Goal: Information Seeking & Learning: Learn about a topic

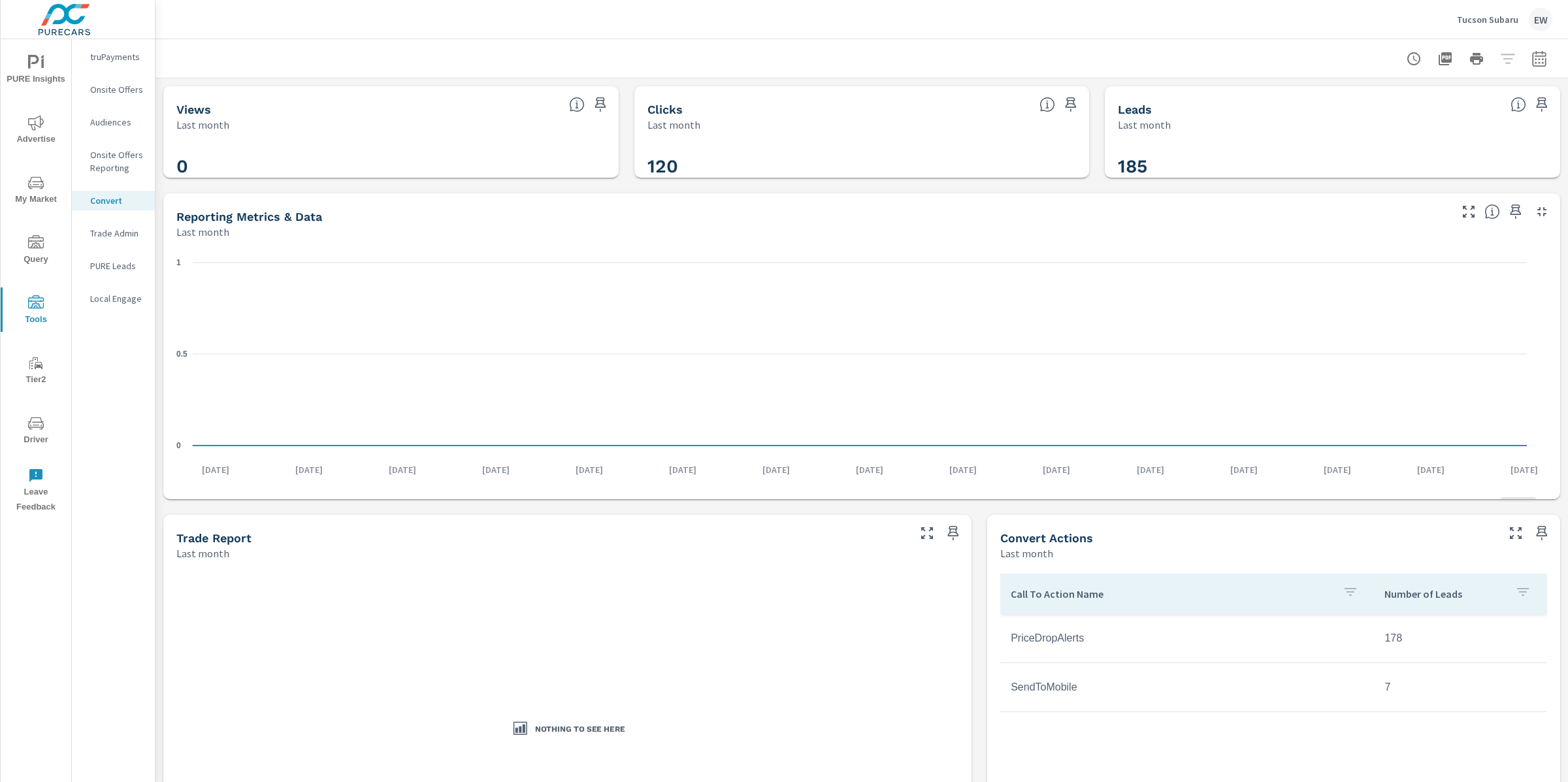
scroll to position [233, 0]
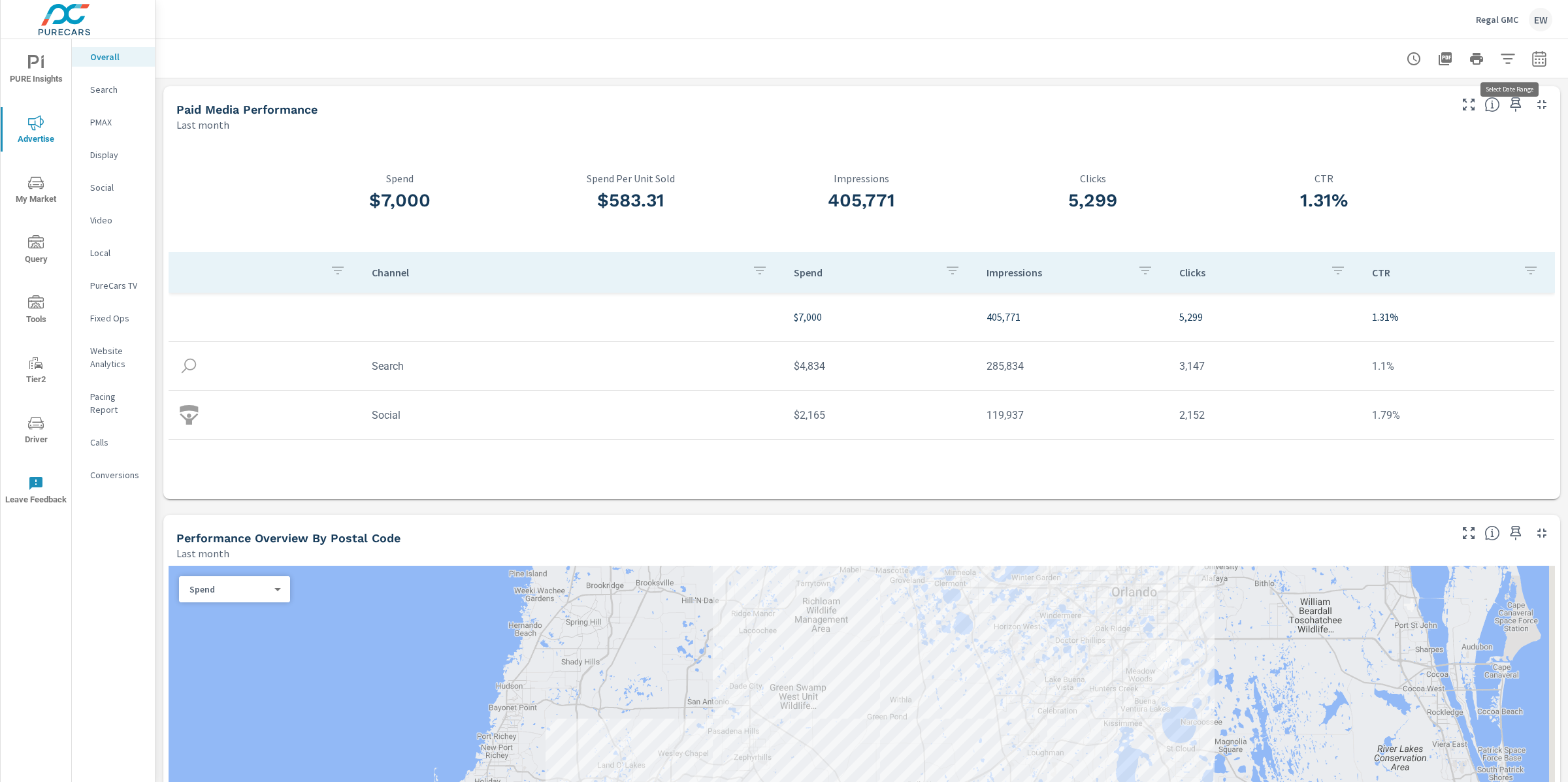
click at [1531, 59] on icon "button" at bounding box center [1539, 58] width 15 height 15
select select "Last month"
click at [1394, 151] on p "+ Add comparison" at bounding box center [1435, 149] width 167 height 15
select select "Previous period"
click at [1386, 222] on span "Apply" at bounding box center [1393, 223] width 53 height 12
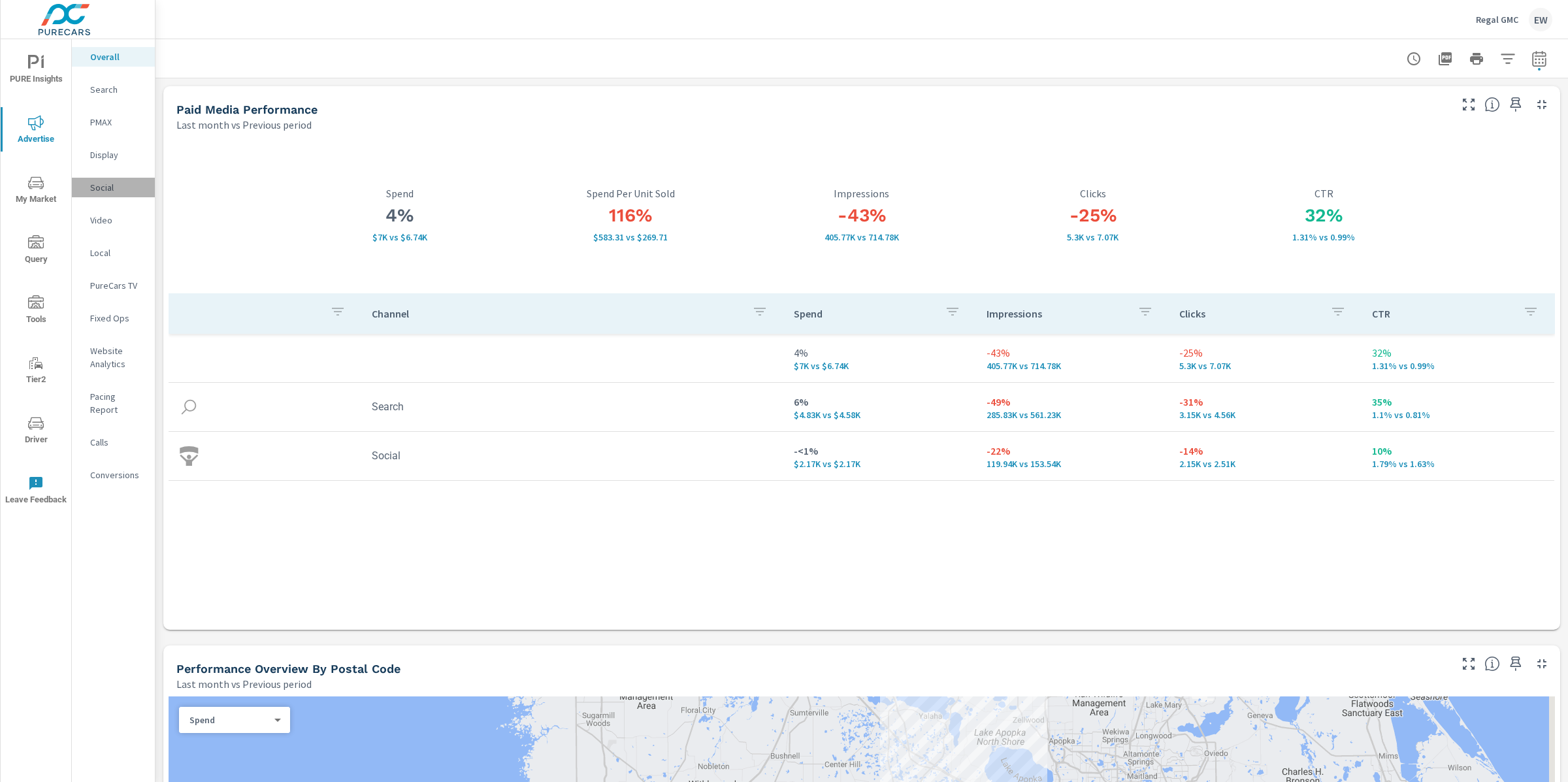
click at [100, 194] on p "Social" at bounding box center [117, 187] width 54 height 13
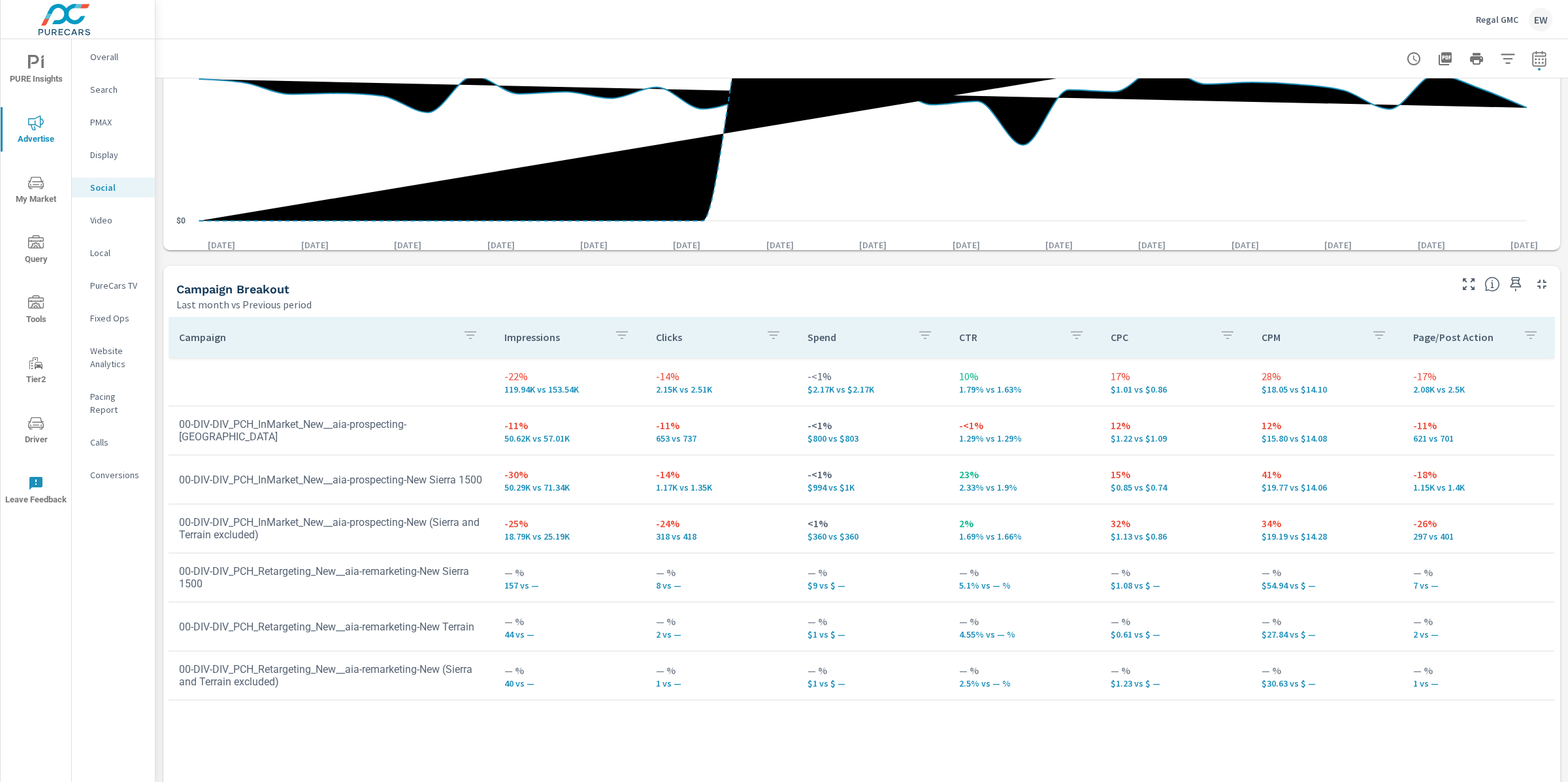
scroll to position [564, 0]
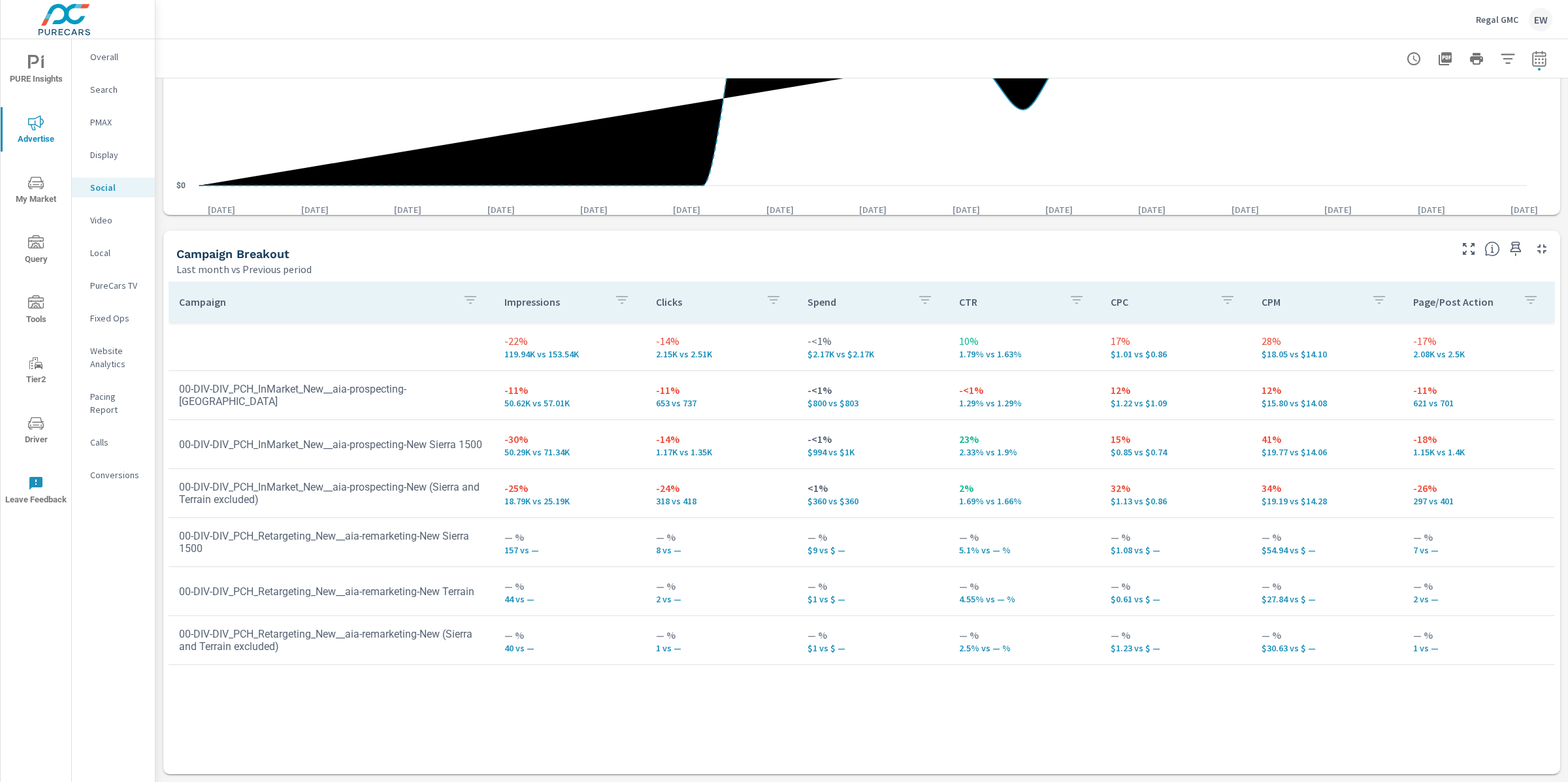
click at [439, 246] on div "Campaign Breakout" at bounding box center [804, 254] width 1256 height 15
click at [114, 62] on p "Overall" at bounding box center [117, 57] width 54 height 13
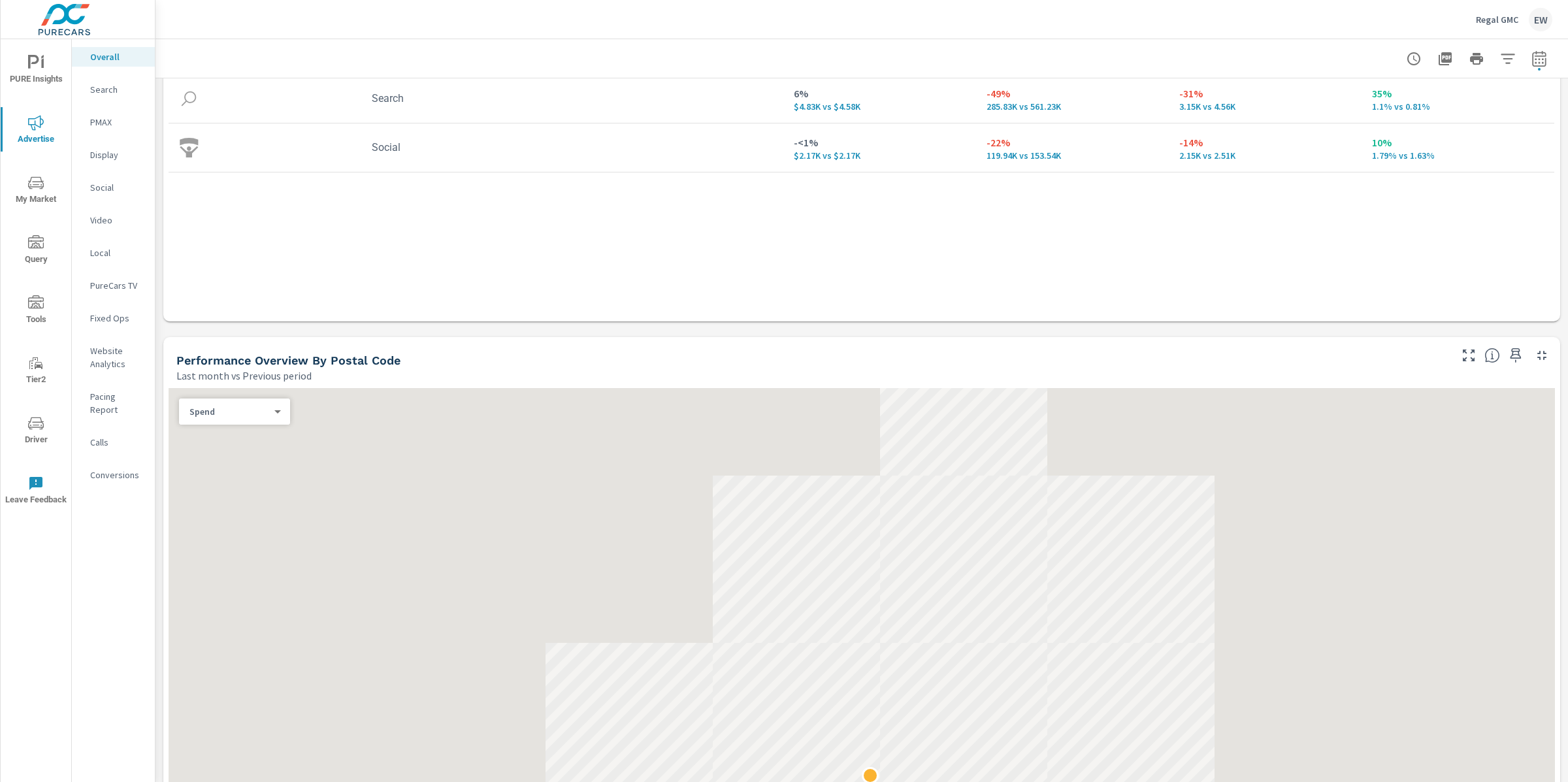
scroll to position [379, 0]
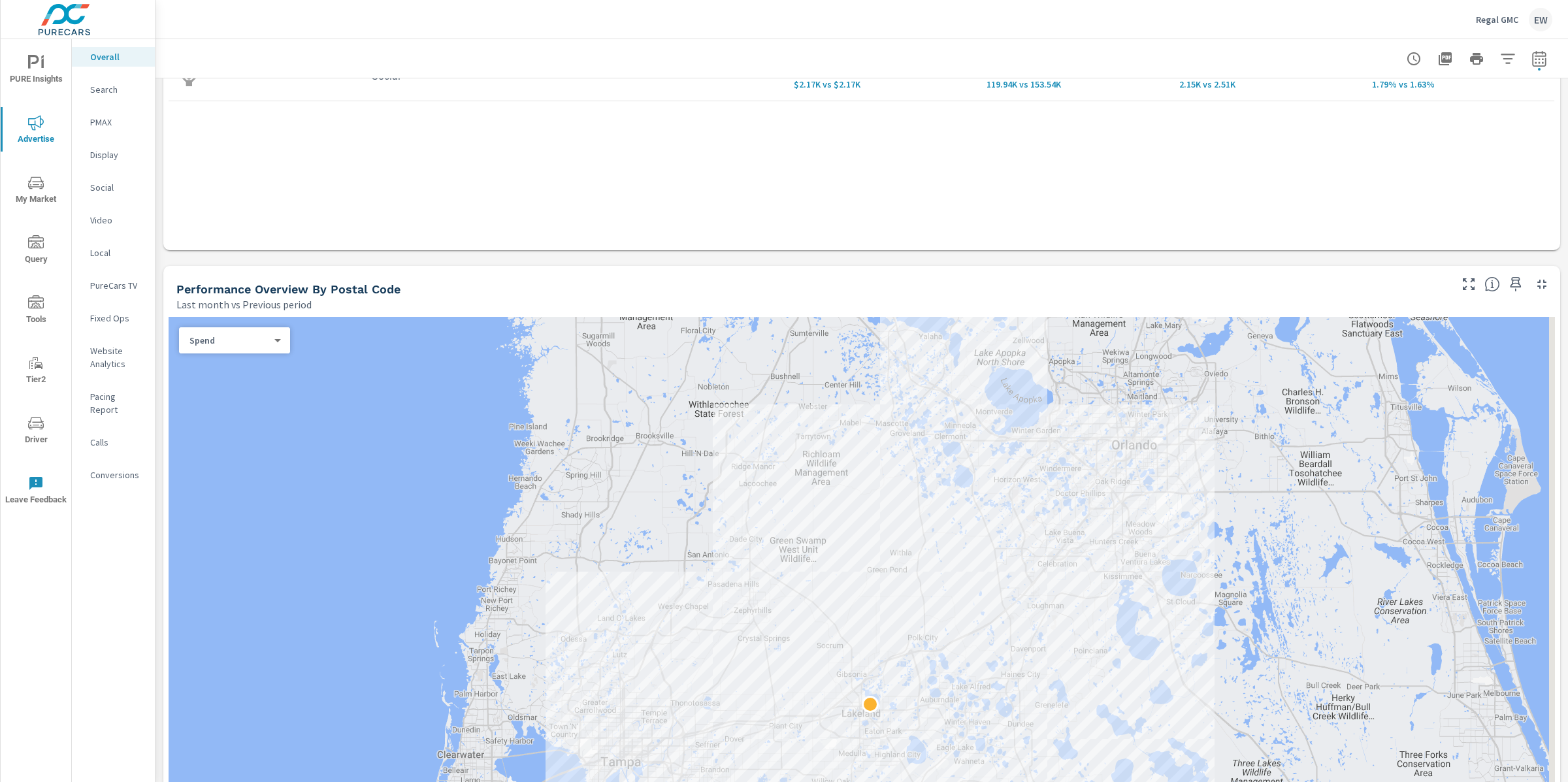
click at [236, 483] on body "PURE Insights Advertise My Market Query Tools Tier2 Driver Leave Feedback Overa…" at bounding box center [784, 391] width 1568 height 782
click at [210, 508] on li "Sales" at bounding box center [231, 501] width 100 height 21
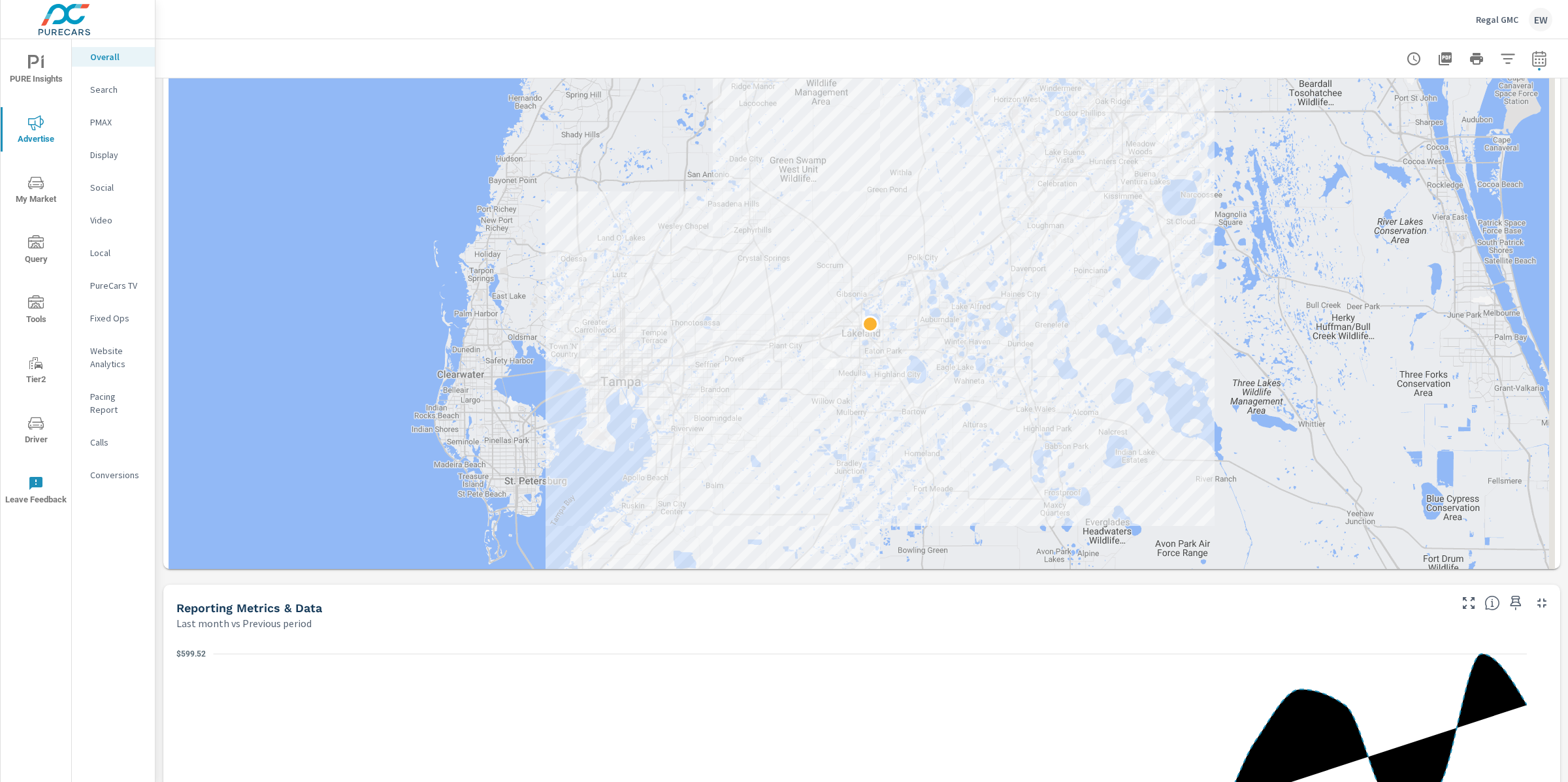
scroll to position [834, 0]
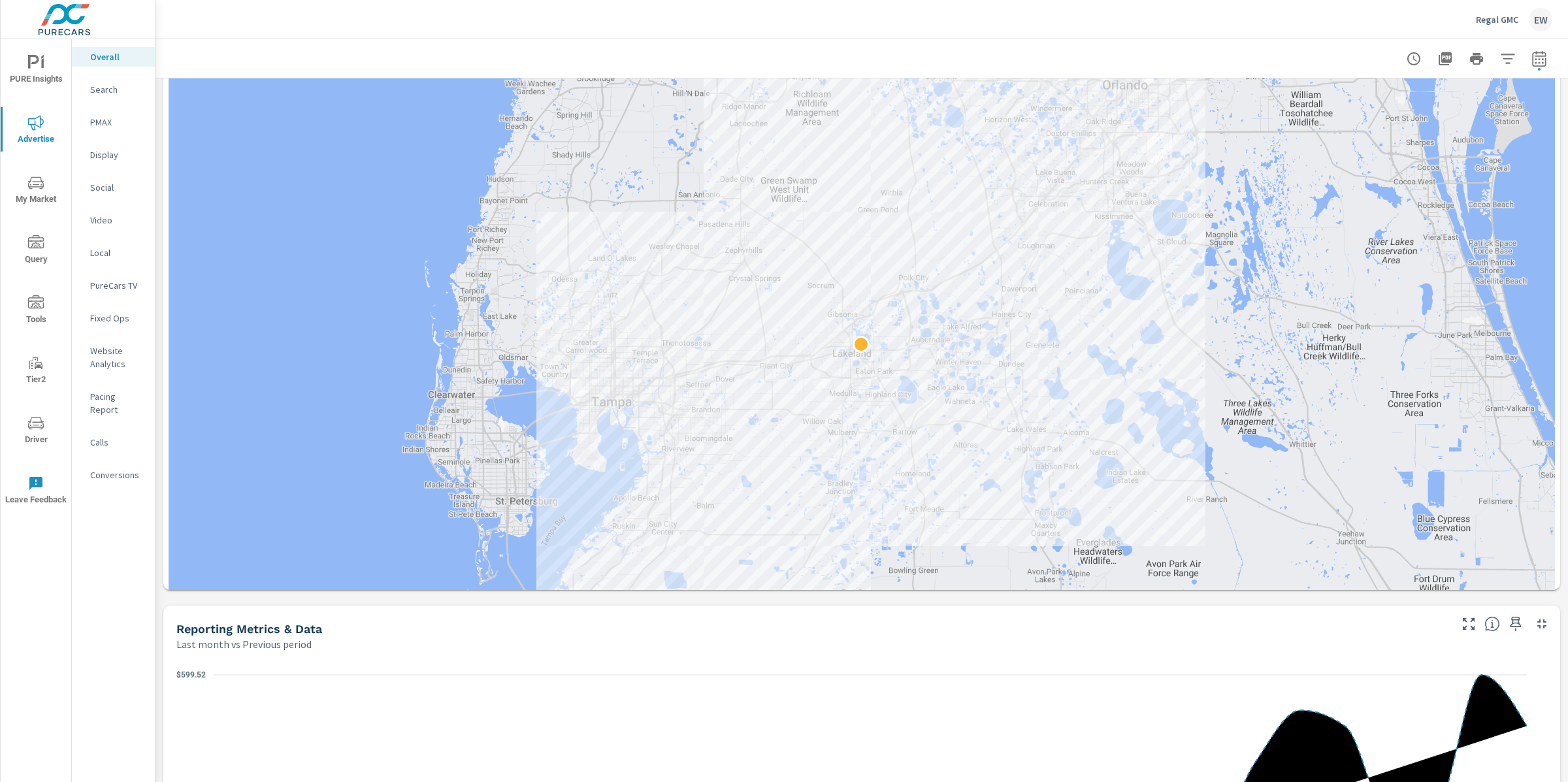
scroll to position [745, 0]
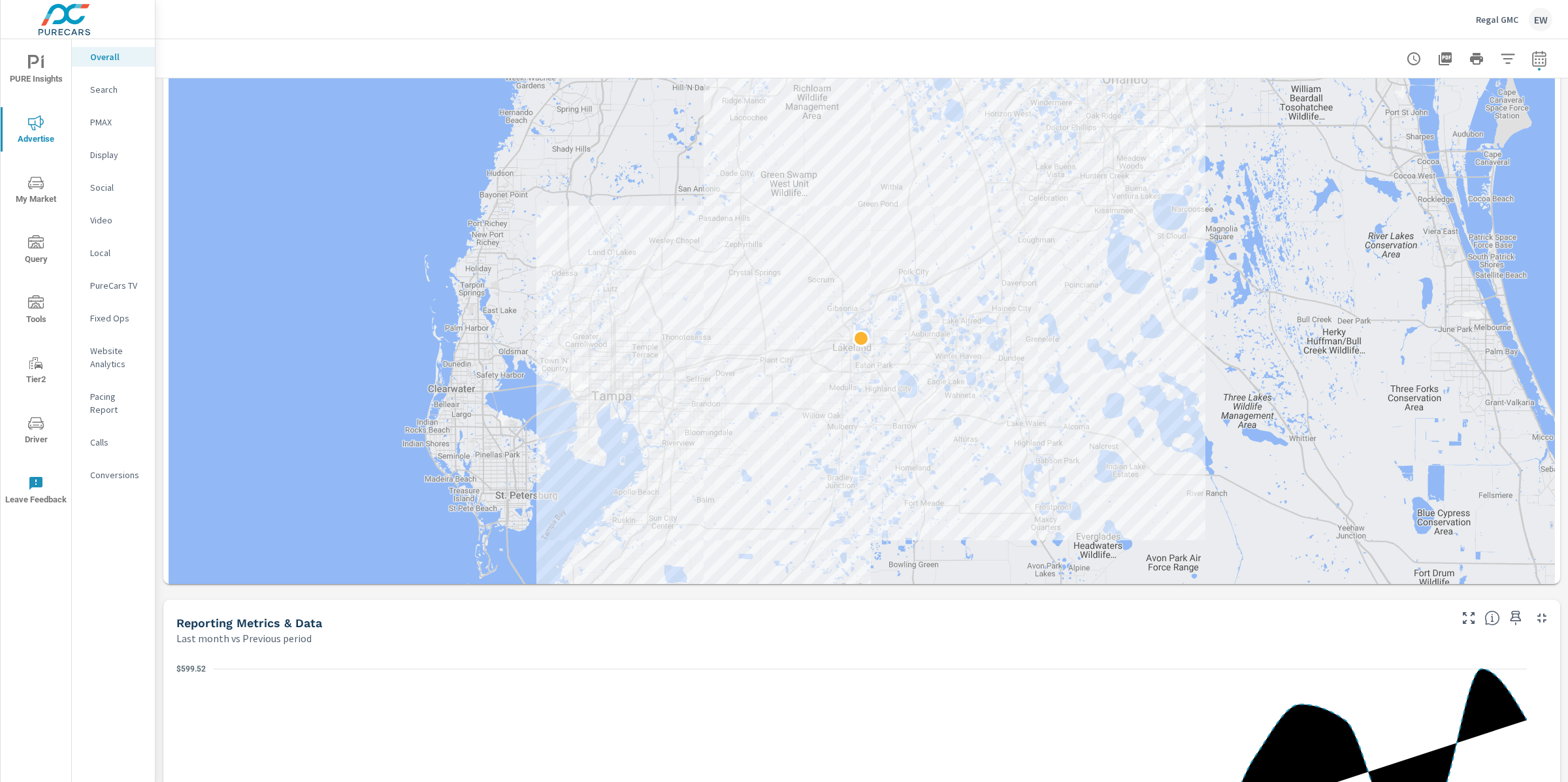
click at [40, 185] on icon "nav menu" at bounding box center [36, 183] width 15 height 12
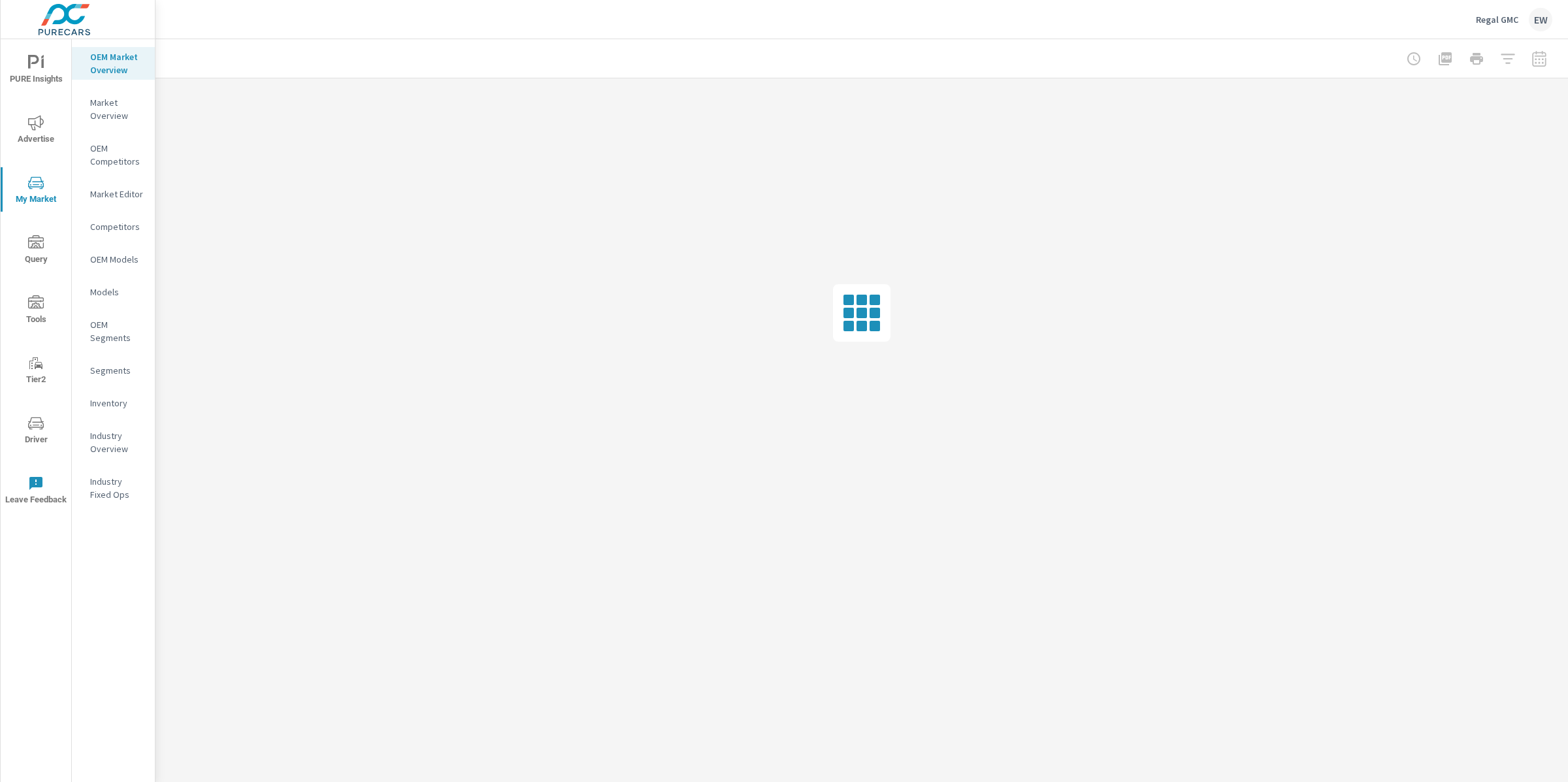
click at [101, 122] on p "Market Overview" at bounding box center [117, 109] width 54 height 26
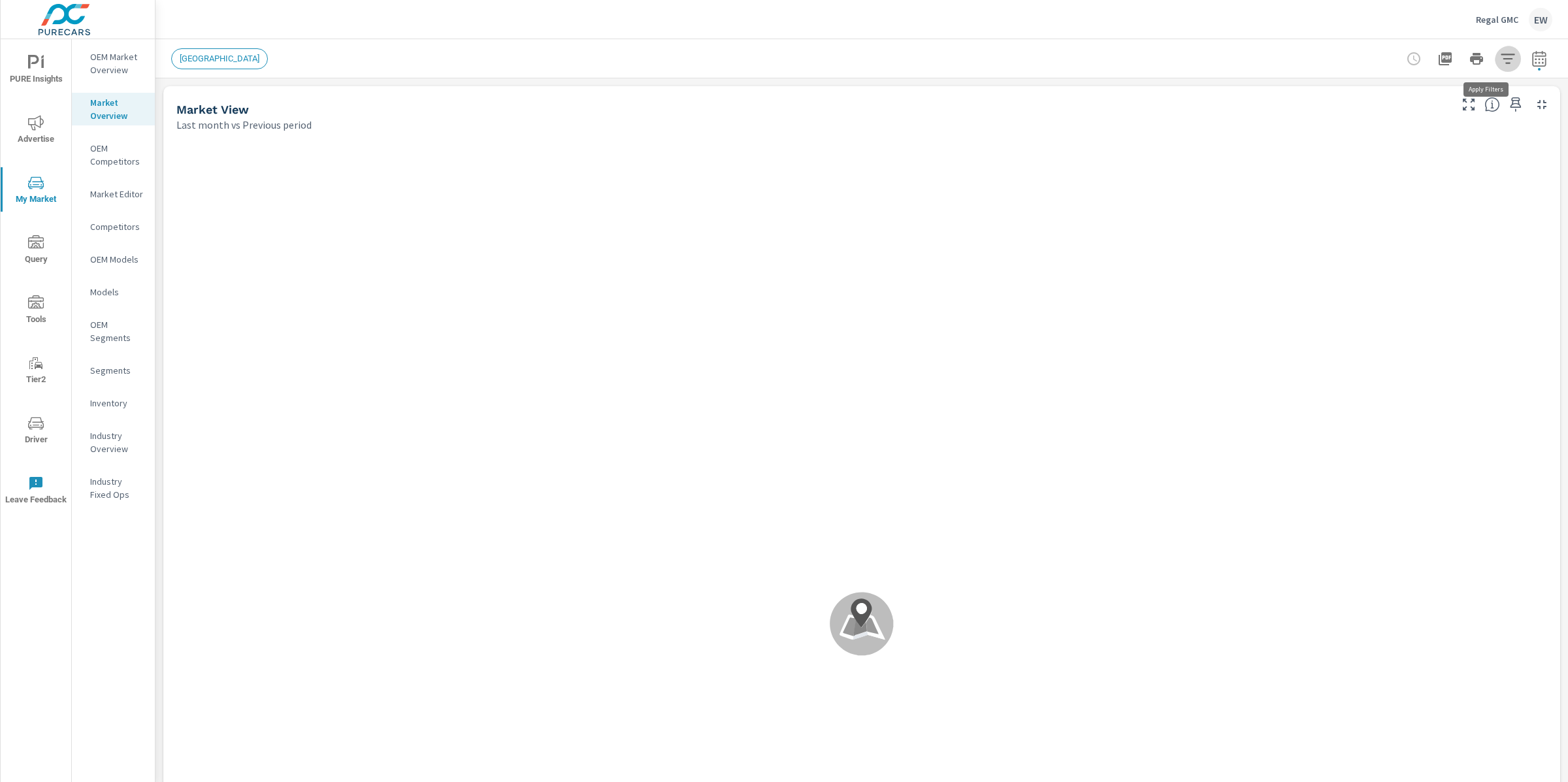
click at [1500, 58] on icon "button" at bounding box center [1507, 58] width 14 height 9
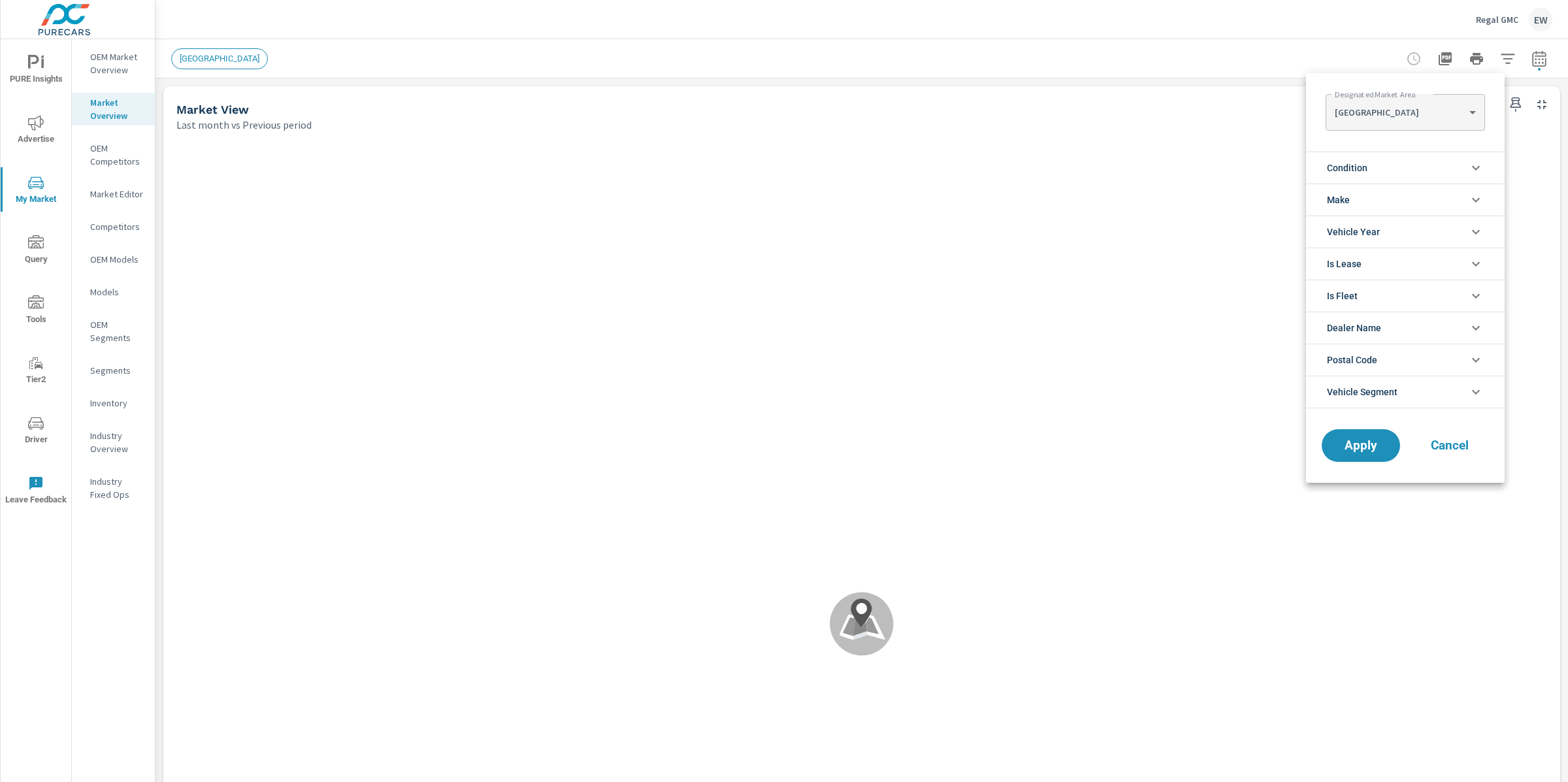
click at [1378, 110] on body "PURE Insights Advertise My Market Query Tools Tier2 Driver Leave Feedback OEM M…" at bounding box center [784, 391] width 1568 height 782
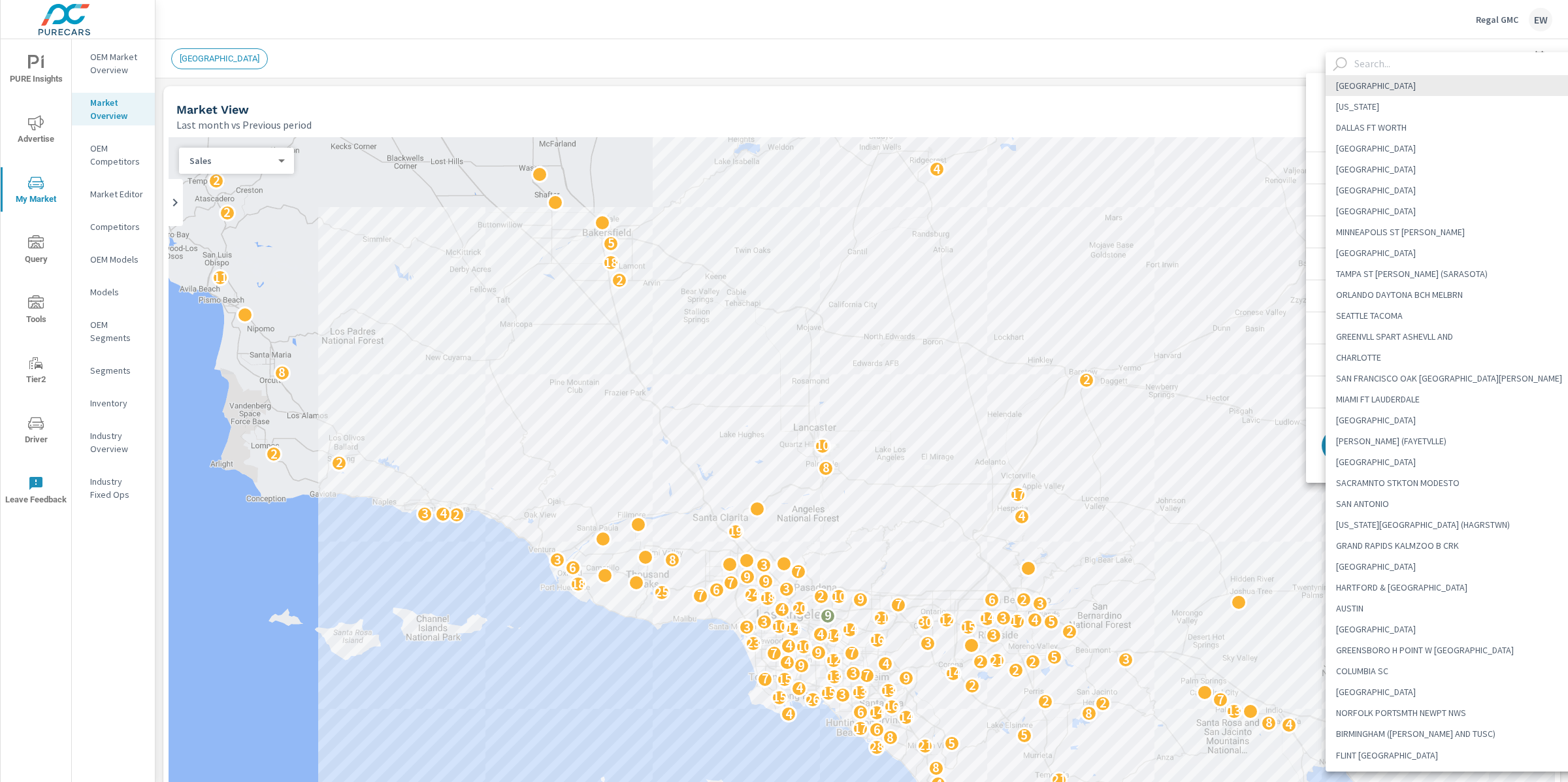
click at [1368, 64] on input "text" at bounding box center [1467, 64] width 236 height 23
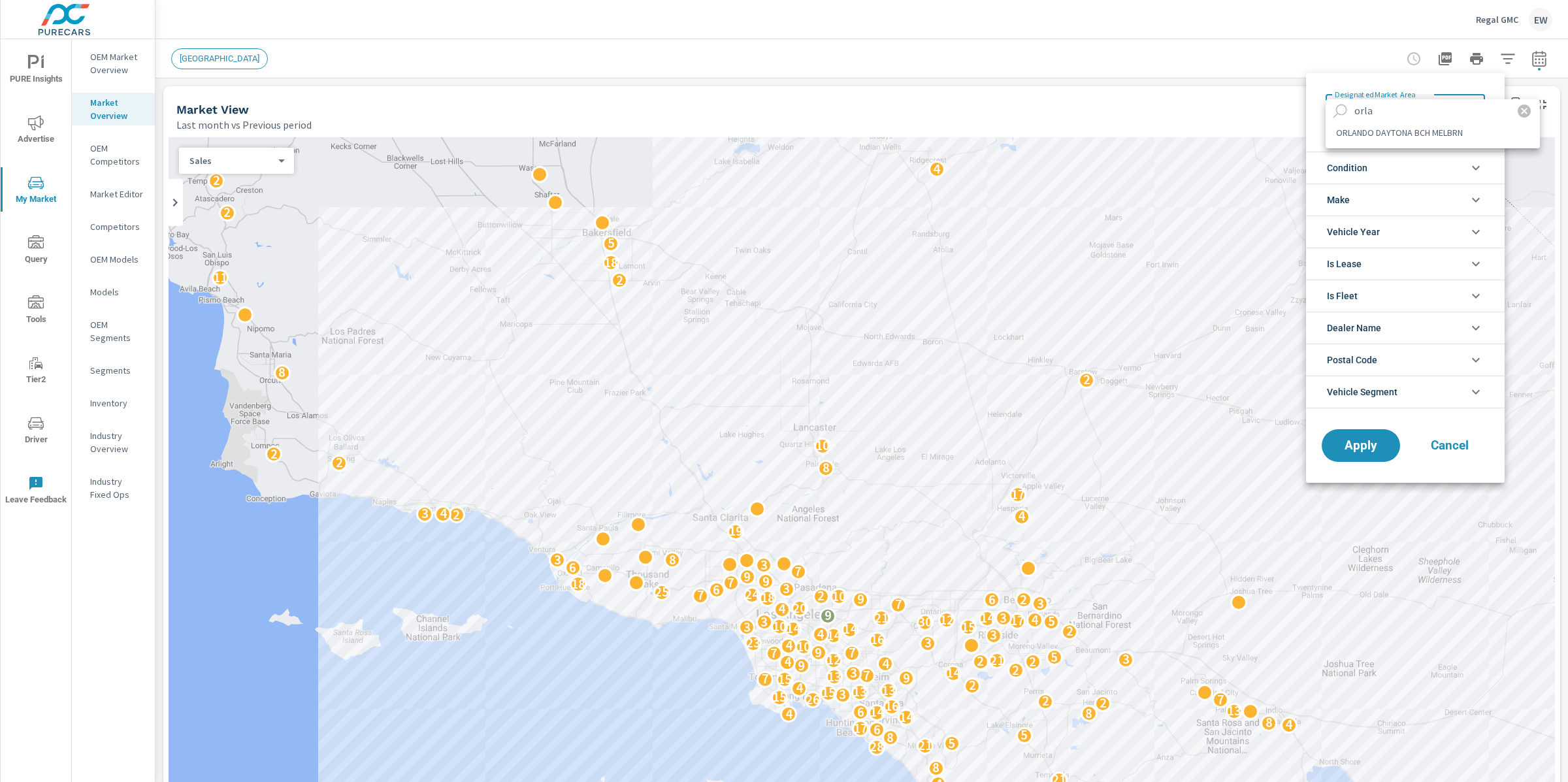
type input "orla"
click at [1400, 136] on li "ORLANDO DAYTONA BCH MELBRN" at bounding box center [1432, 132] width 215 height 21
type Area "ORLANDO DAYTONA BCH MELBRN"
click at [1364, 449] on span "Apply" at bounding box center [1360, 446] width 53 height 12
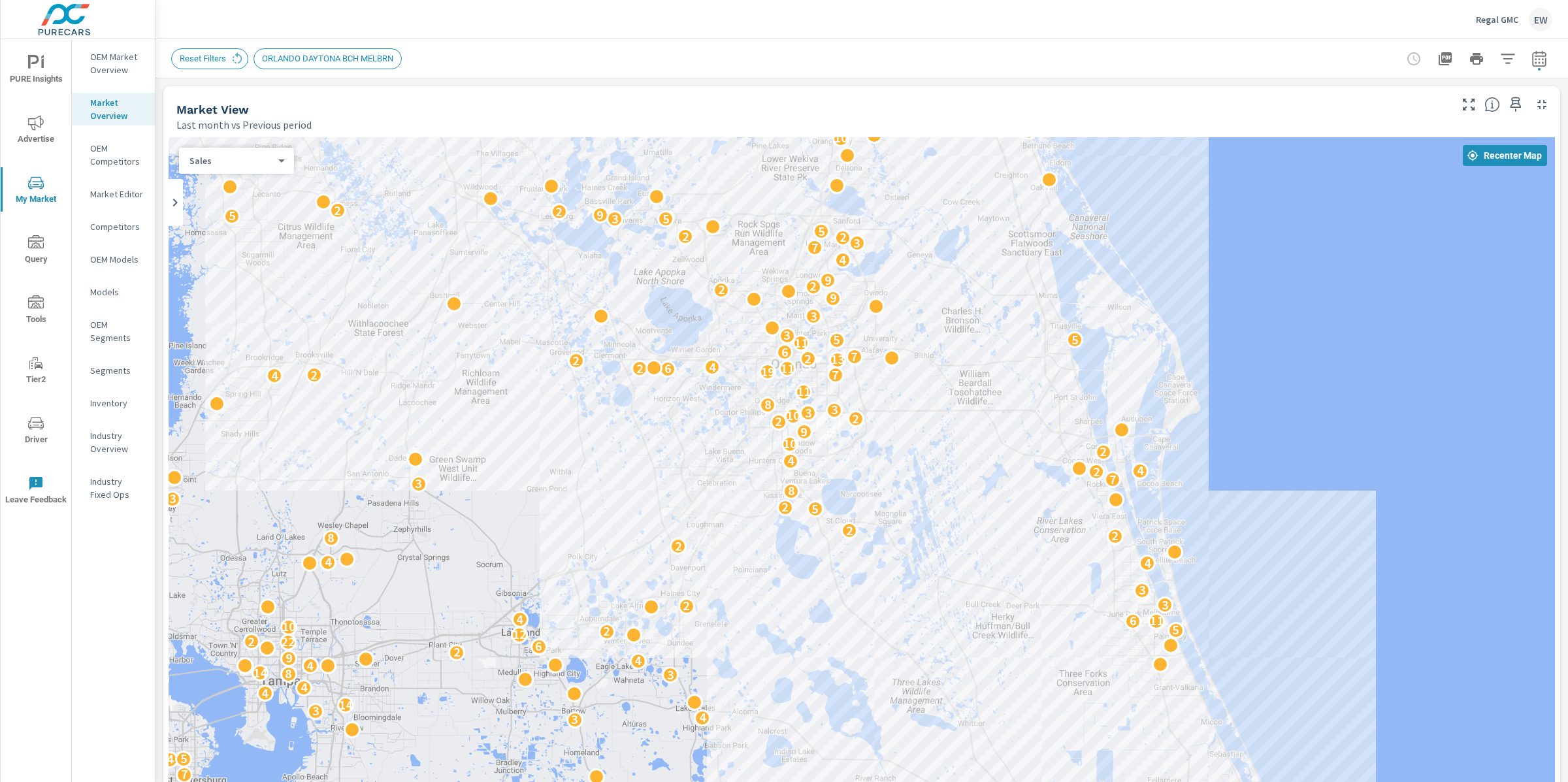
drag, startPoint x: 343, startPoint y: 627, endPoint x: 256, endPoint y: 300, distance: 338.4
click at [256, 300] on div "2 11 3 5 6 5 8 2 2 2 2 4 2 4 7 9 3 3 4 4 3 2 2 5 10 6 2 9 7 2 2 6 5 4 11 3 2 2 …" at bounding box center [861, 603] width 1386 height 932
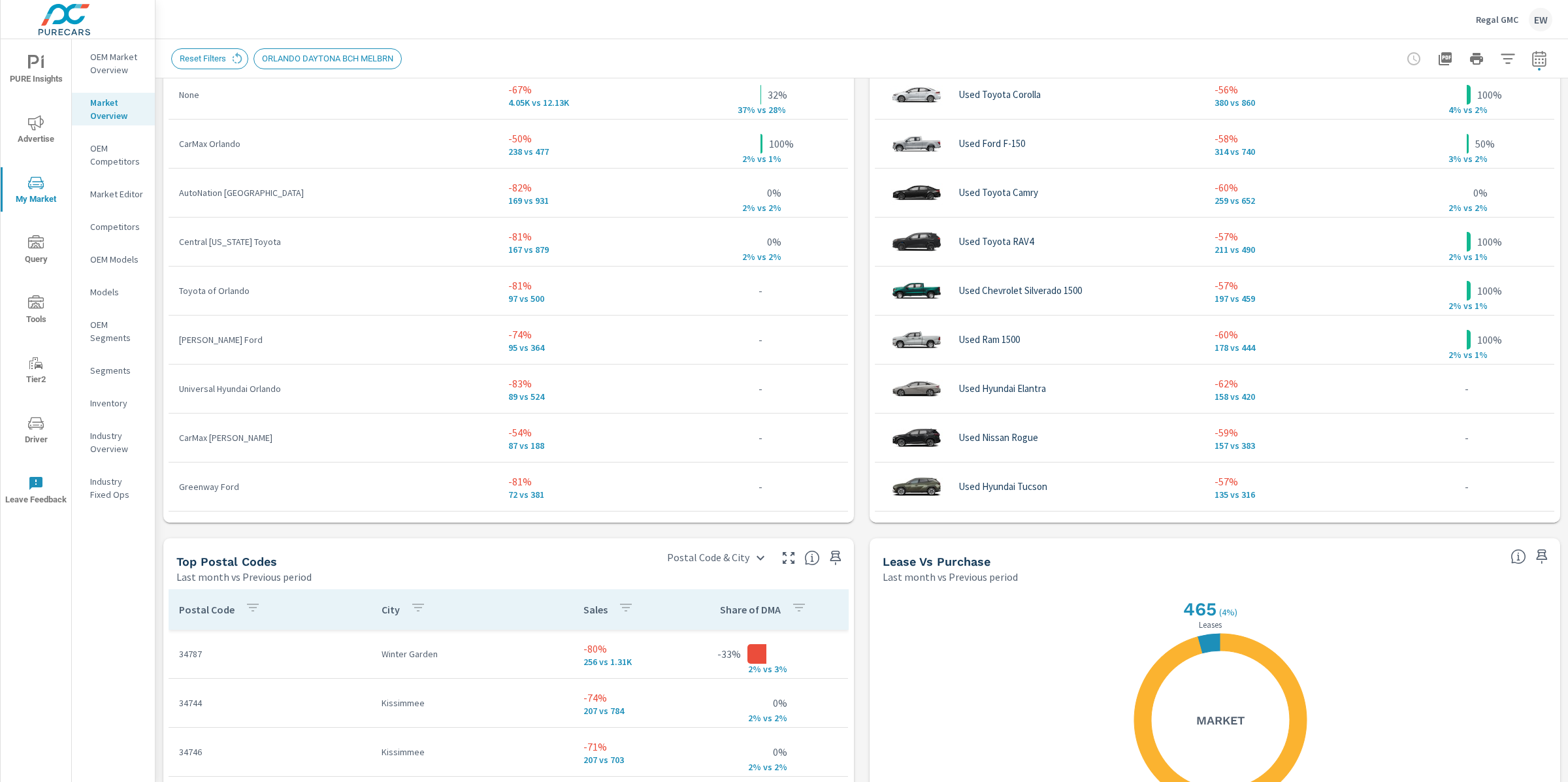
scroll to position [958, 0]
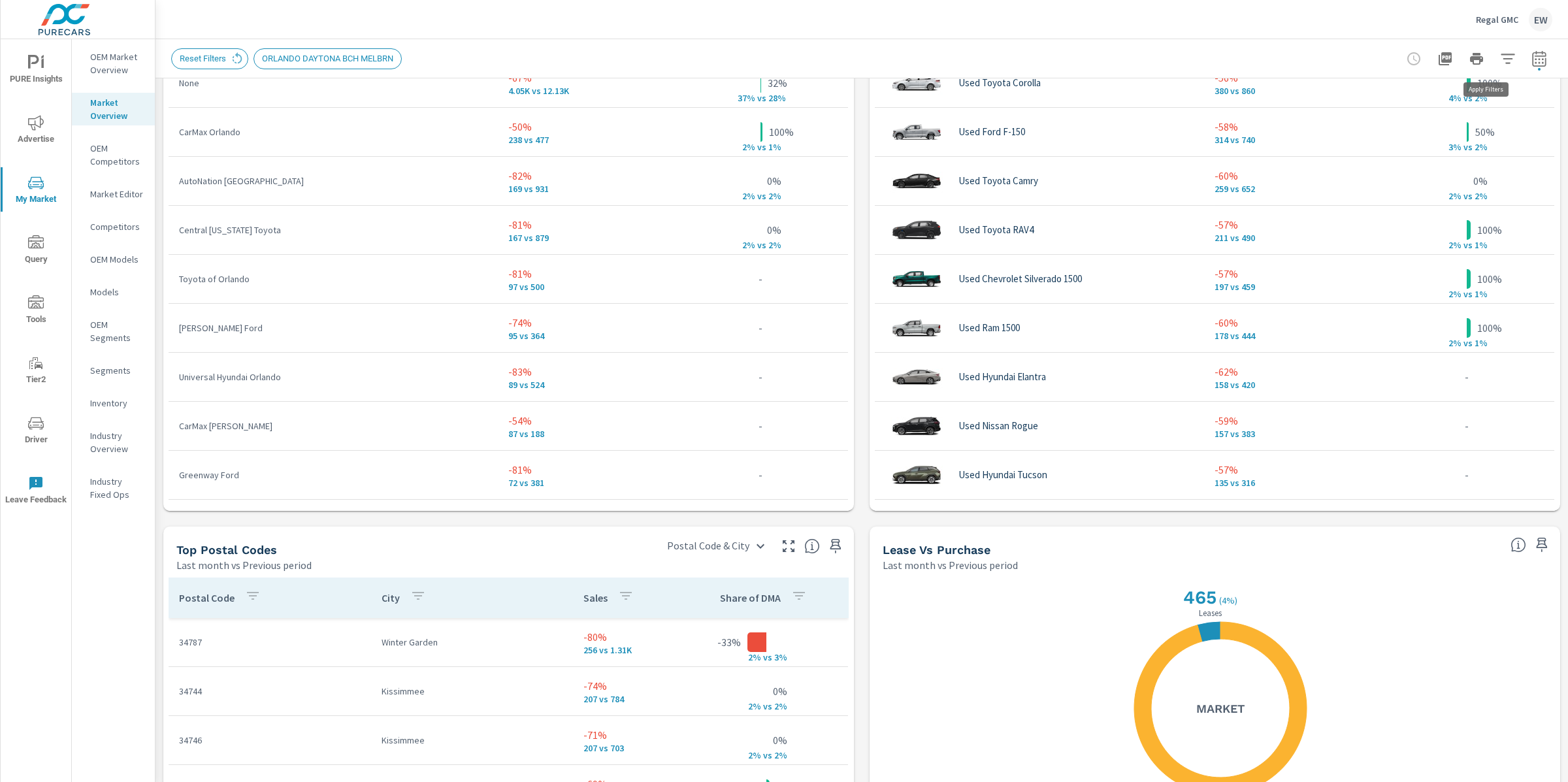
click at [1500, 56] on icon "button" at bounding box center [1508, 58] width 15 height 15
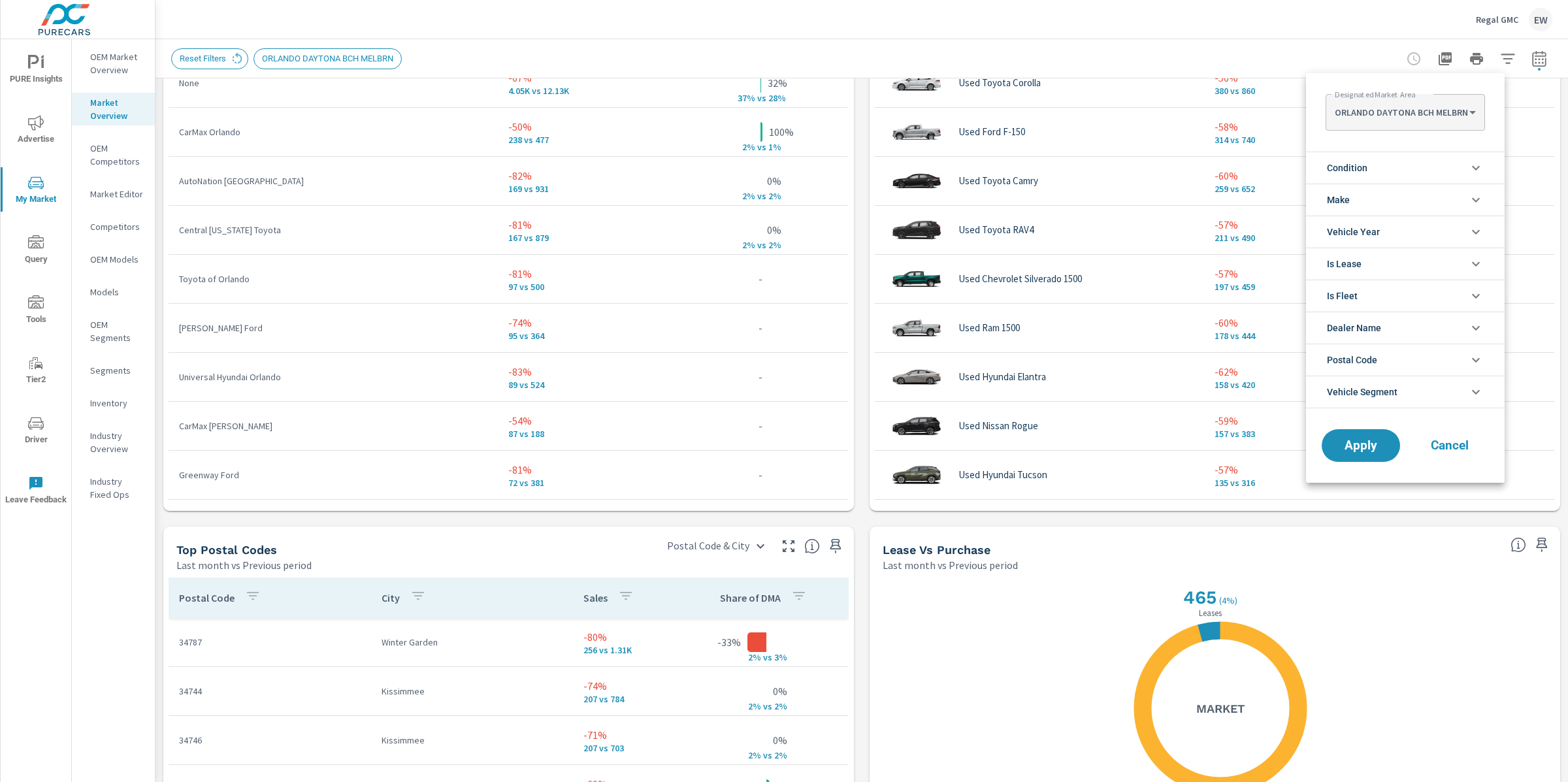
click at [1335, 171] on span "Condition" at bounding box center [1347, 167] width 40 height 32
click at [1352, 470] on span "Apply" at bounding box center [1360, 476] width 53 height 12
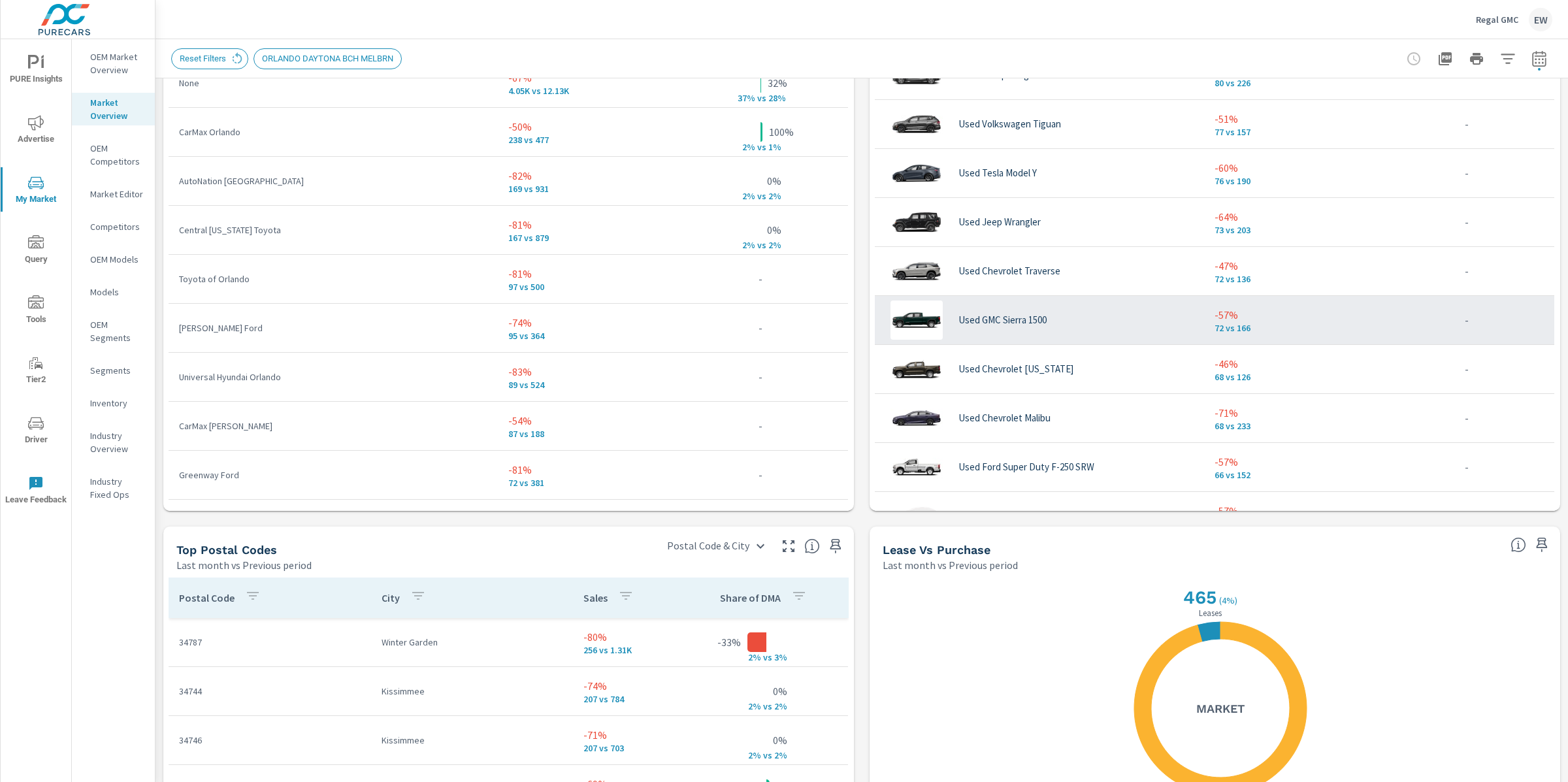
scroll to position [1383, 0]
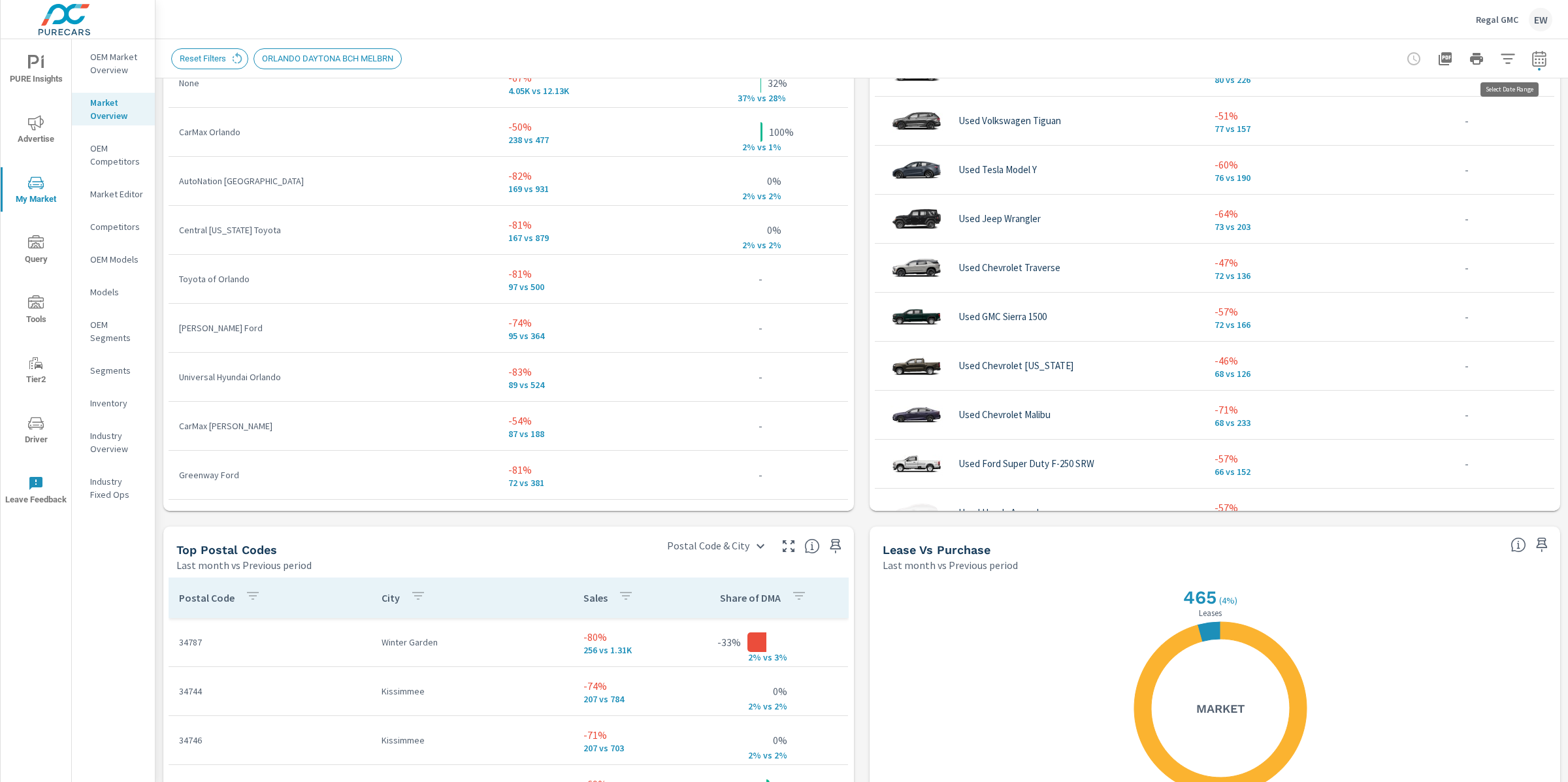
click at [1531, 56] on icon "button" at bounding box center [1539, 58] width 15 height 15
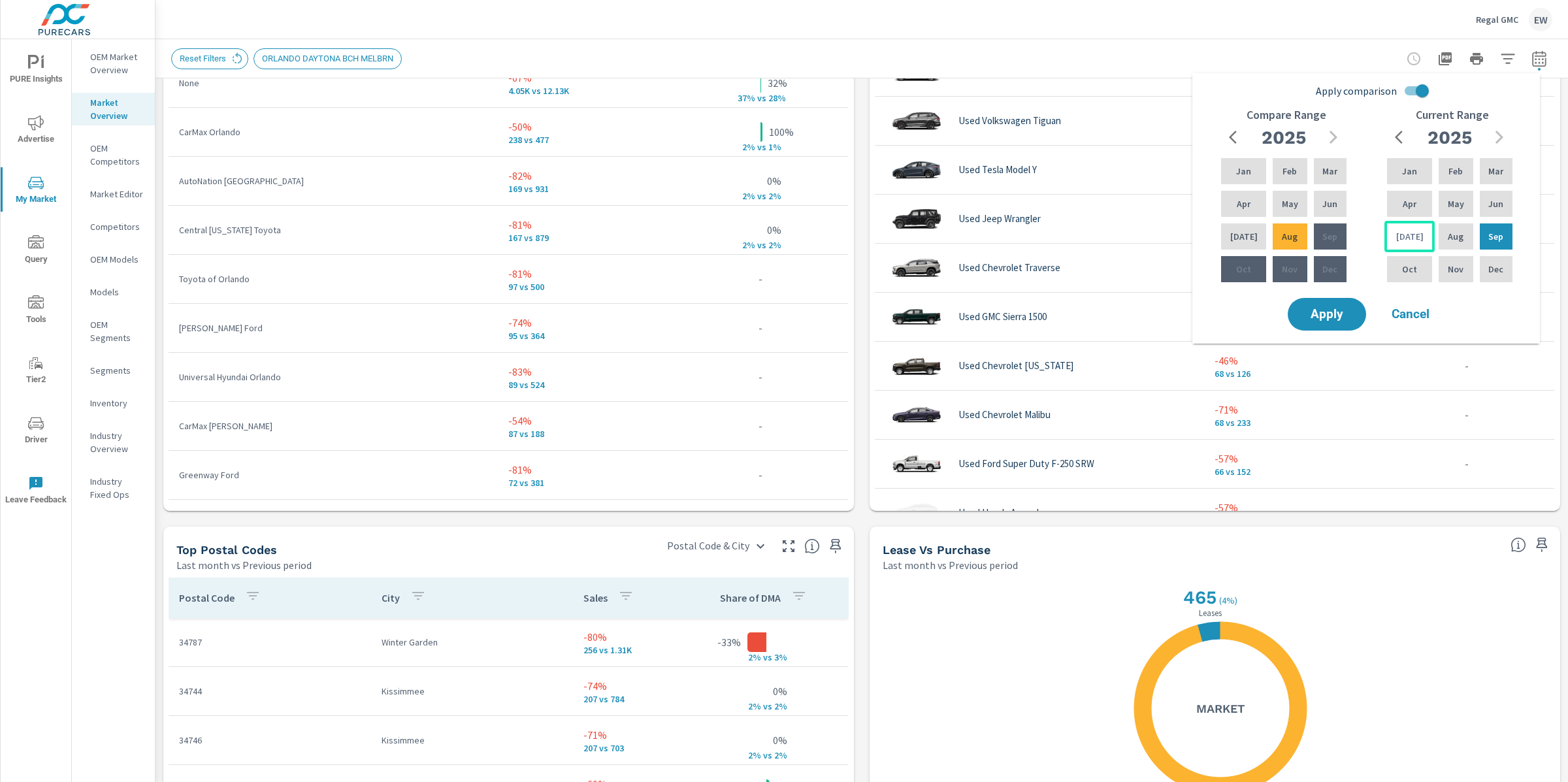
click at [1414, 241] on div "Jul" at bounding box center [1409, 236] width 51 height 32
click at [1402, 210] on p "Apr" at bounding box center [1409, 203] width 14 height 13
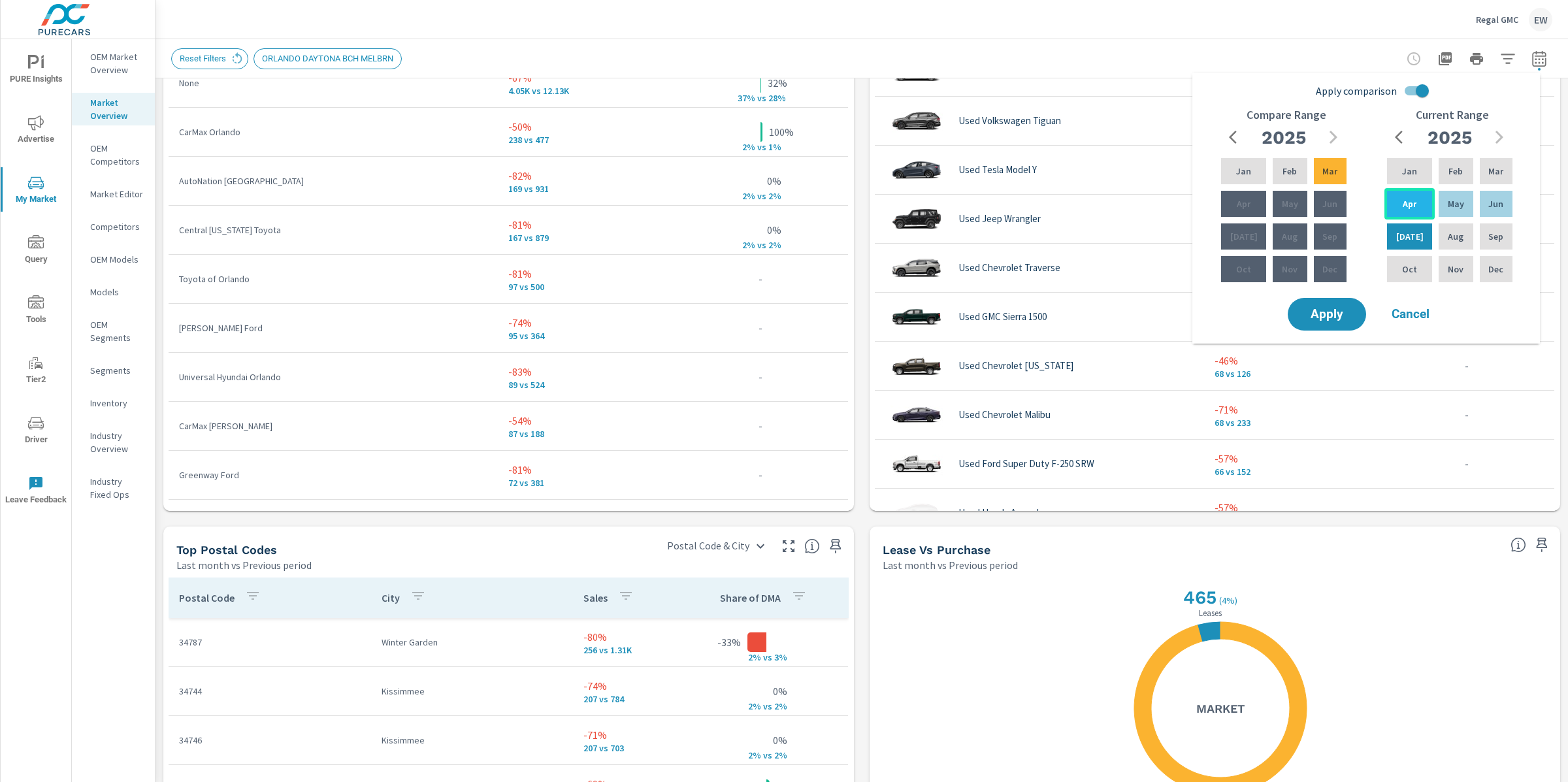
click at [1410, 201] on div "Apr" at bounding box center [1409, 203] width 51 height 32
click at [1502, 243] on p "Sep" at bounding box center [1496, 236] width 15 height 13
click at [1338, 318] on span "Apply" at bounding box center [1327, 314] width 53 height 12
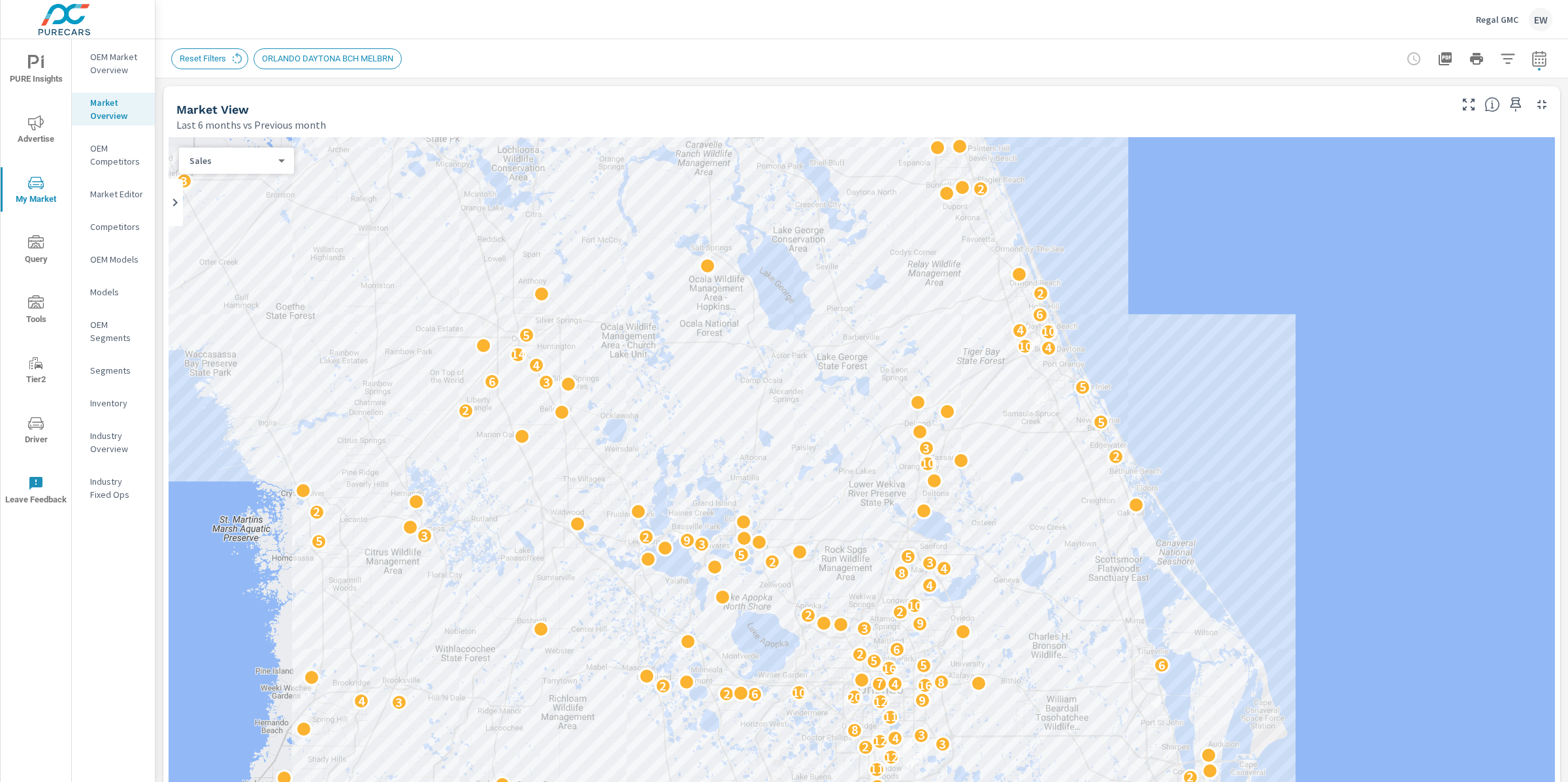
scroll to position [1373, 0]
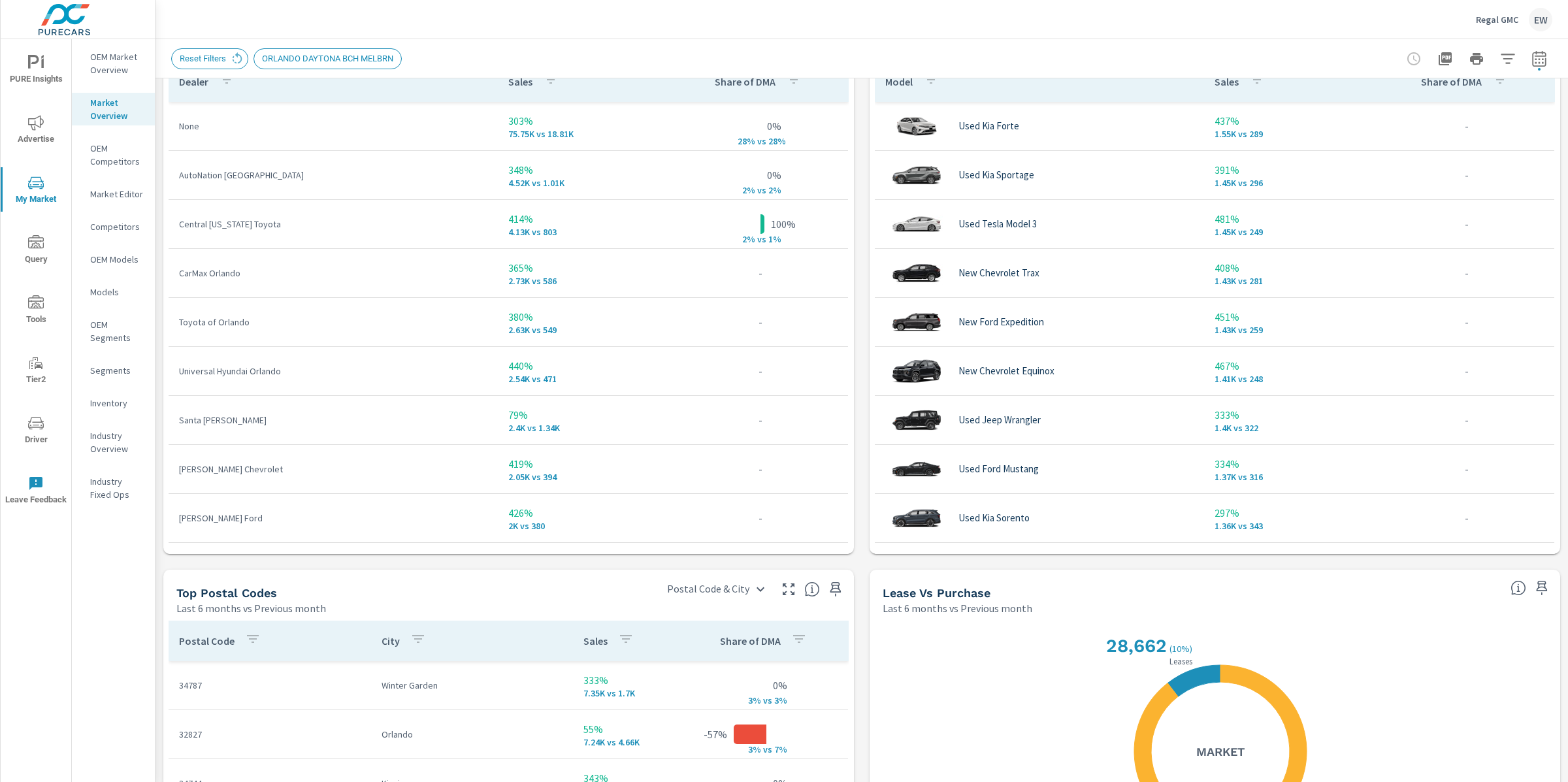
scroll to position [961, 0]
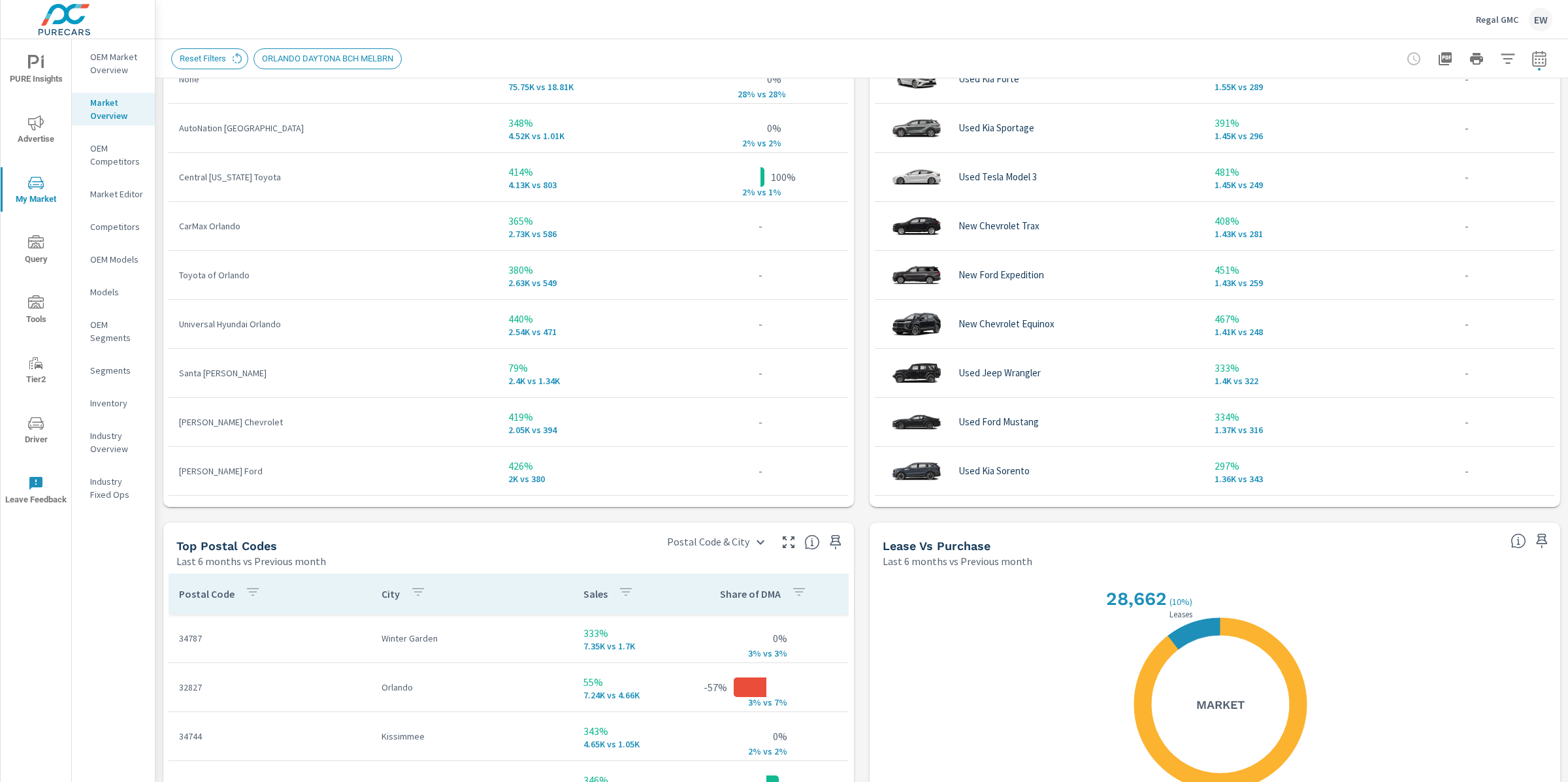
click at [28, 116] on icon "nav menu" at bounding box center [36, 123] width 15 height 15
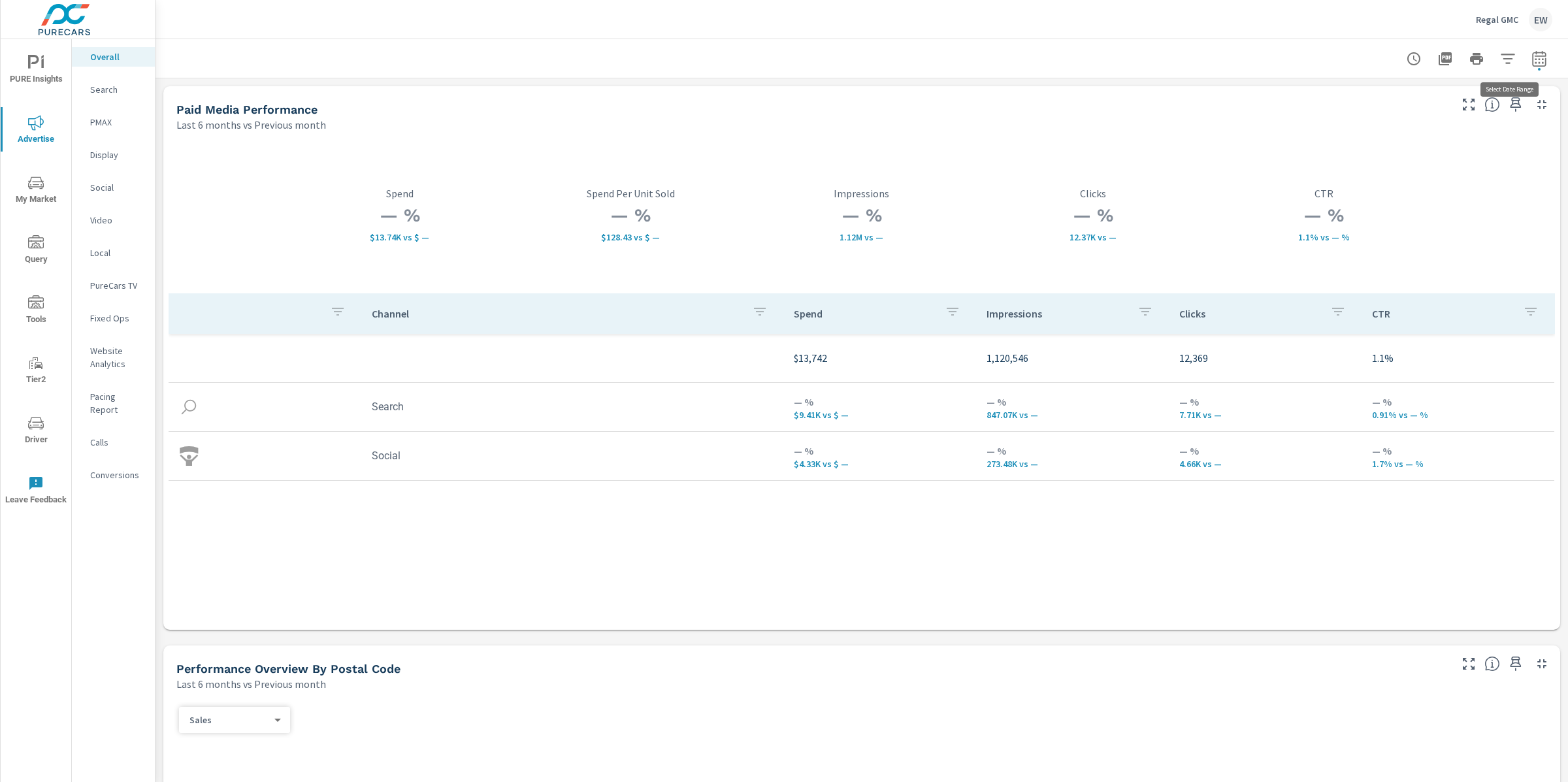
click at [1532, 52] on icon "button" at bounding box center [1539, 58] width 14 height 15
select select "Last 6 months"
click at [1434, 119] on select "Custom Yesterday Last week Last 7 days Last 14 days Last 30 days Last 45 days L…" at bounding box center [1422, 115] width 130 height 26
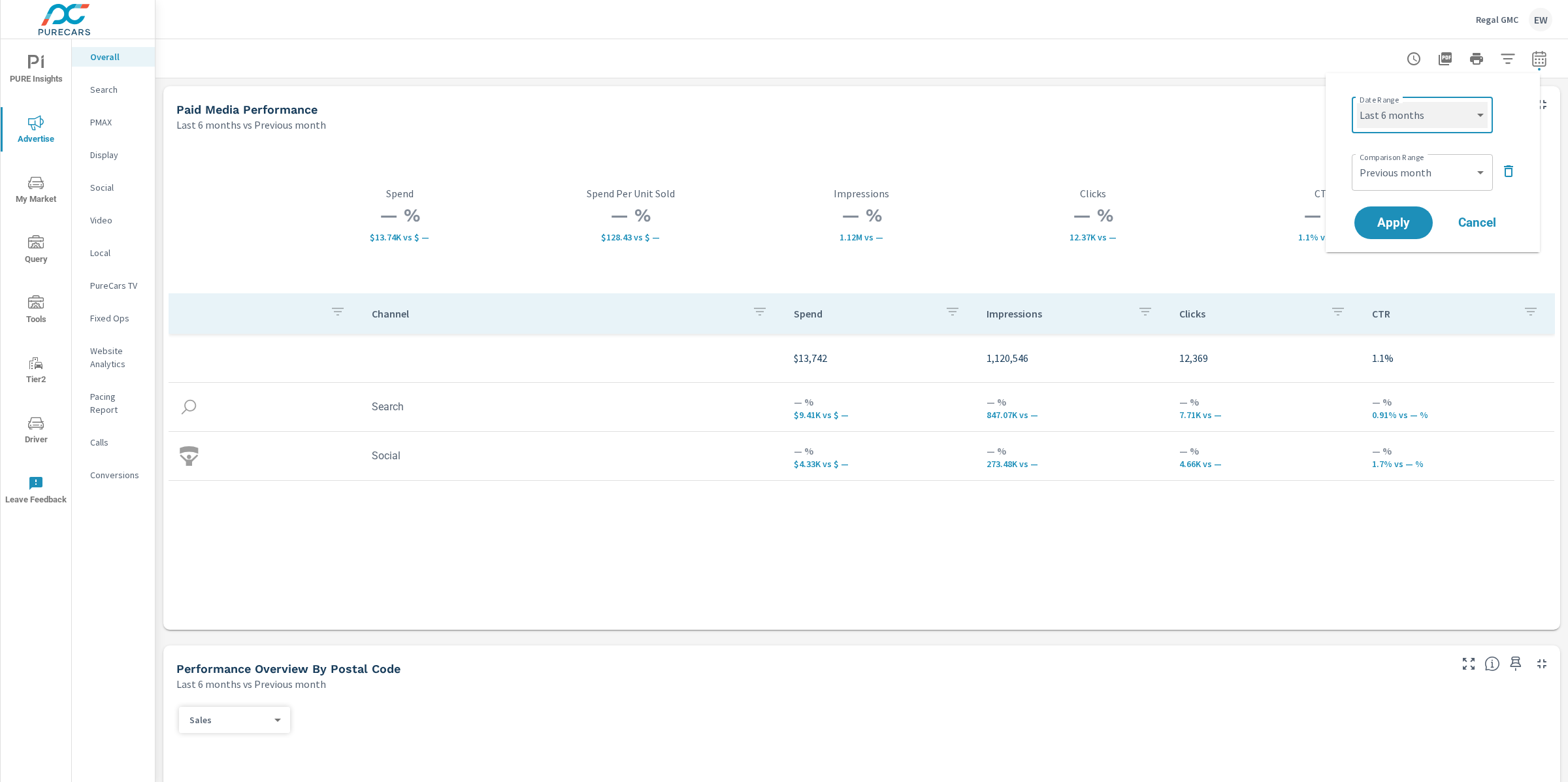
click at [1357, 102] on select "Custom Yesterday Last week Last 7 days Last 14 days Last 30 days Last 45 days L…" at bounding box center [1422, 115] width 130 height 26
click at [1462, 173] on select "Custom Previous period Previous month Previous year" at bounding box center [1422, 173] width 130 height 26
click at [1357, 162] on select "Custom Previous period Previous month Previous year" at bounding box center [1422, 173] width 130 height 26
select select "Previous period"
click at [1397, 229] on span "Apply" at bounding box center [1393, 223] width 53 height 12
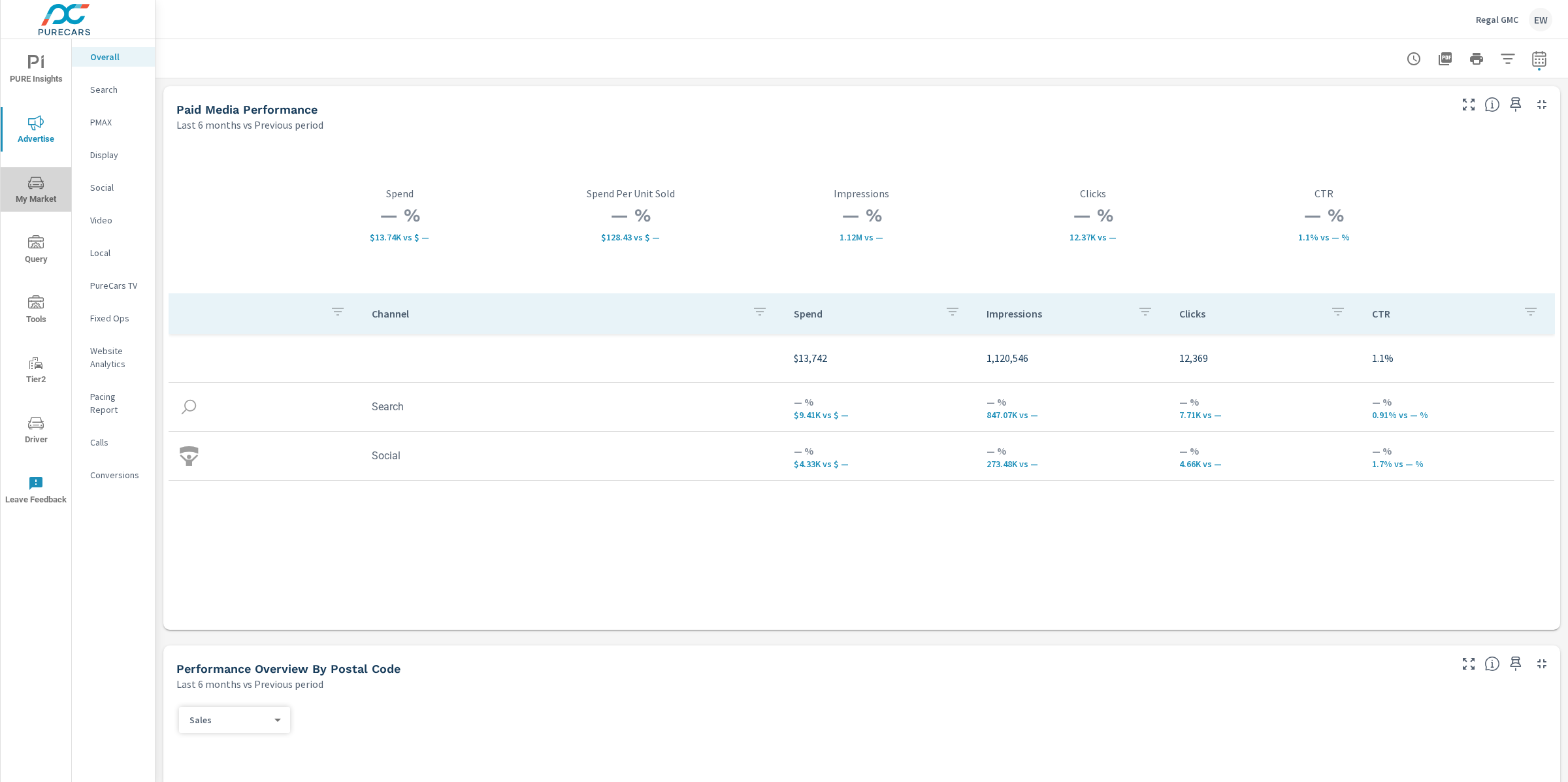
click at [44, 185] on icon "nav menu" at bounding box center [36, 183] width 15 height 12
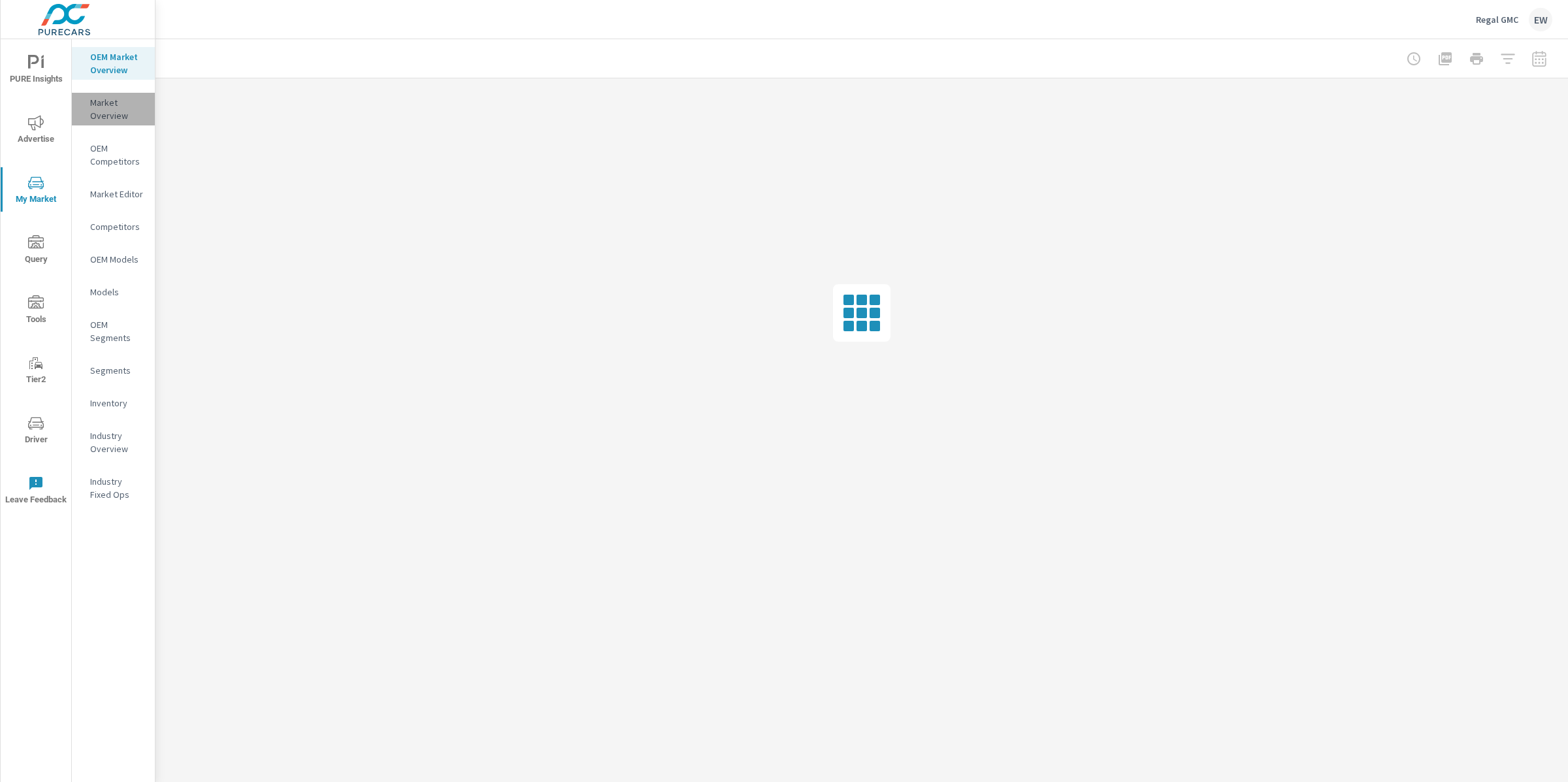
click at [102, 122] on p "Market Overview" at bounding box center [117, 109] width 54 height 26
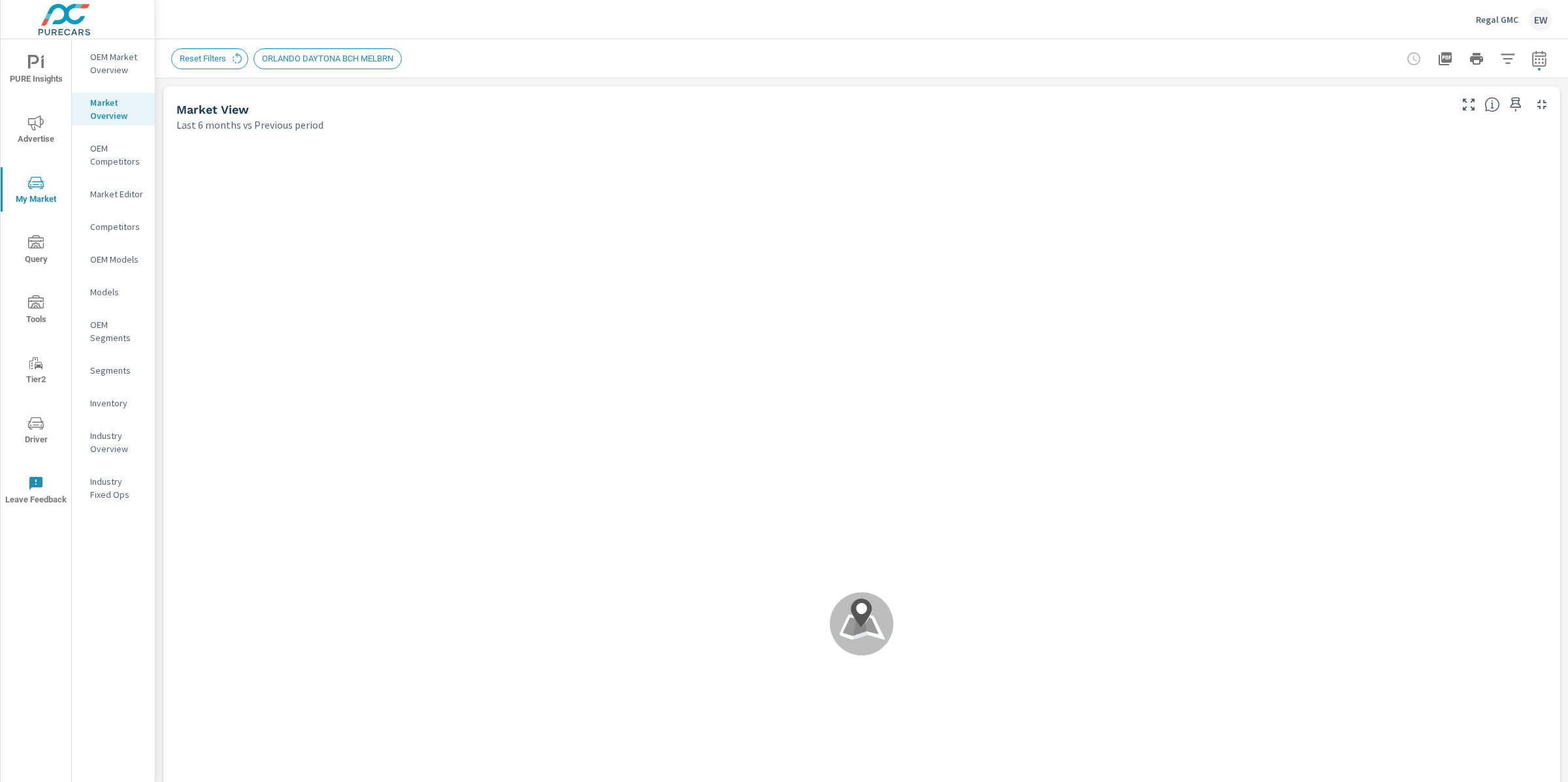
scroll to position [1373, 0]
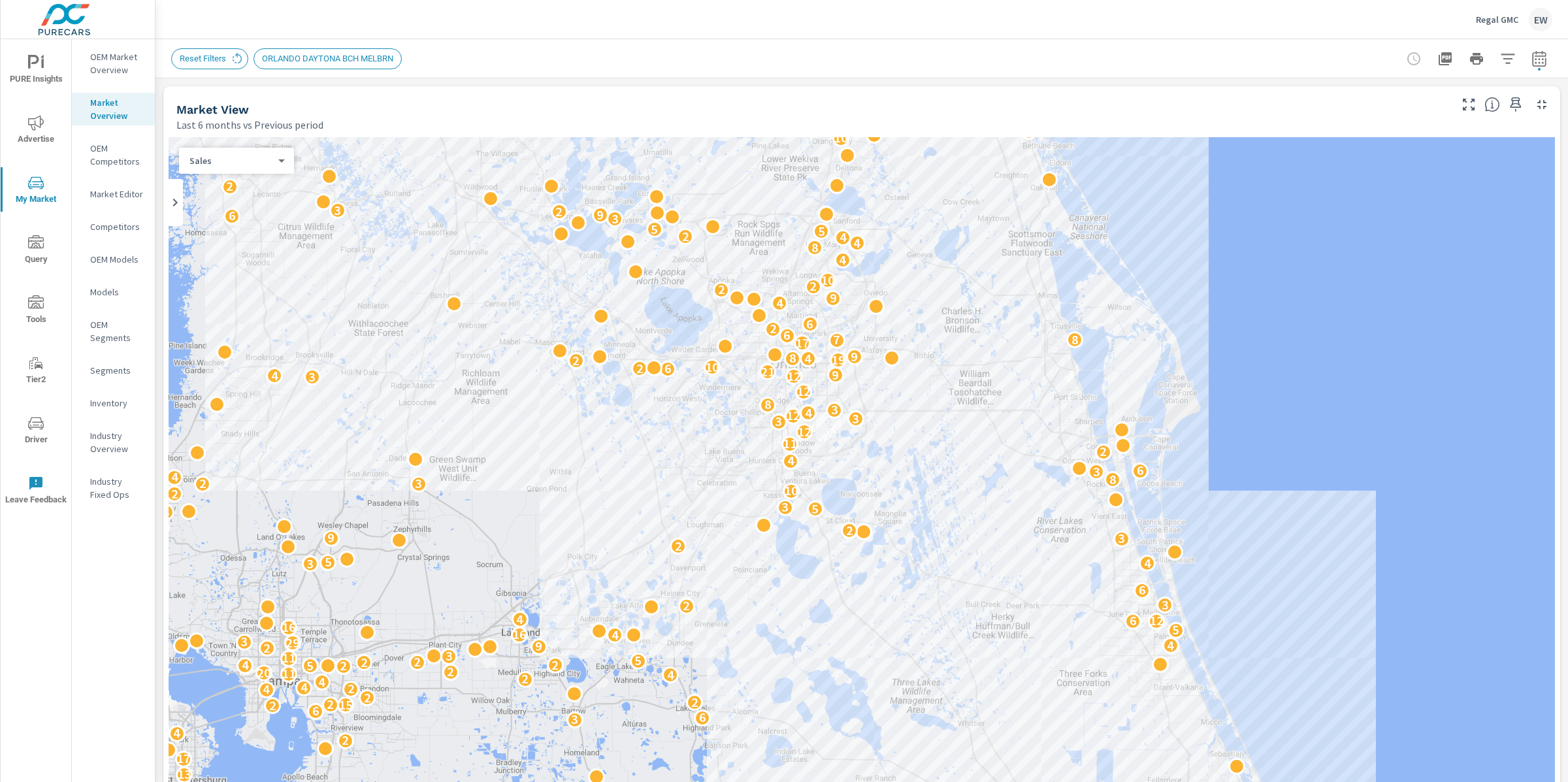
click at [1500, 64] on icon "button" at bounding box center [1508, 58] width 15 height 15
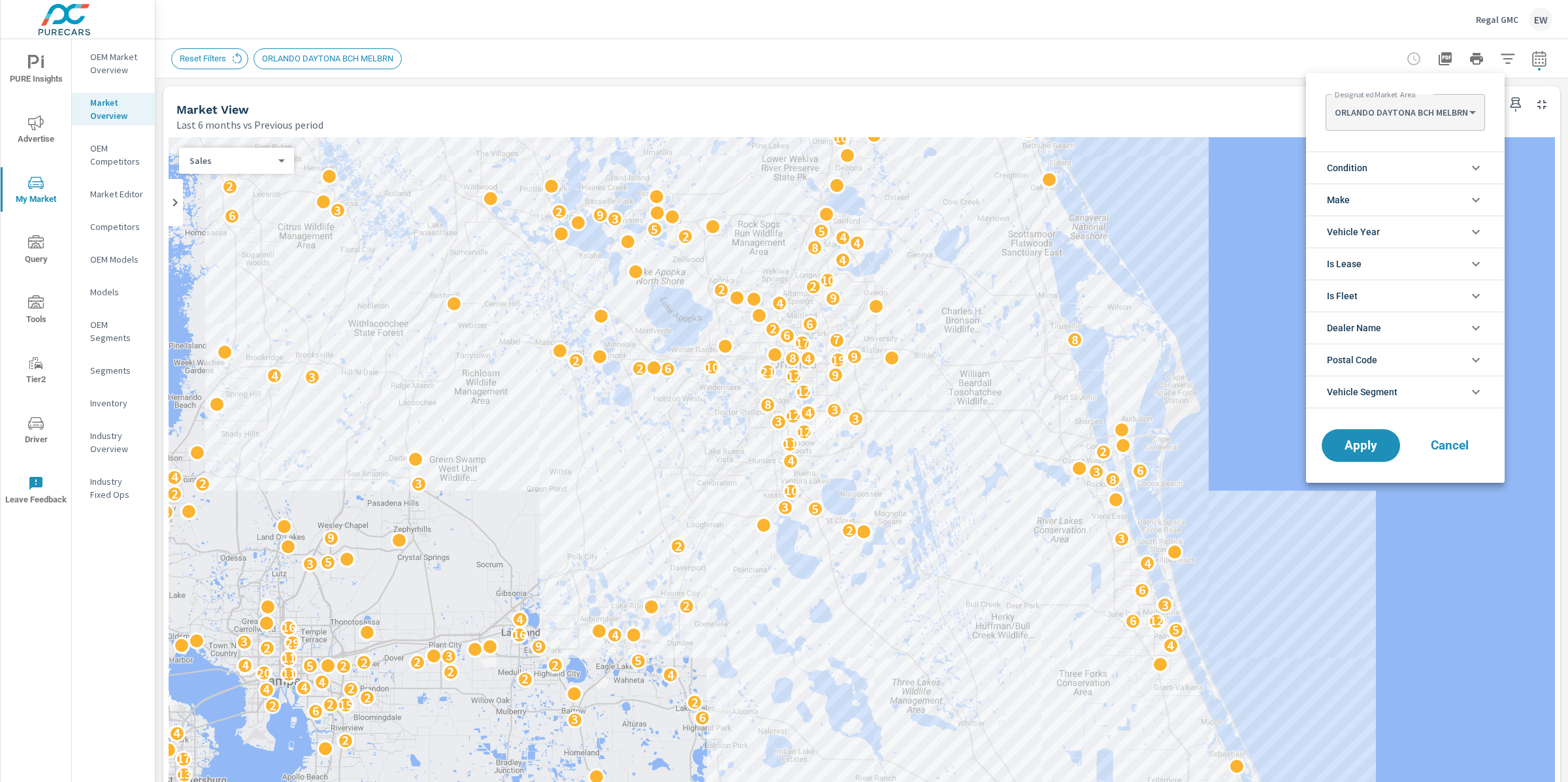
click at [1401, 166] on li "Condition" at bounding box center [1405, 167] width 198 height 32
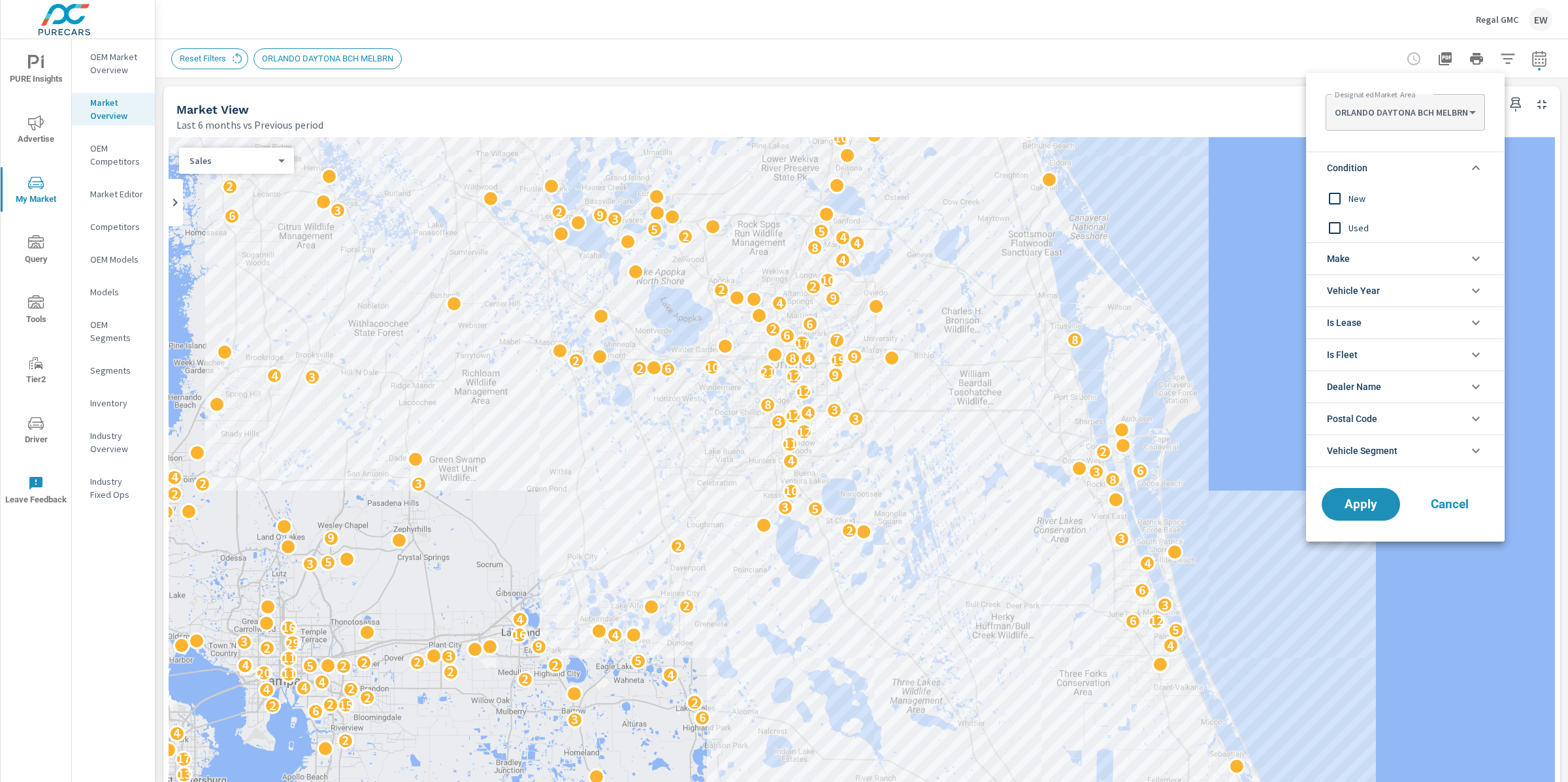
click at [1342, 200] on input "filter options" at bounding box center [1335, 198] width 27 height 27
click at [1365, 502] on span "Apply" at bounding box center [1360, 505] width 53 height 12
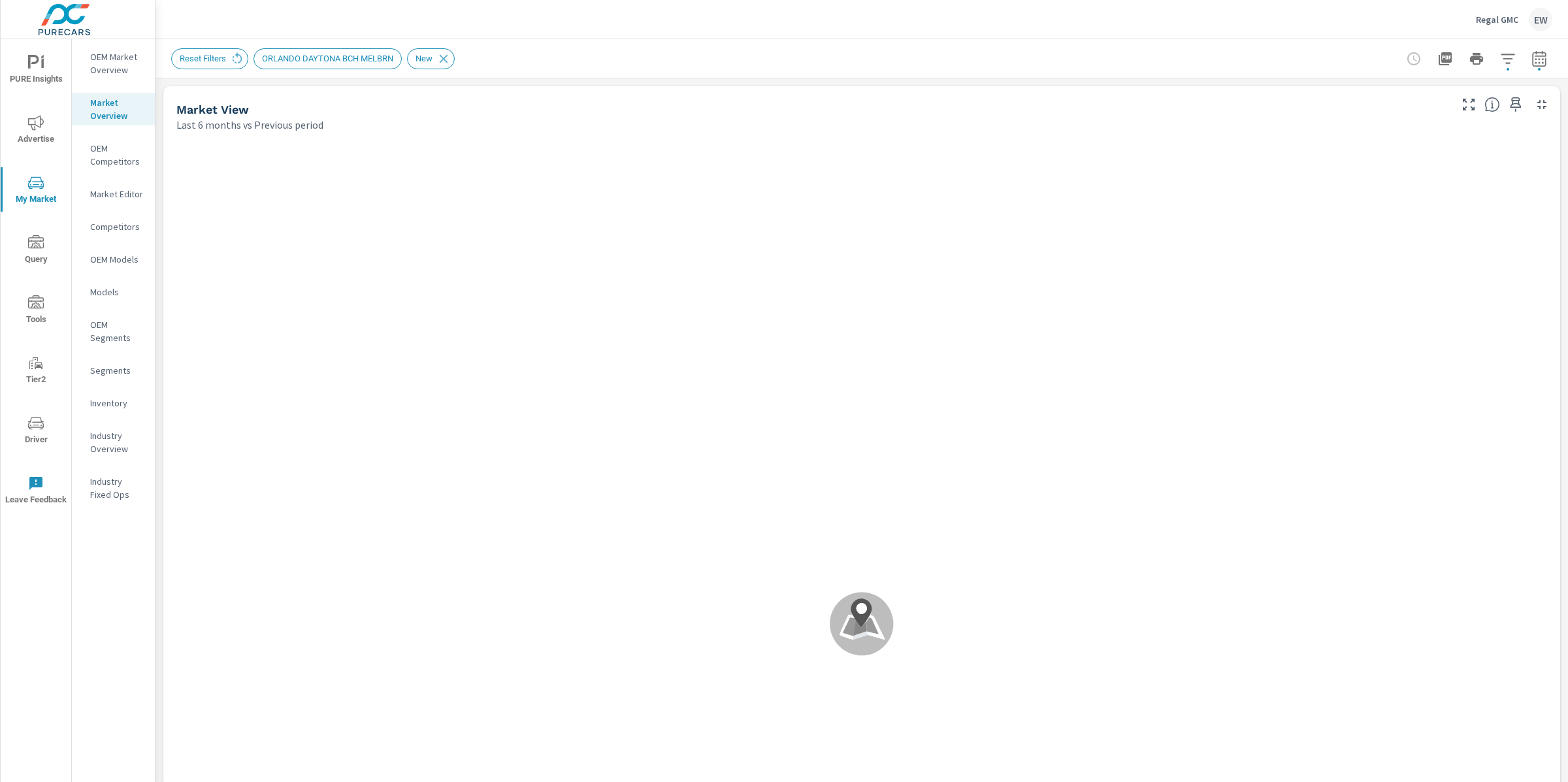
scroll to position [1373, 0]
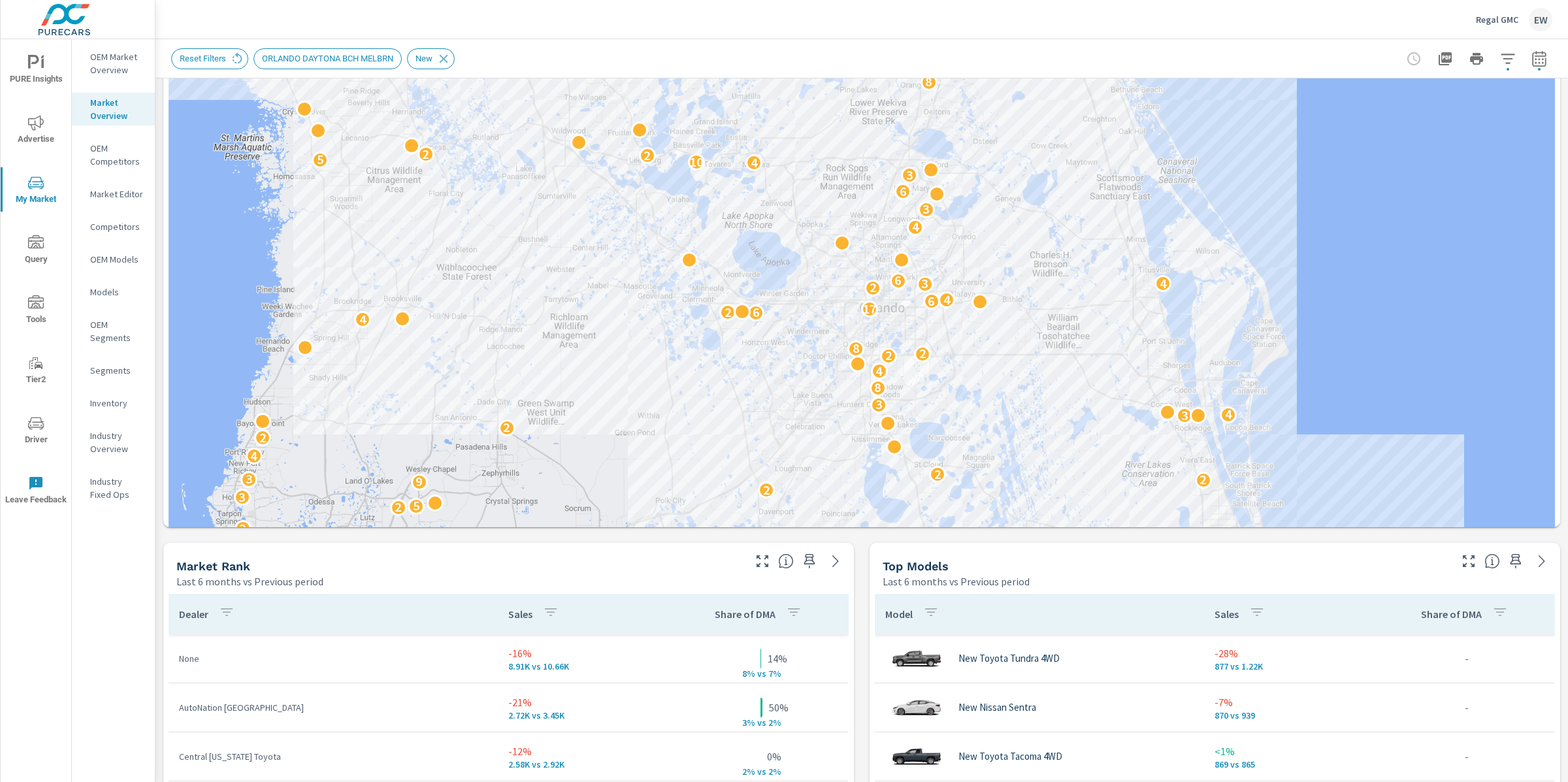
scroll to position [298, 0]
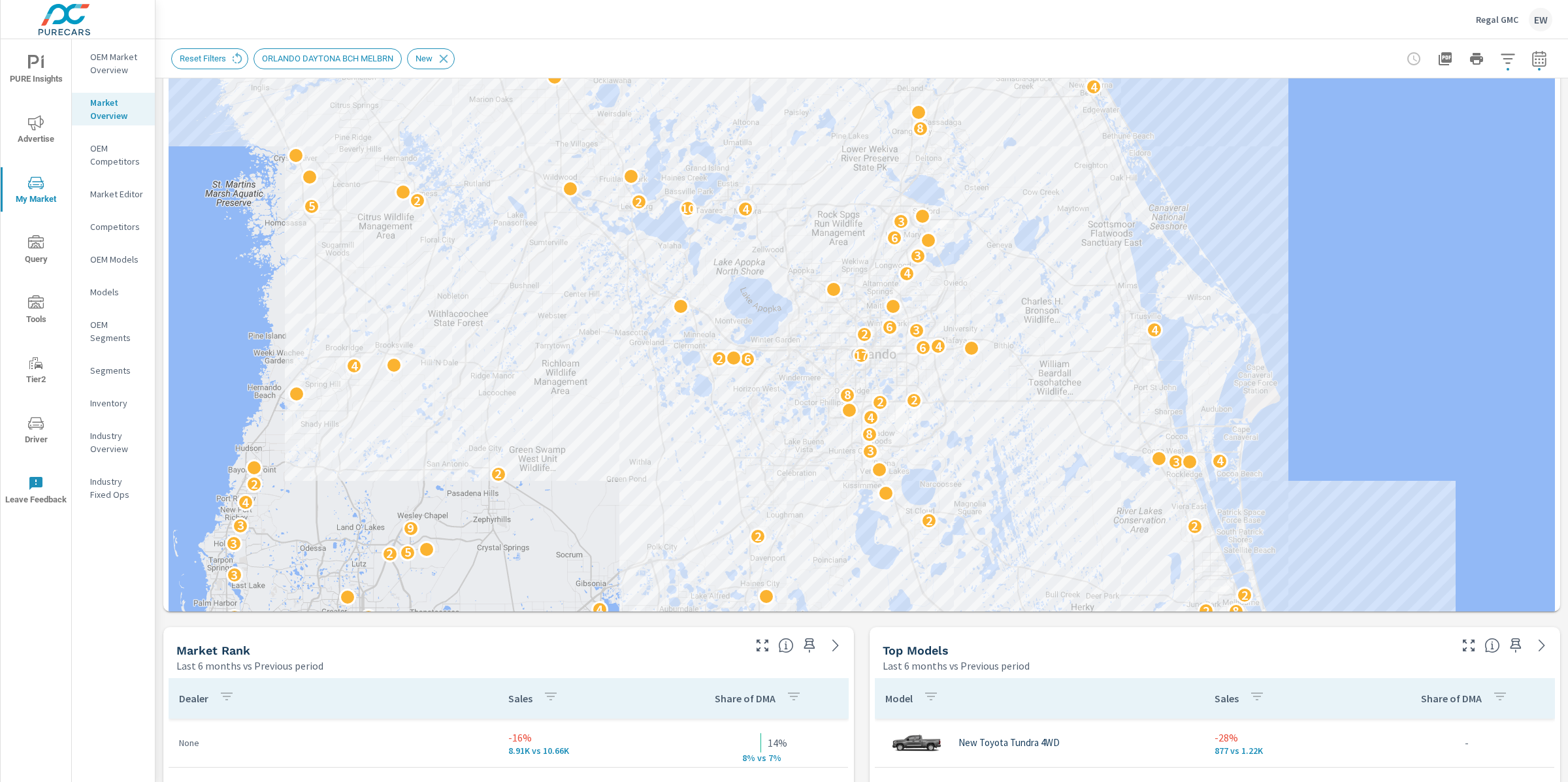
drag, startPoint x: 354, startPoint y: 486, endPoint x: 348, endPoint y: 453, distance: 33.5
click at [345, 442] on div "2 2 2 6 13 5 2 8 8 3 3 2 13 2 4 9 4 2 3 3 7 2 10 13 2 3 6 6 12 7 4 3 2 2 3 10 8…" at bounding box center [861, 306] width 1386 height 932
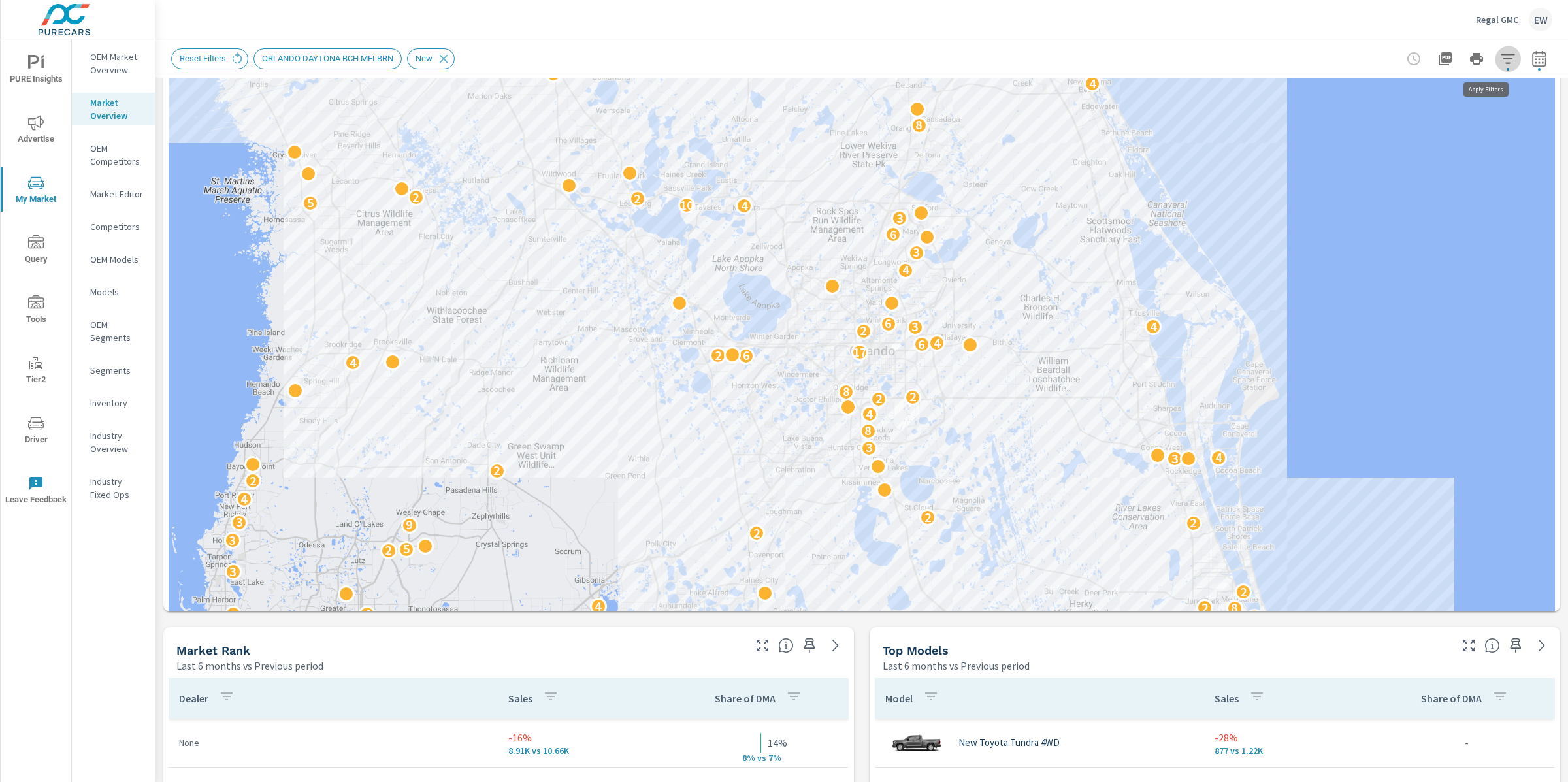
click at [1500, 56] on icon "button" at bounding box center [1508, 58] width 15 height 15
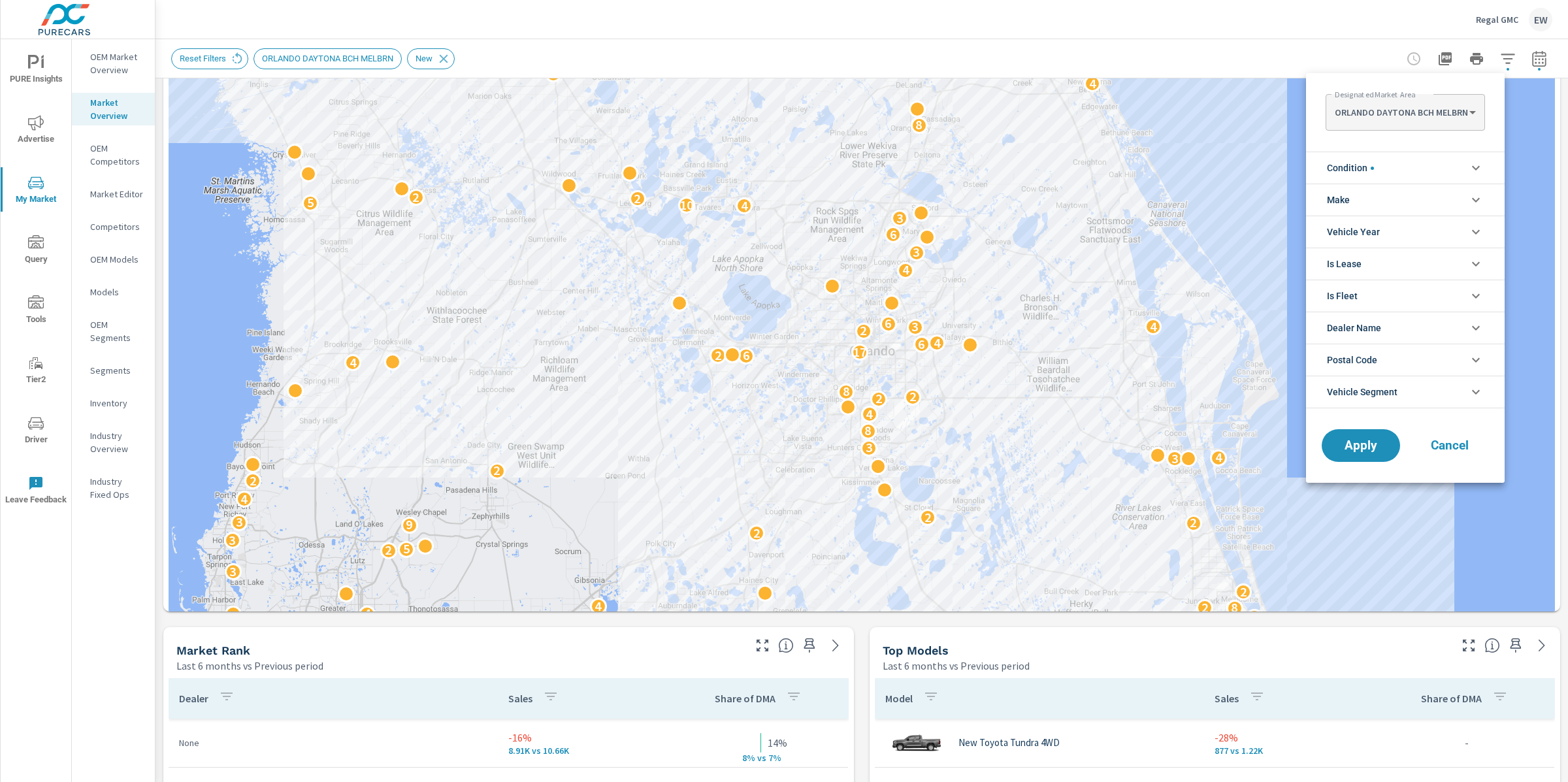
click at [1386, 113] on body "PURE Insights Advertise My Market Query Tools Tier2 Driver Leave Feedback OEM M…" at bounding box center [784, 391] width 1568 height 782
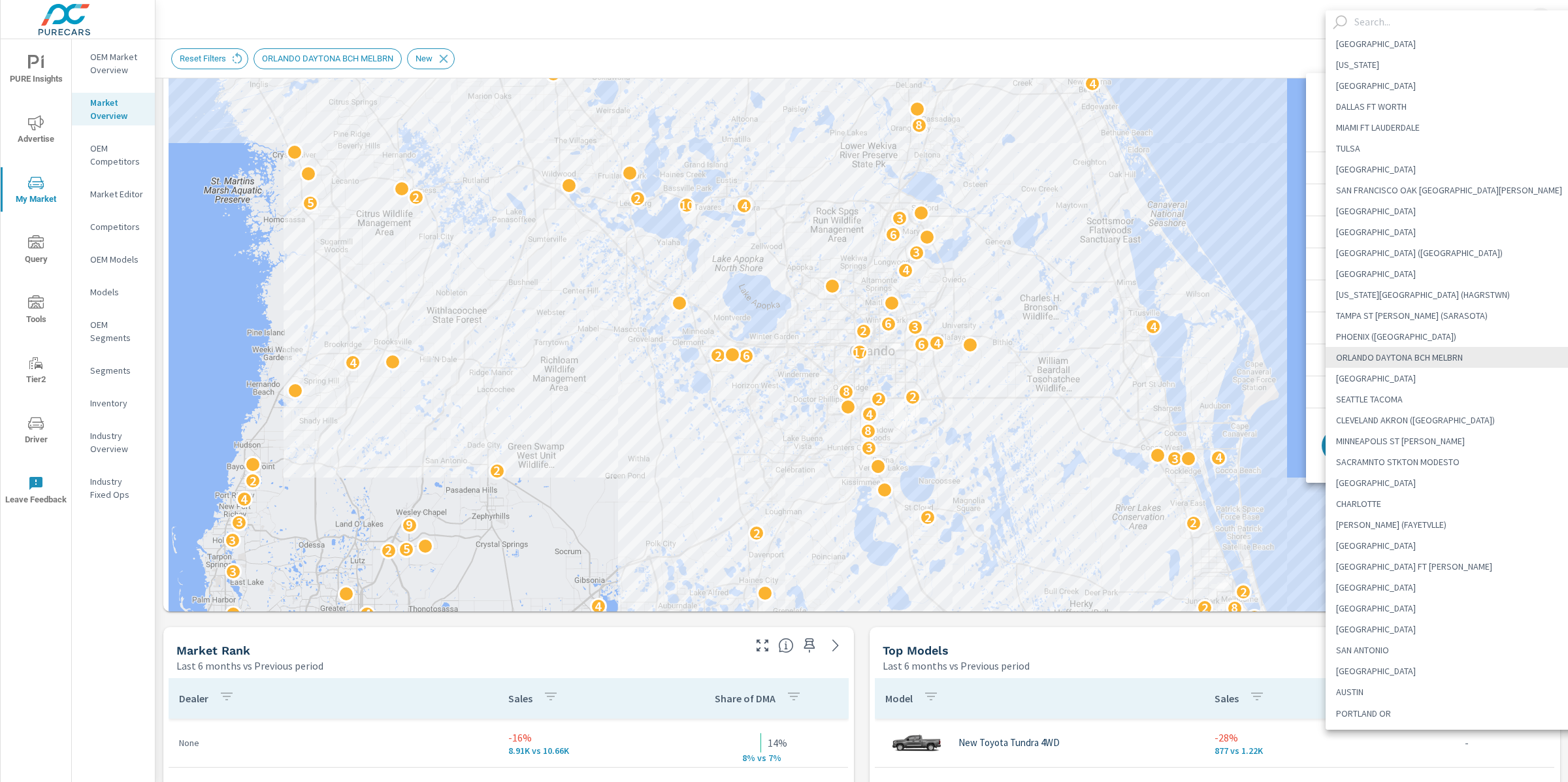
click at [1379, 22] on input "text" at bounding box center [1467, 21] width 236 height 23
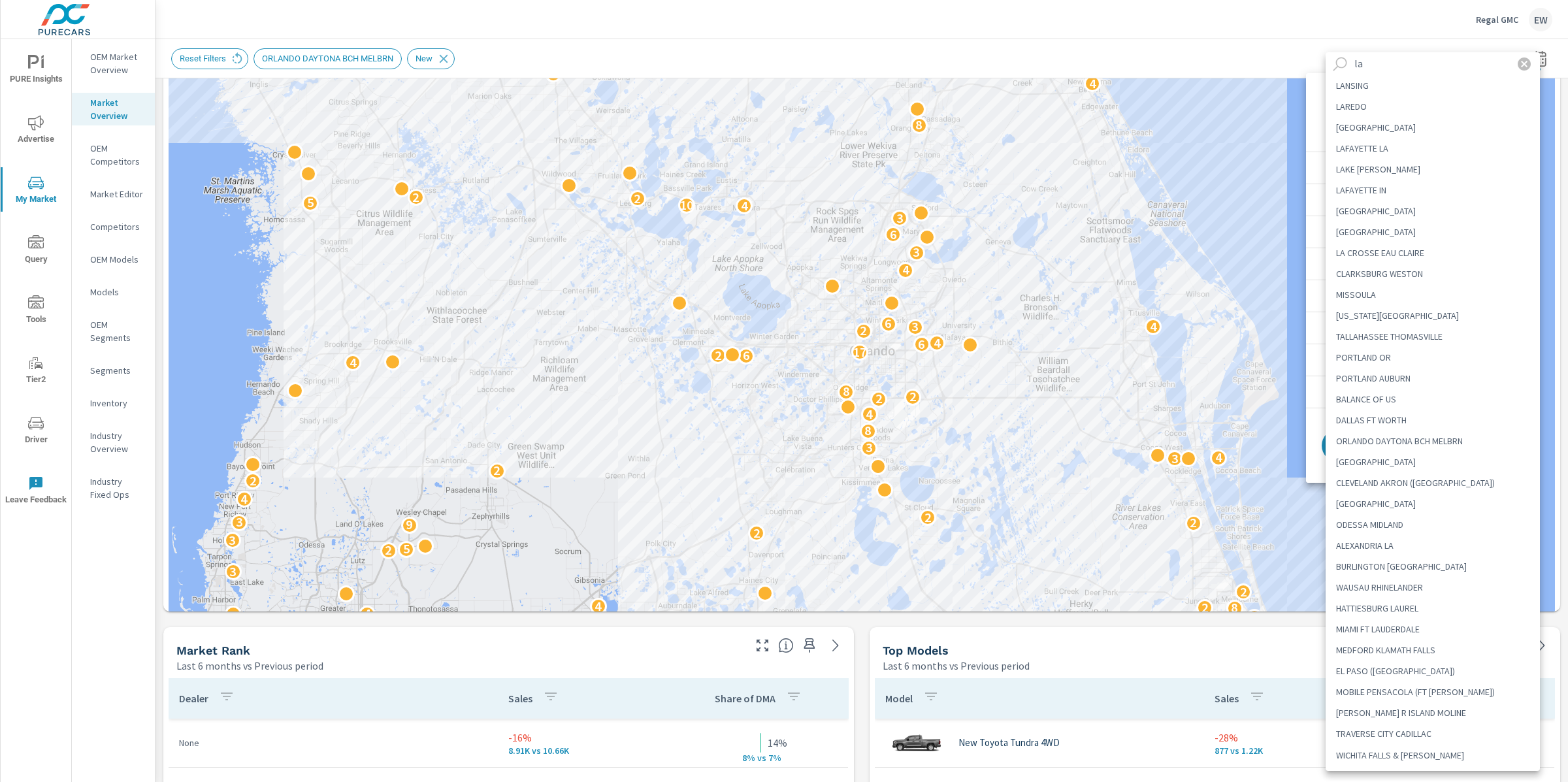
type input "l"
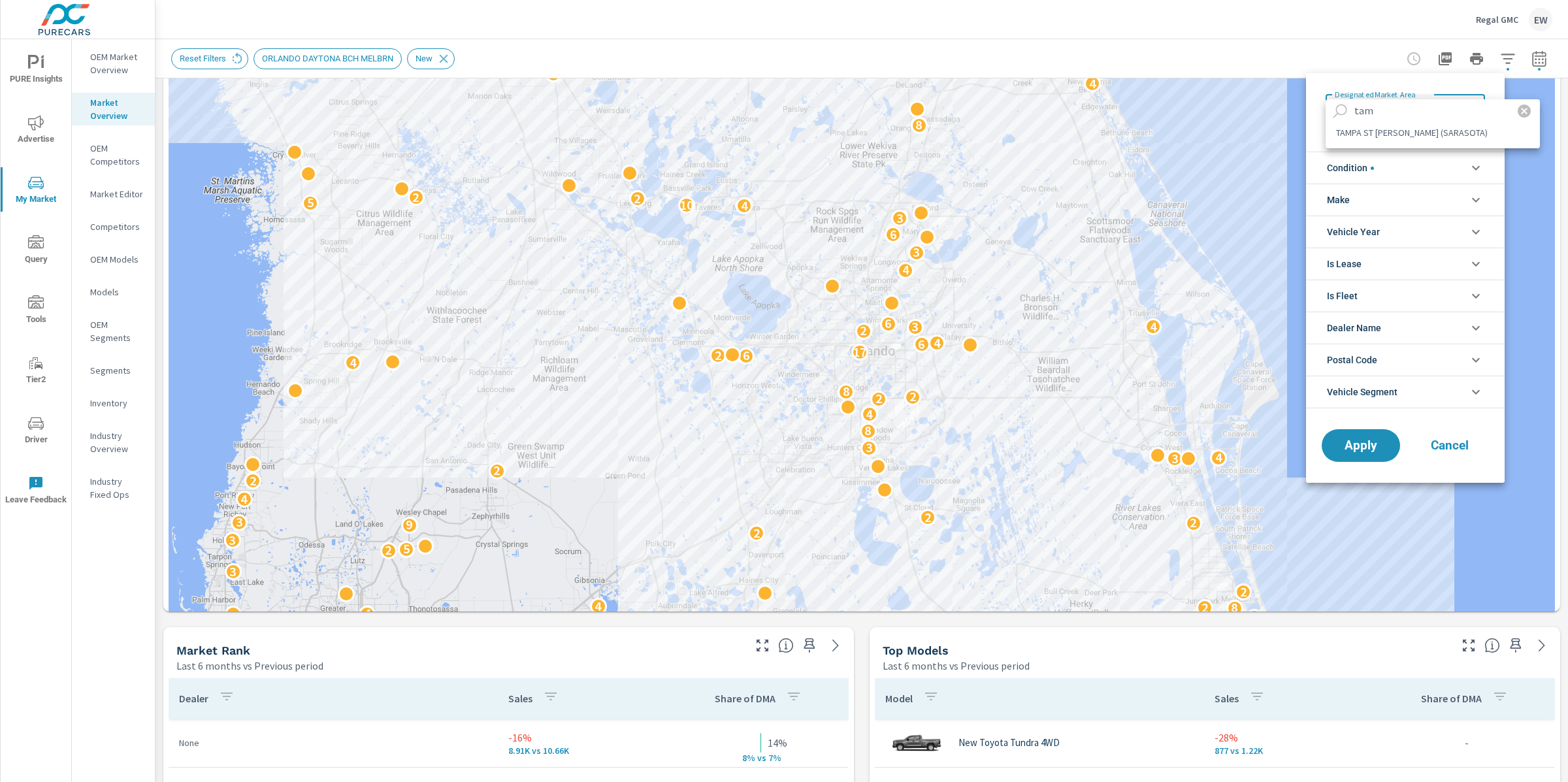
type input "tam"
click at [1401, 138] on li "TAMPA ST PETE (SARASOTA)" at bounding box center [1432, 132] width 215 height 21
type Area "TAMPA ST PETE (SARASOTA)"
click at [1361, 450] on span "Apply" at bounding box center [1360, 446] width 53 height 12
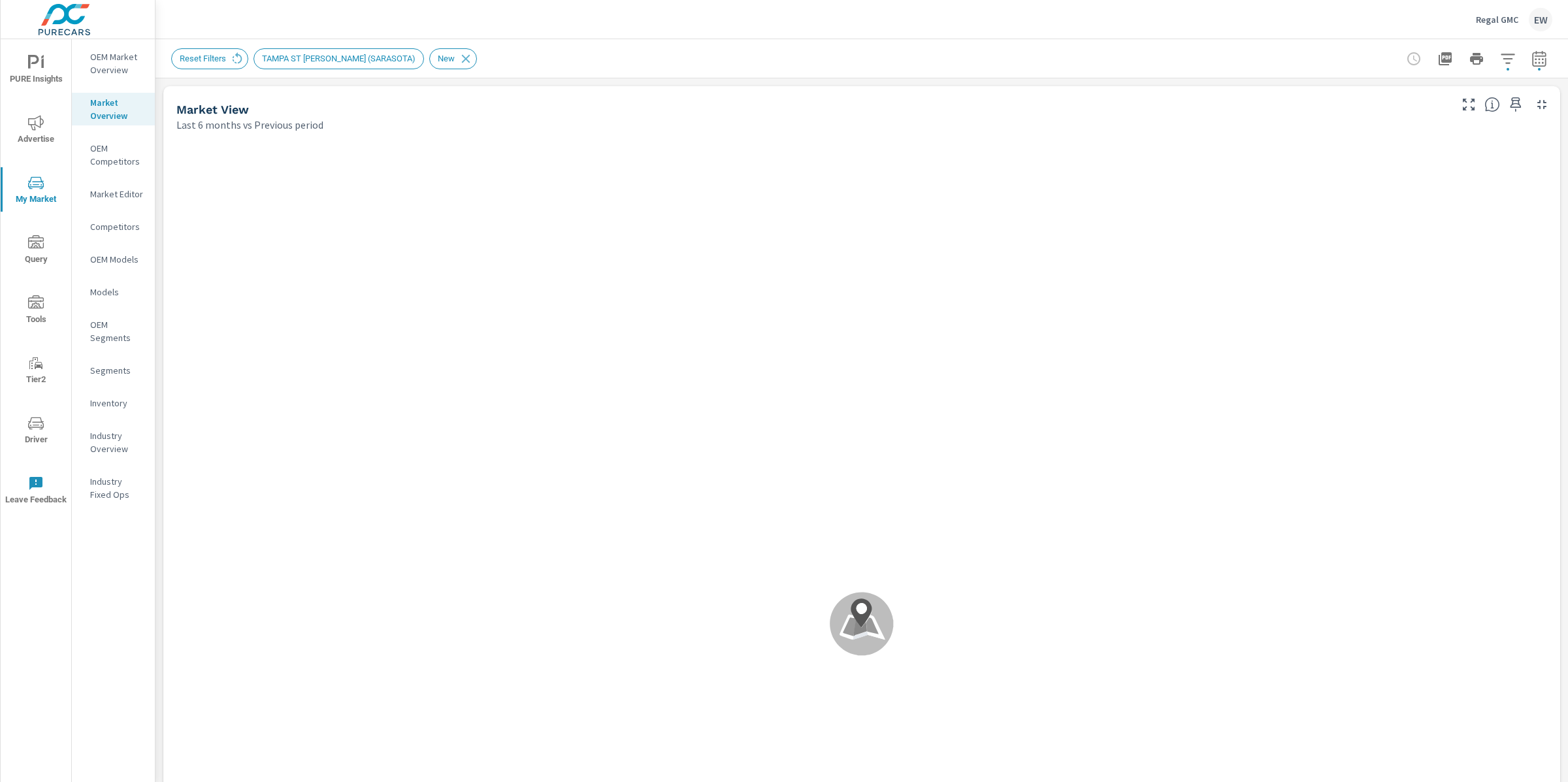
scroll to position [1373, 0]
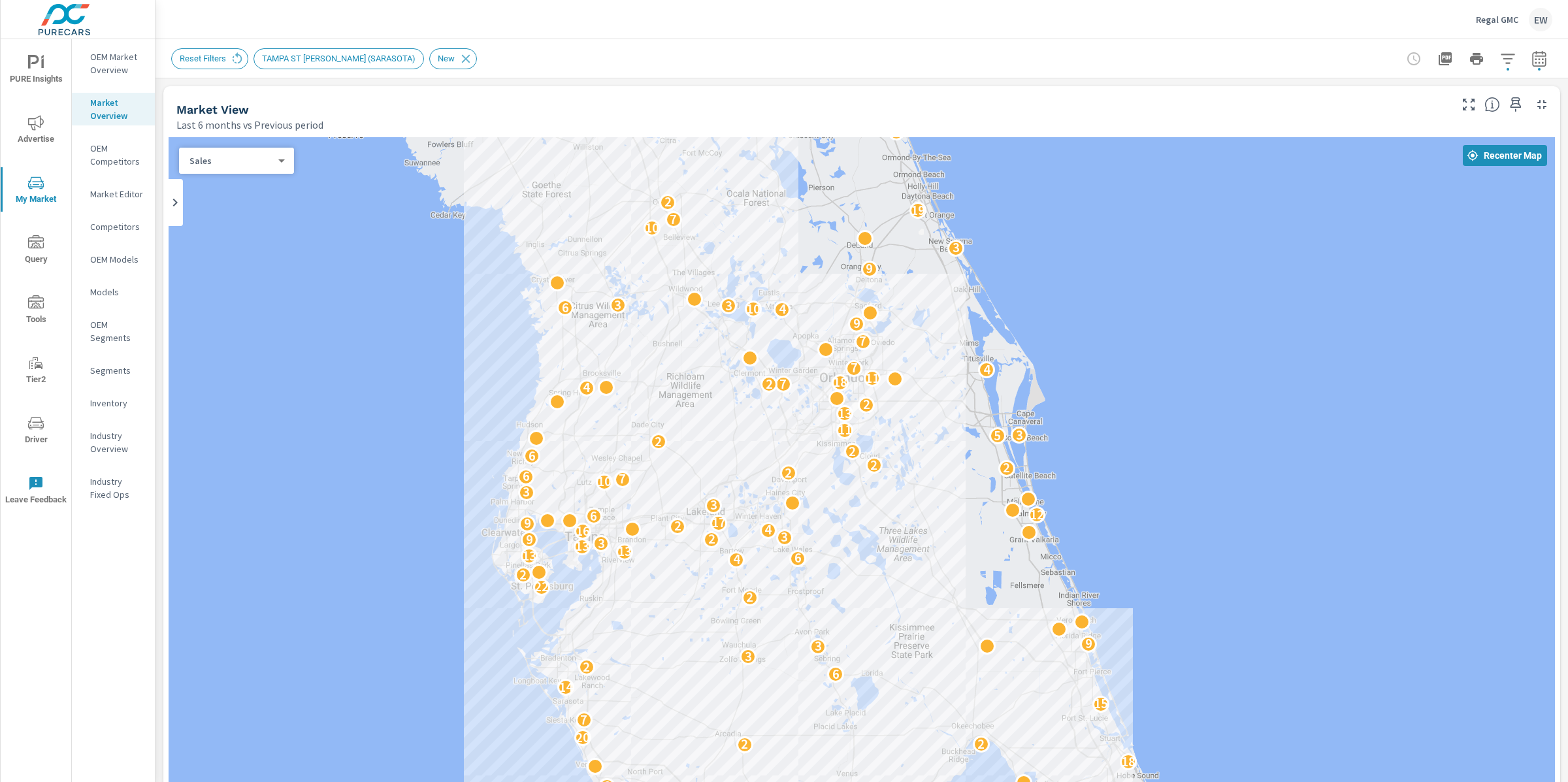
drag, startPoint x: 946, startPoint y: 476, endPoint x: 698, endPoint y: 412, distance: 256.1
click at [699, 412] on div "9 18 4 5 13 15 6 2 4 5 10 9 9 9 4 7 11 5 10 7 10 10 16 12 6 3 3 15 2 15 7 6 4 7…" at bounding box center [861, 603] width 1386 height 932
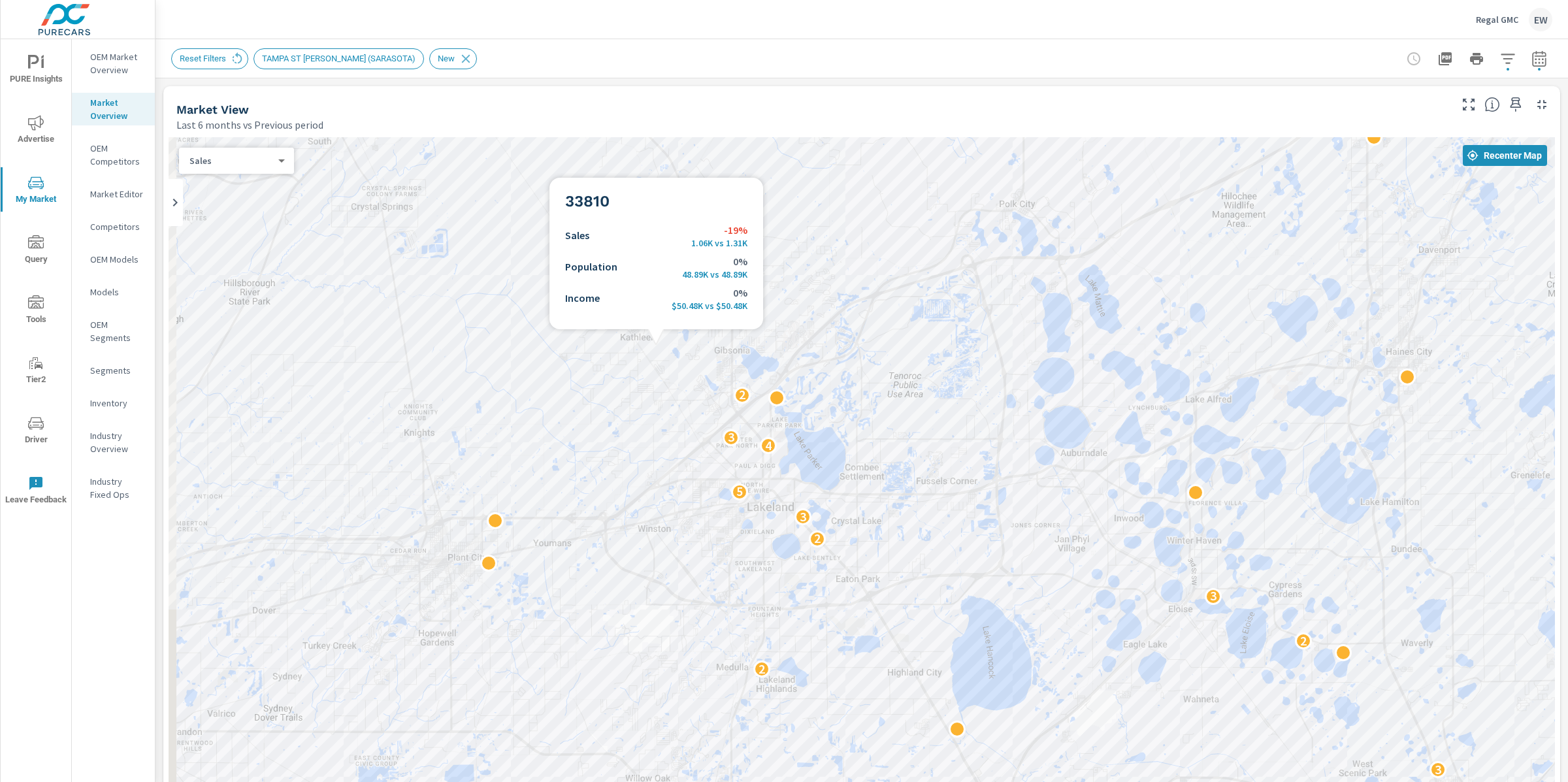
click at [656, 365] on div "3 2 3 3 2 5 5 2 3 2 2 2 5 3 3 2 2 3 11 5 3 4 3 2 2 4 3 4 2 3 4 3" at bounding box center [861, 603] width 1386 height 932
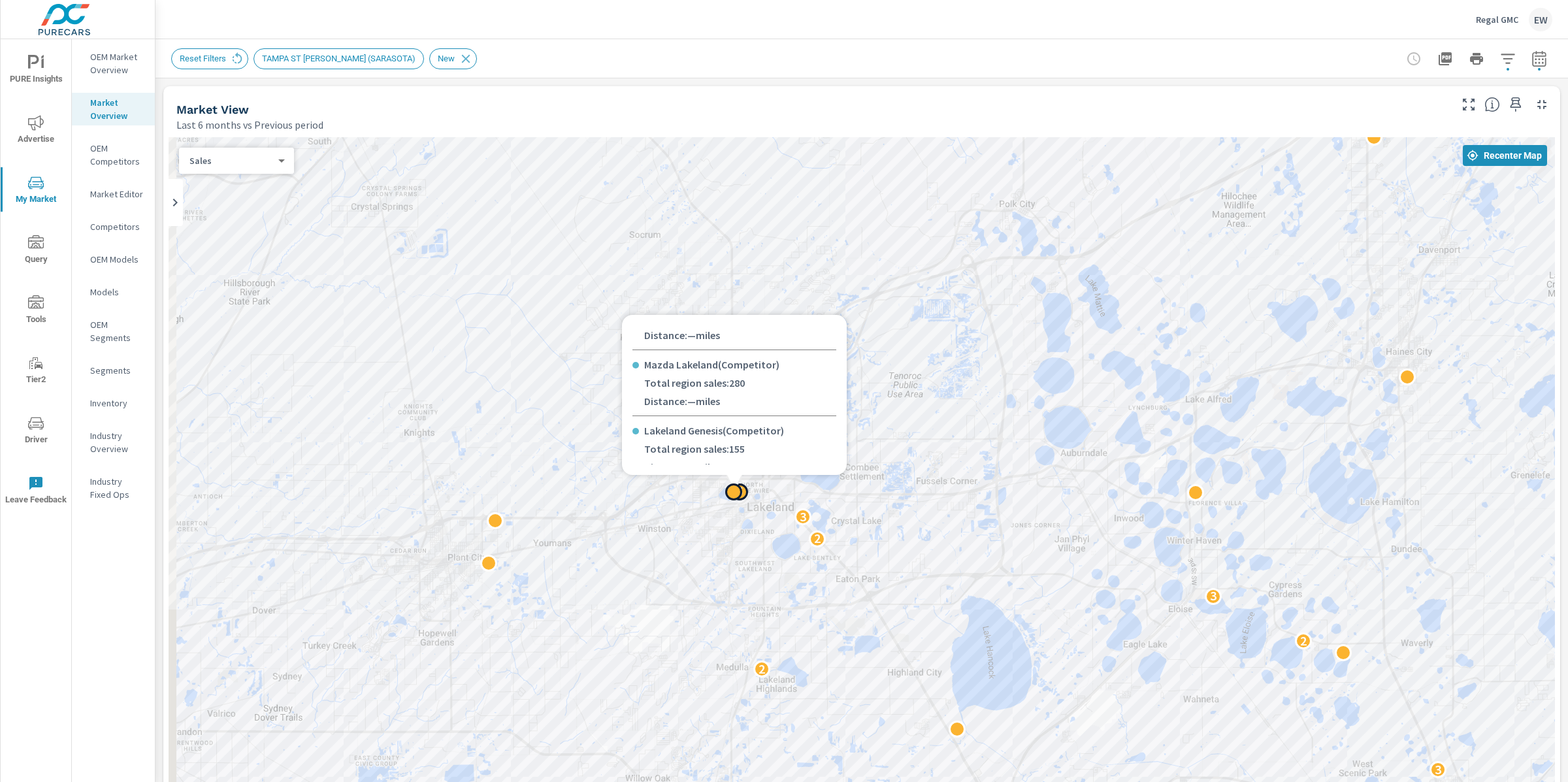
scroll to position [191, 0]
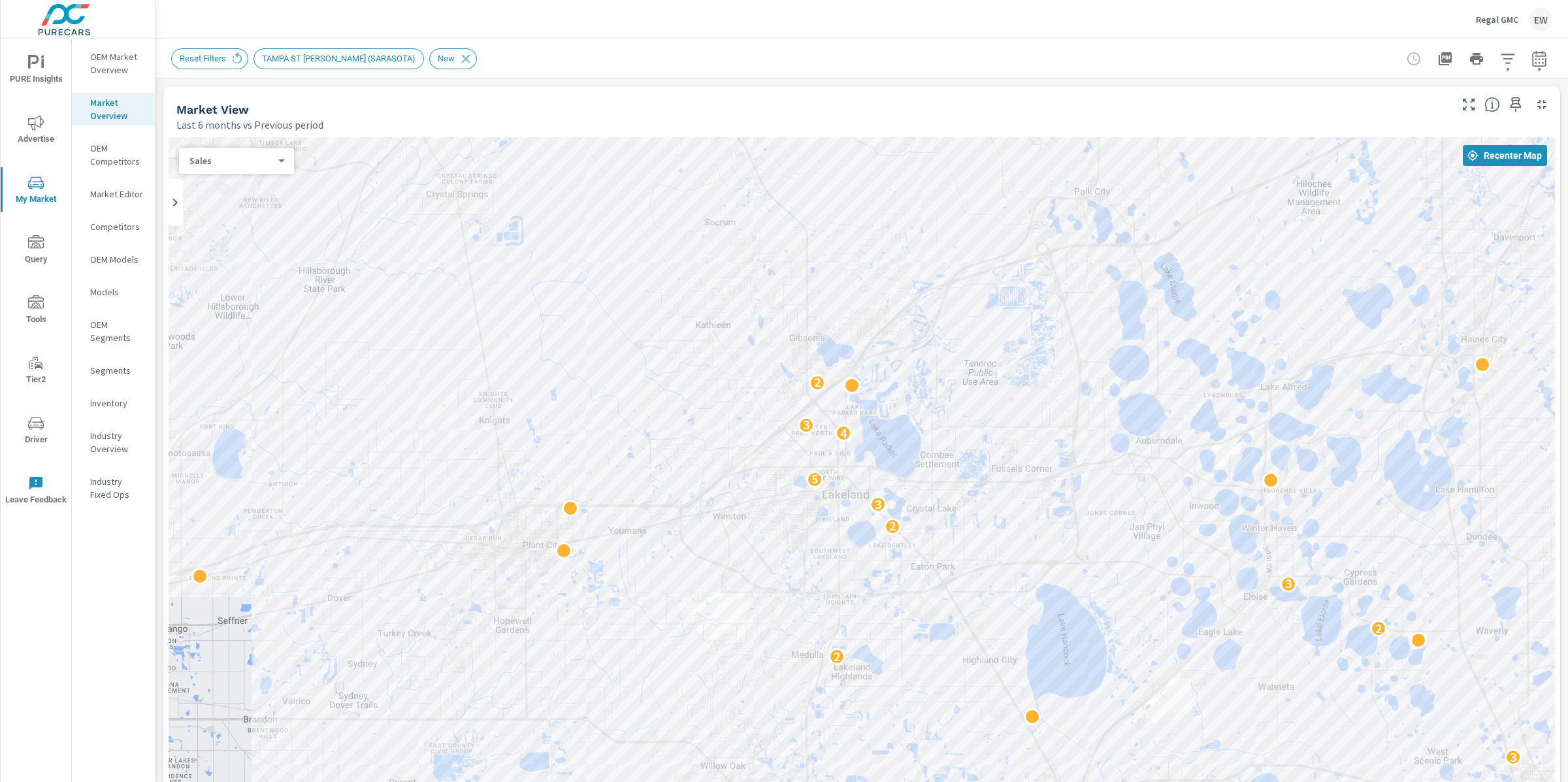
drag, startPoint x: 602, startPoint y: 330, endPoint x: 686, endPoint y: 319, distance: 84.7
click at [686, 319] on div "3 2 3 3 2 5 5 2 2 2 3 2 2 3 11 5 3 4 3 2 2 4 3 4 2 2" at bounding box center [861, 603] width 1386 height 932
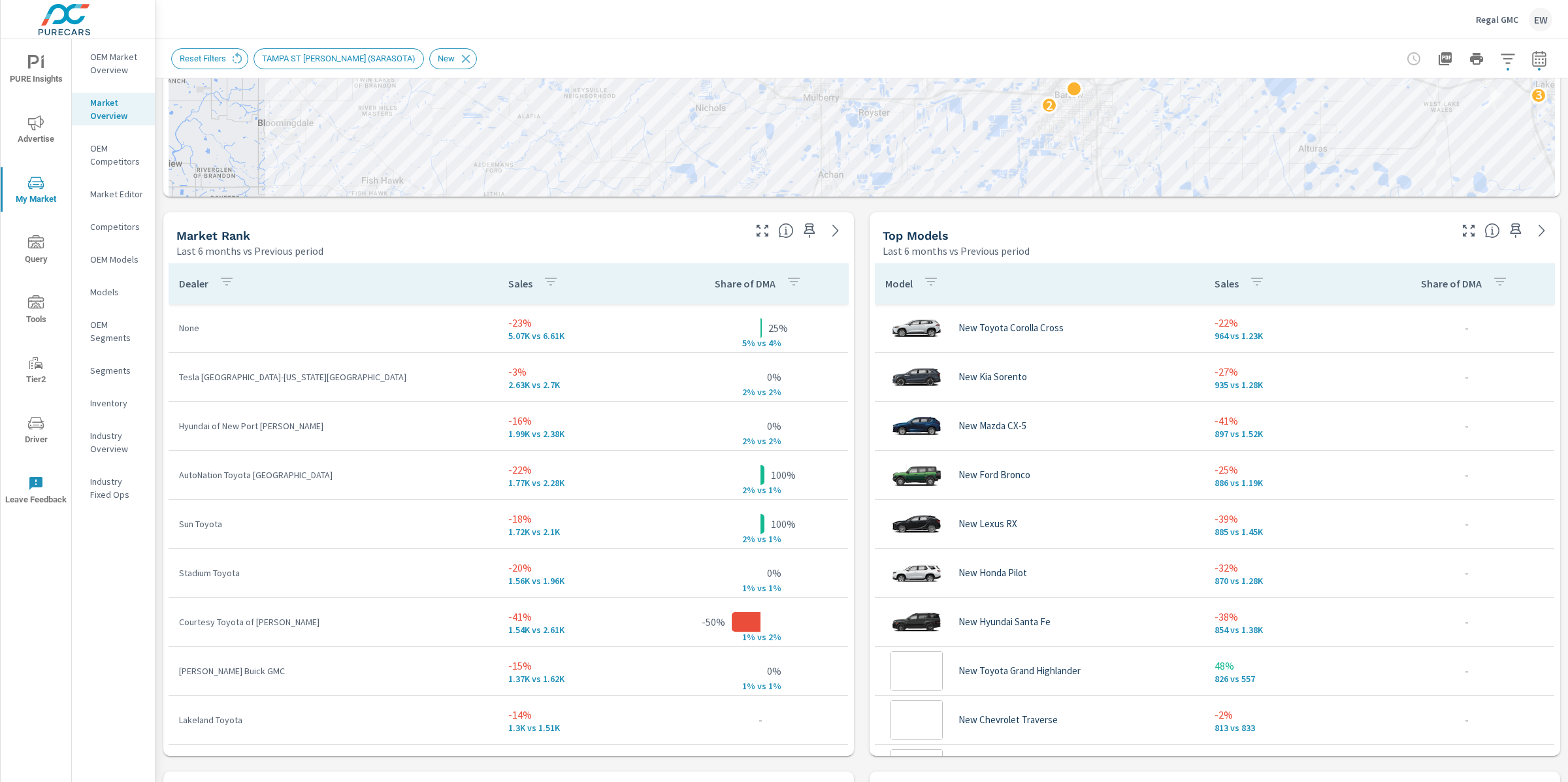
scroll to position [864, 0]
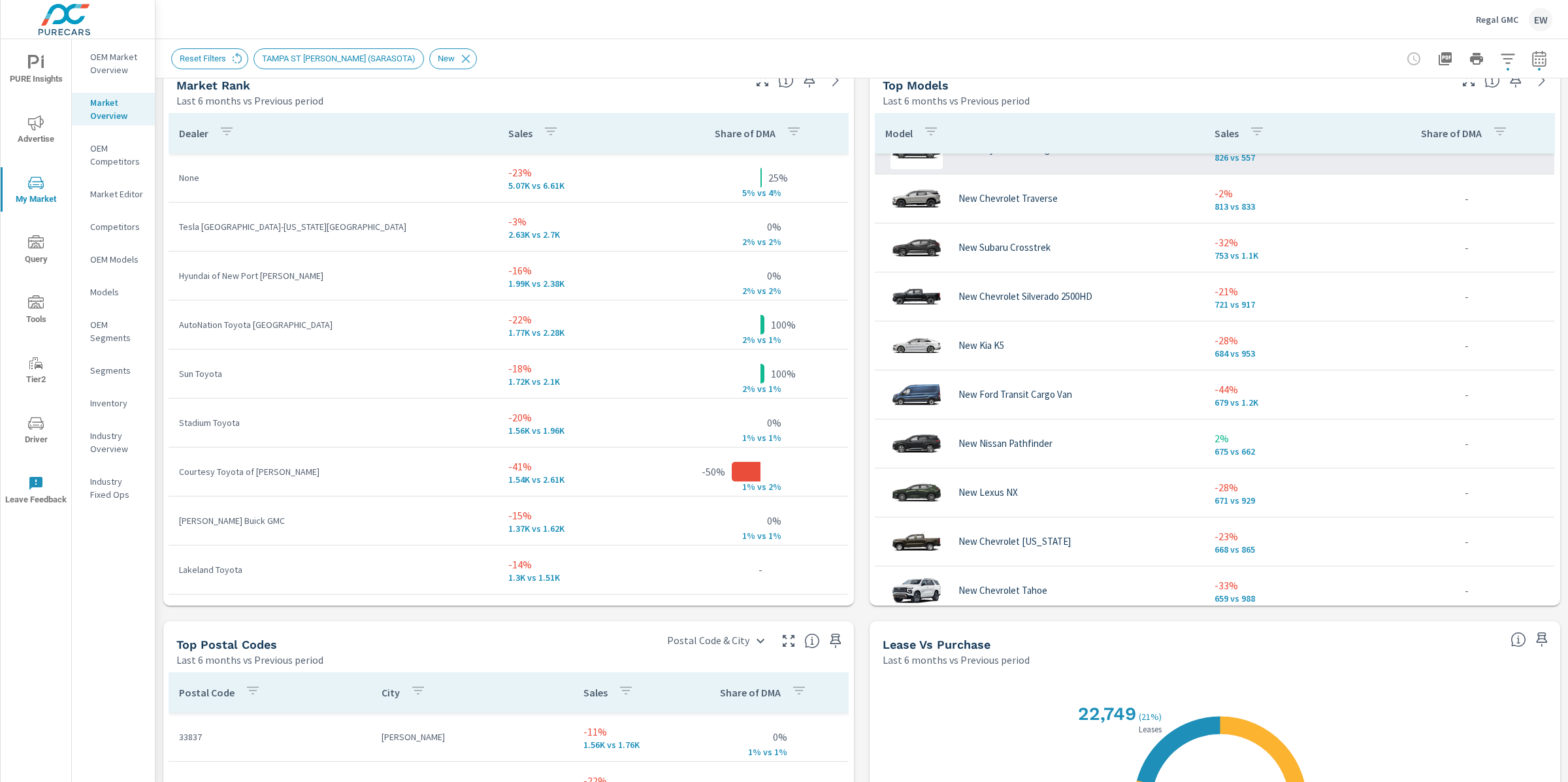
scroll to position [1751, 0]
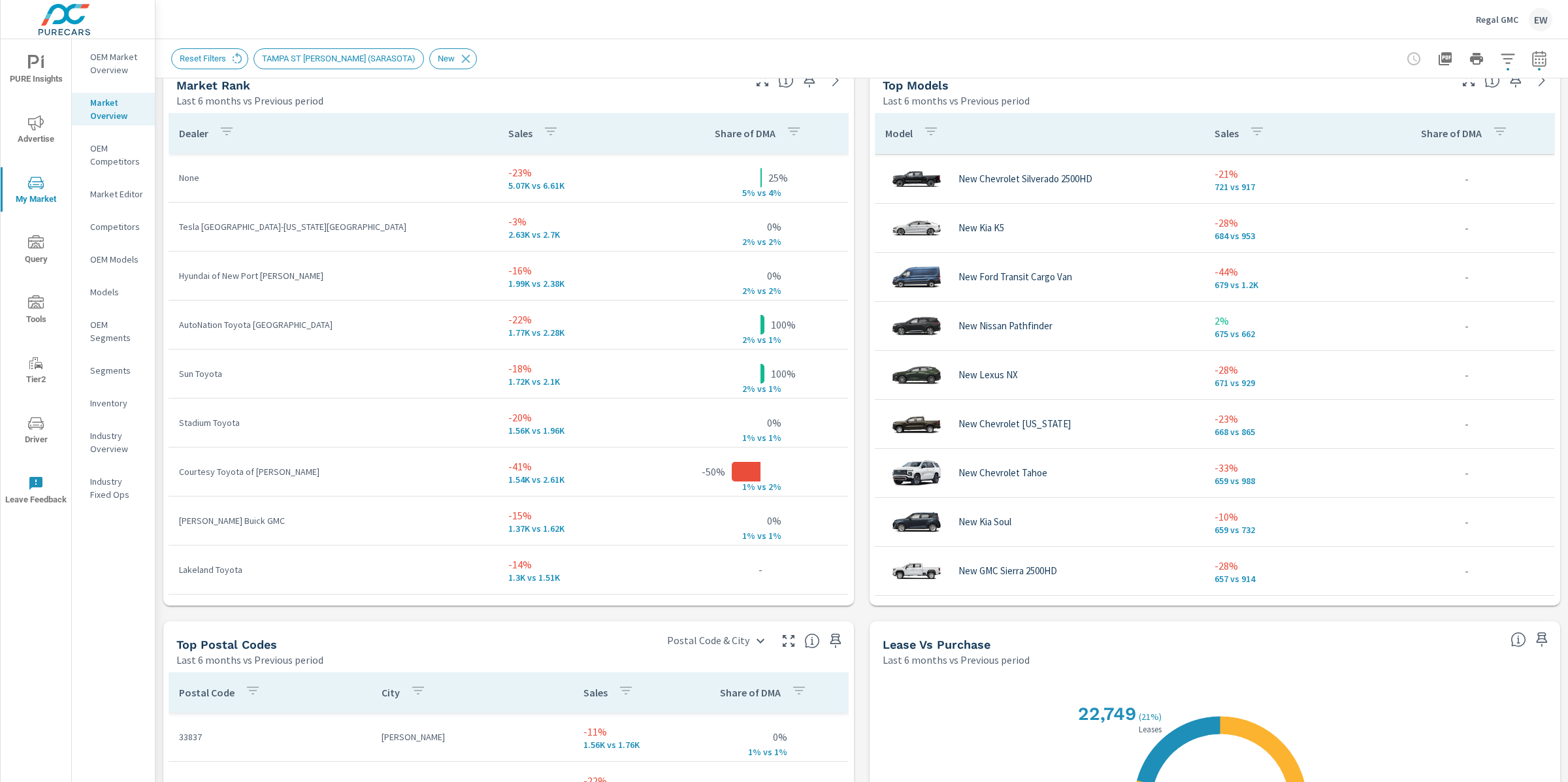
scroll to position [1897, 0]
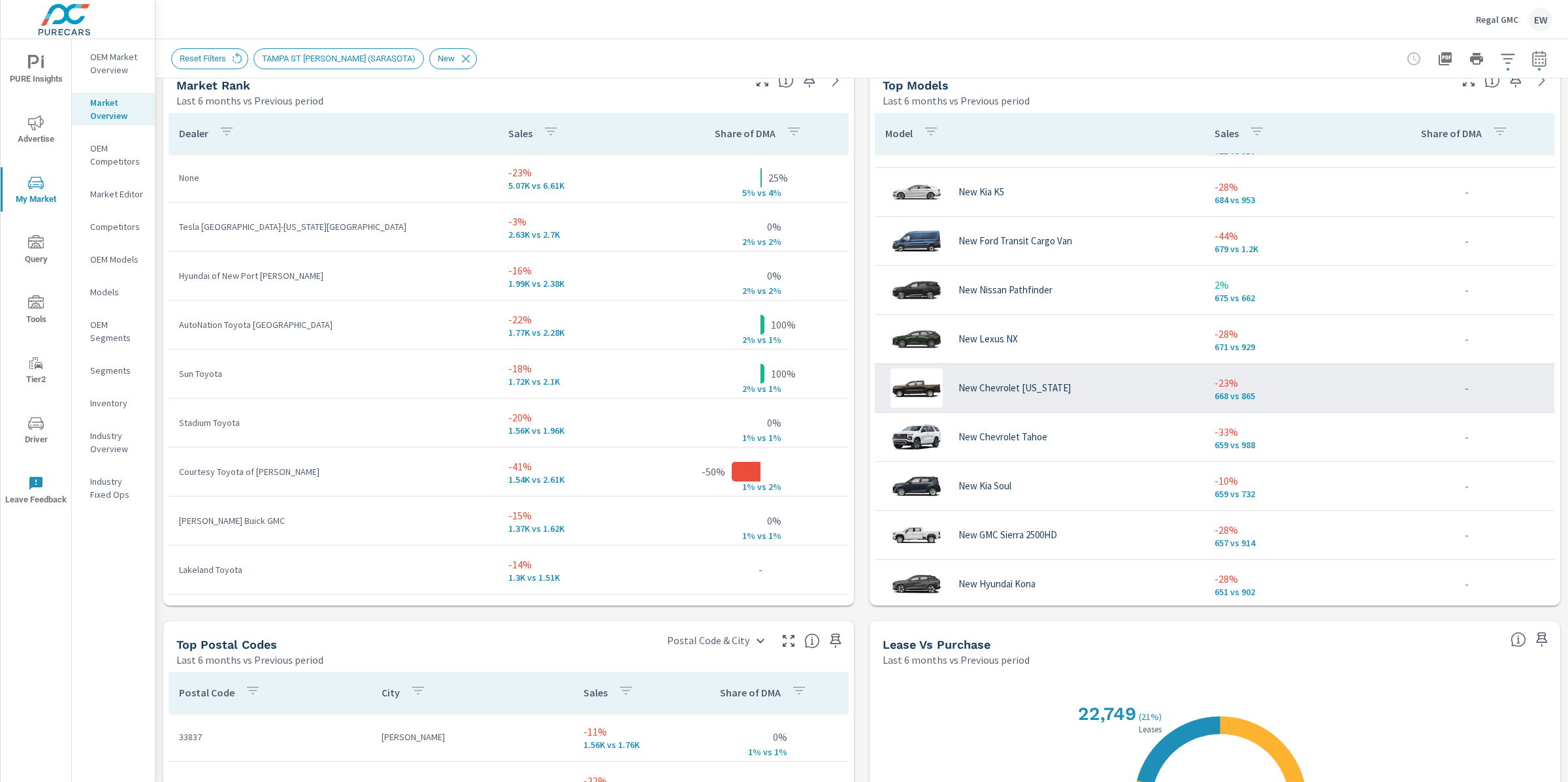
scroll to position [1900, 0]
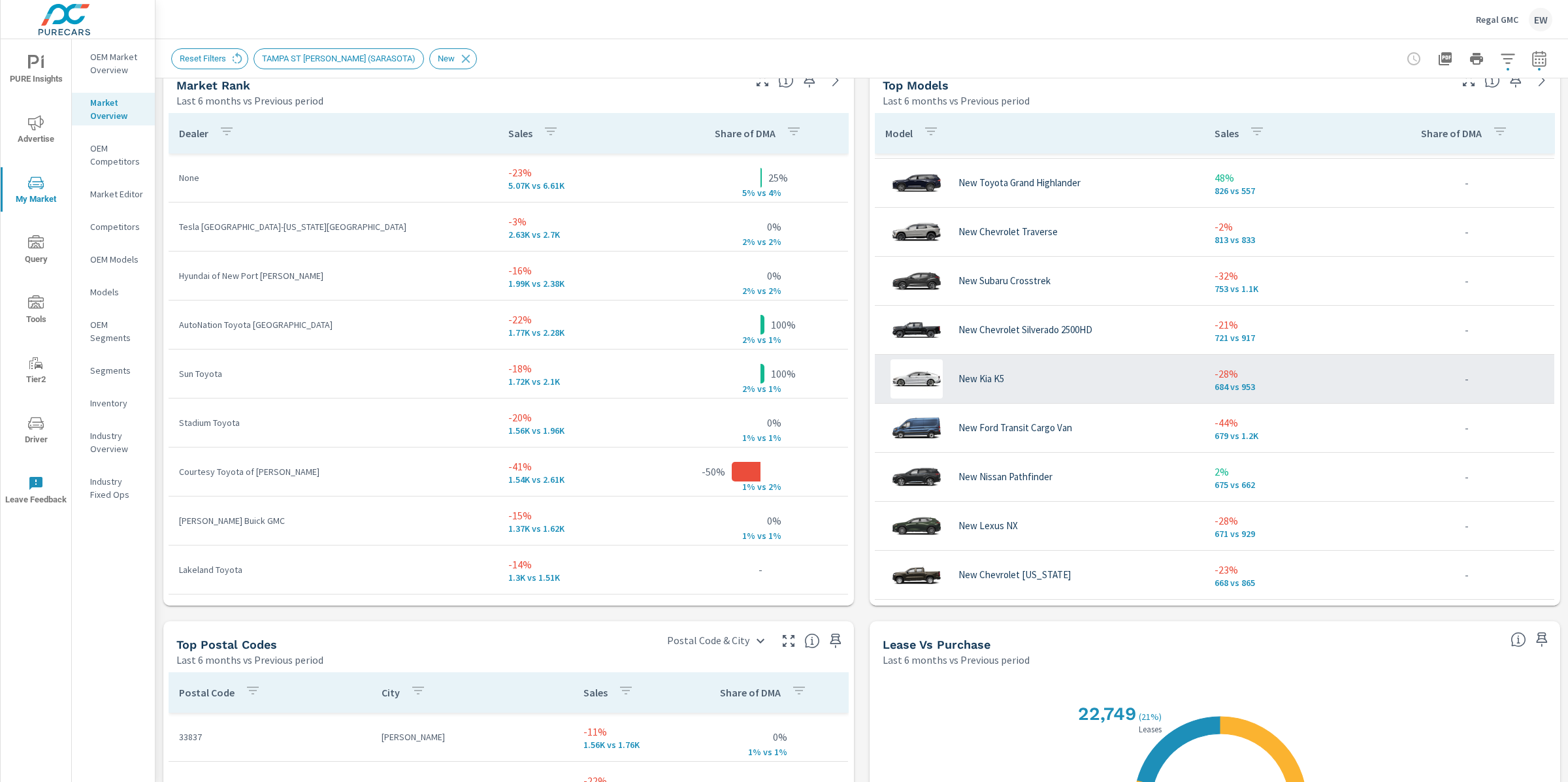
scroll to position [1700, 0]
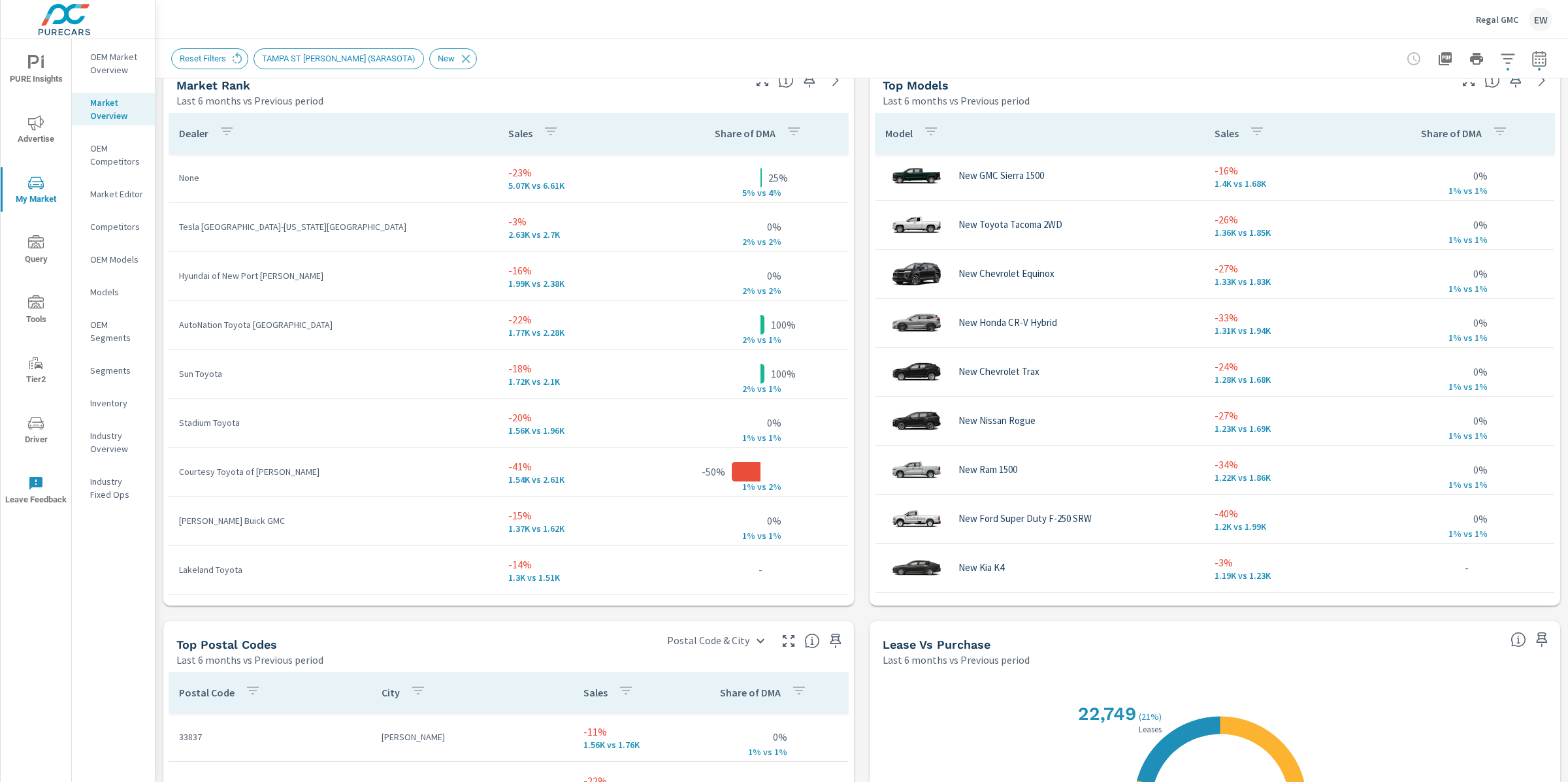
scroll to position [484, 0]
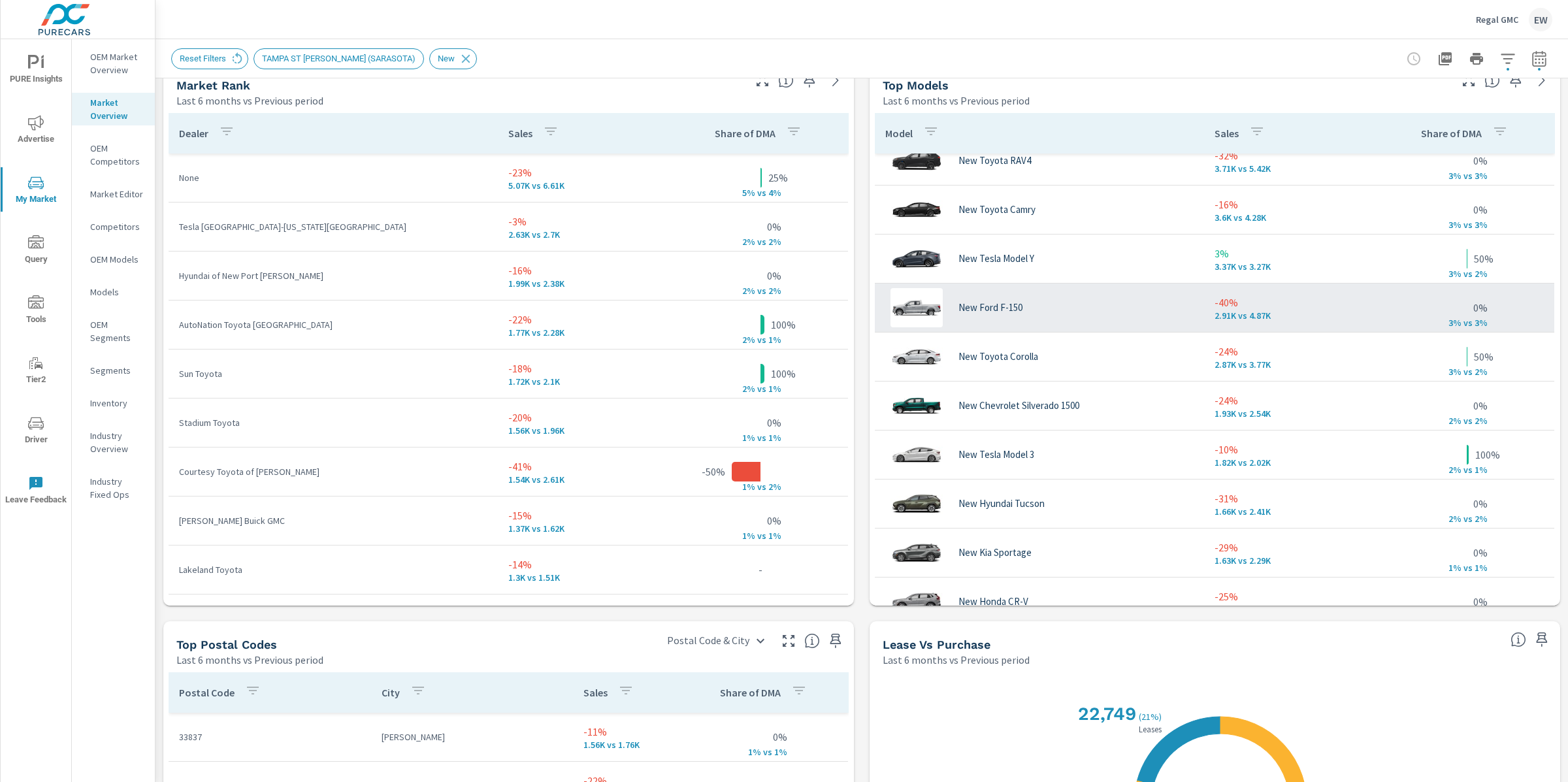
scroll to position [27, 0]
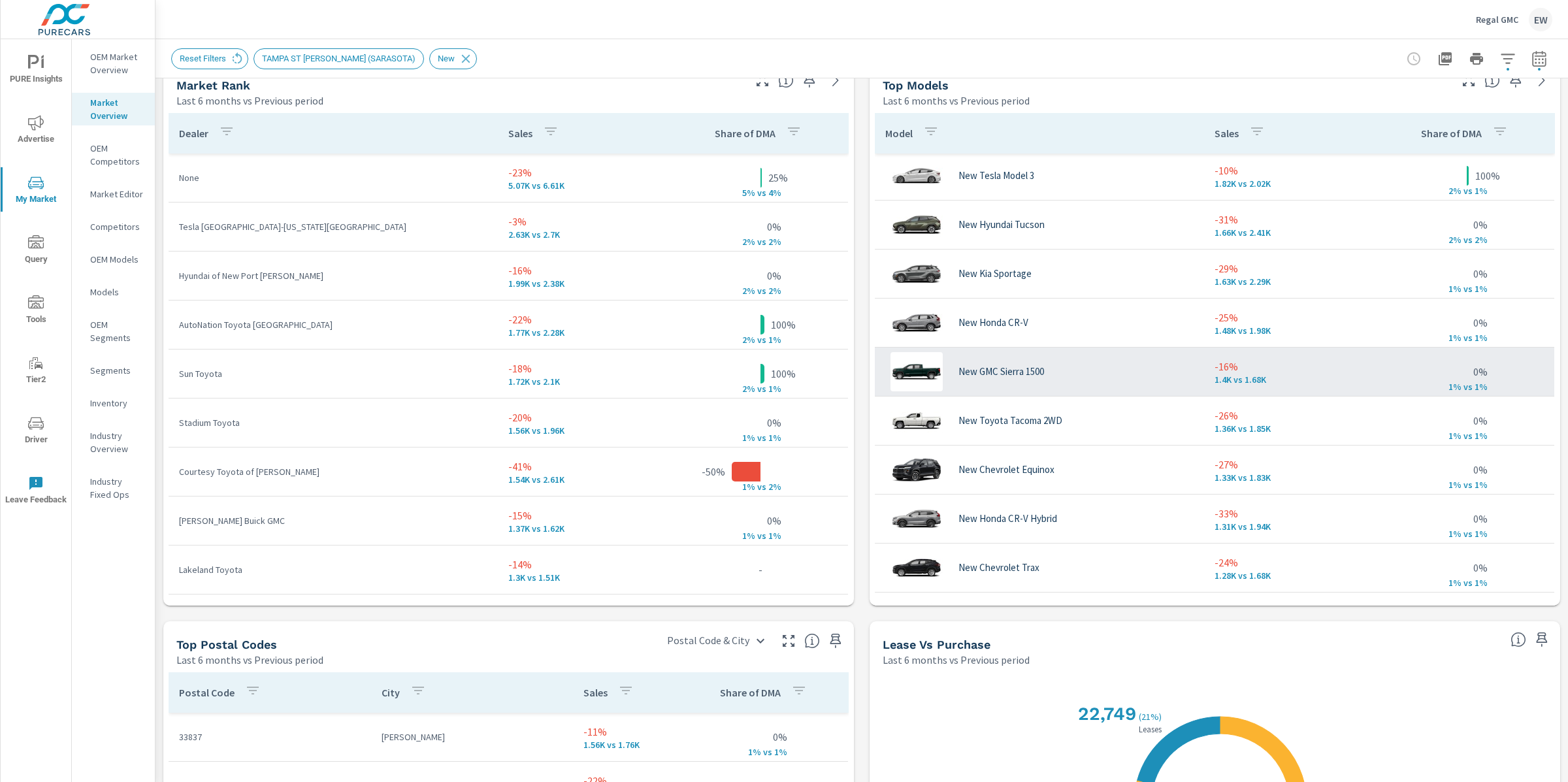
scroll to position [302, 0]
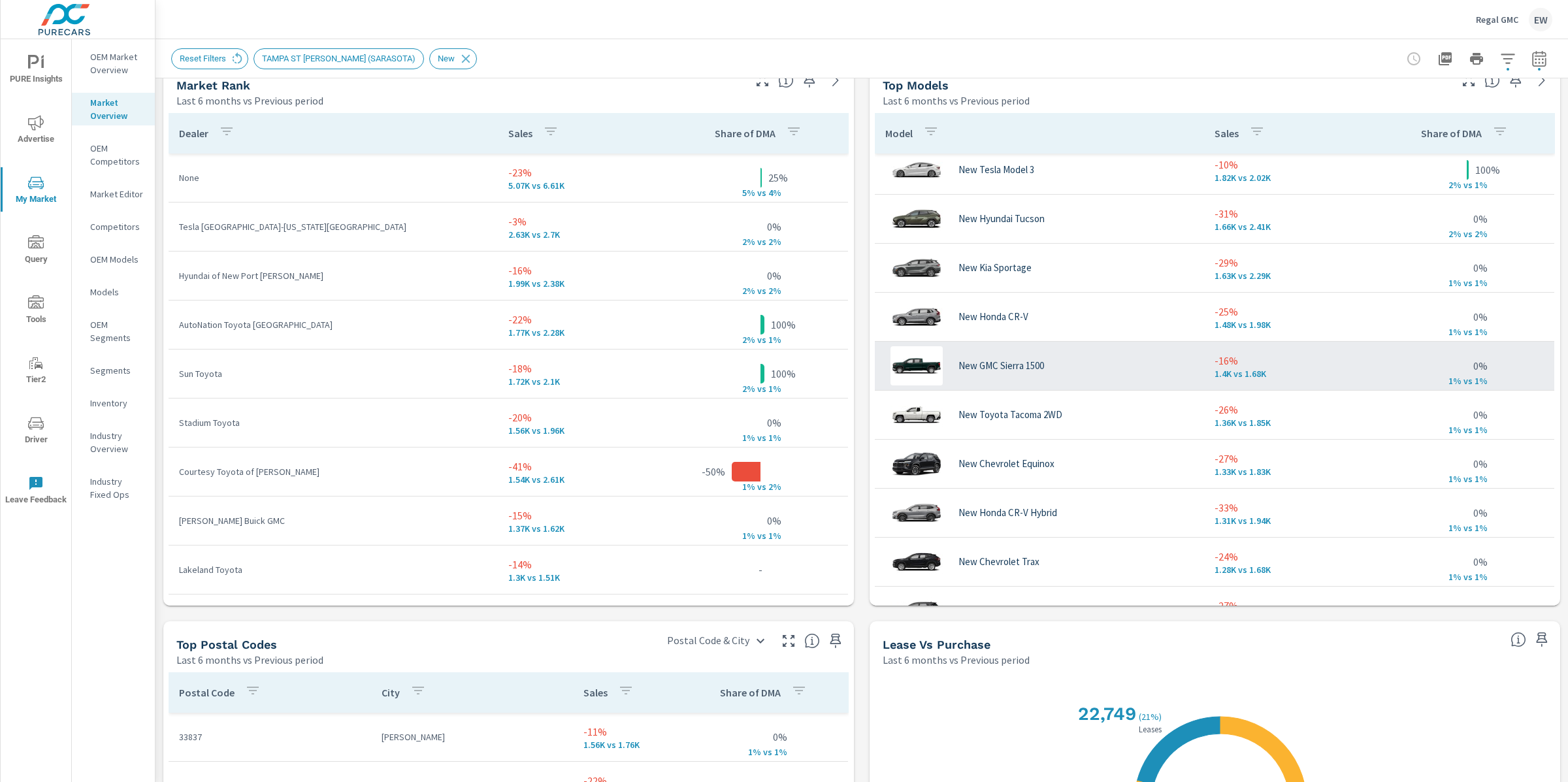
click at [1109, 385] on div "New GMC Sierra 1500" at bounding box center [1038, 366] width 308 height 39
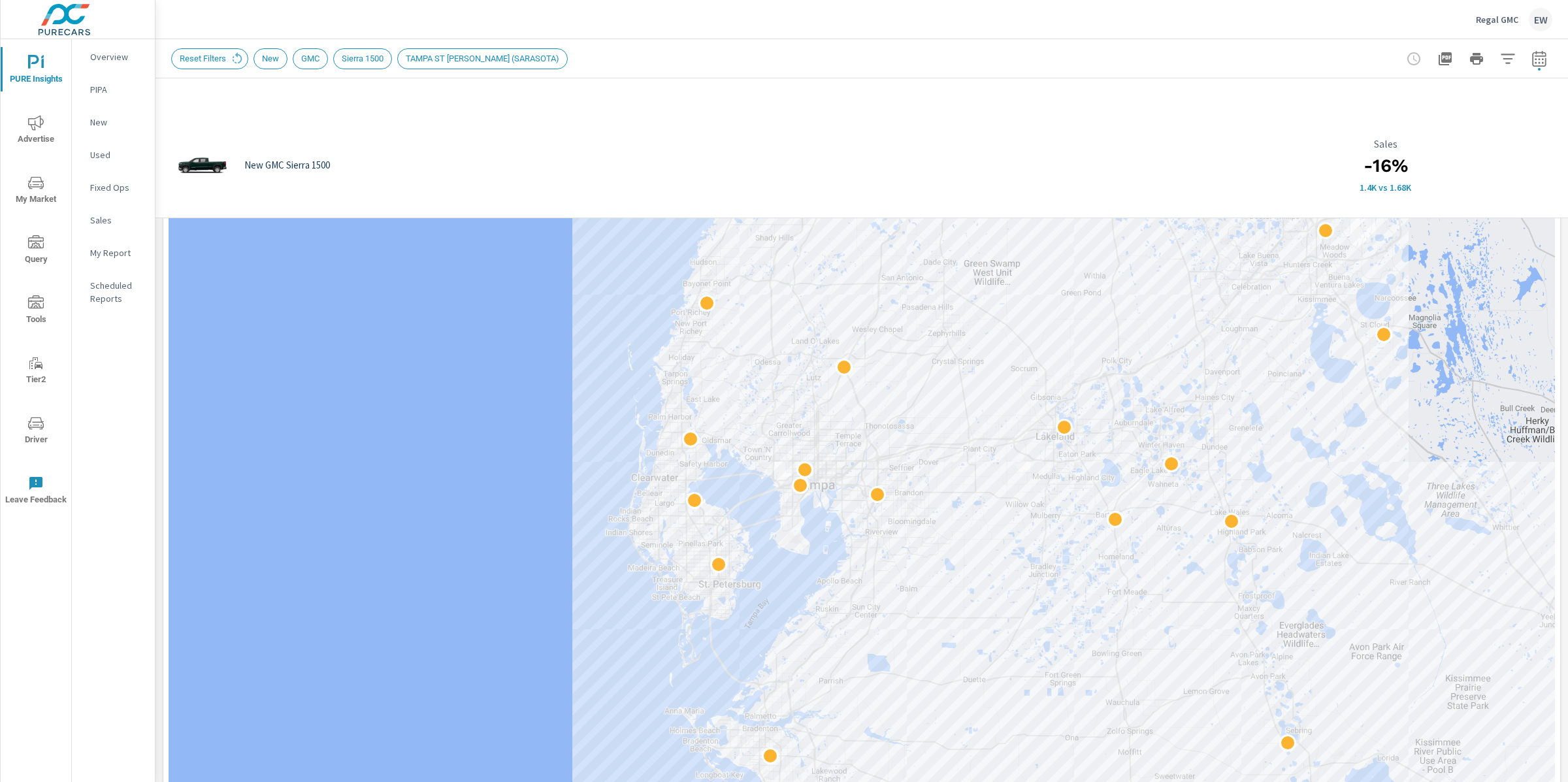
scroll to position [256, 0]
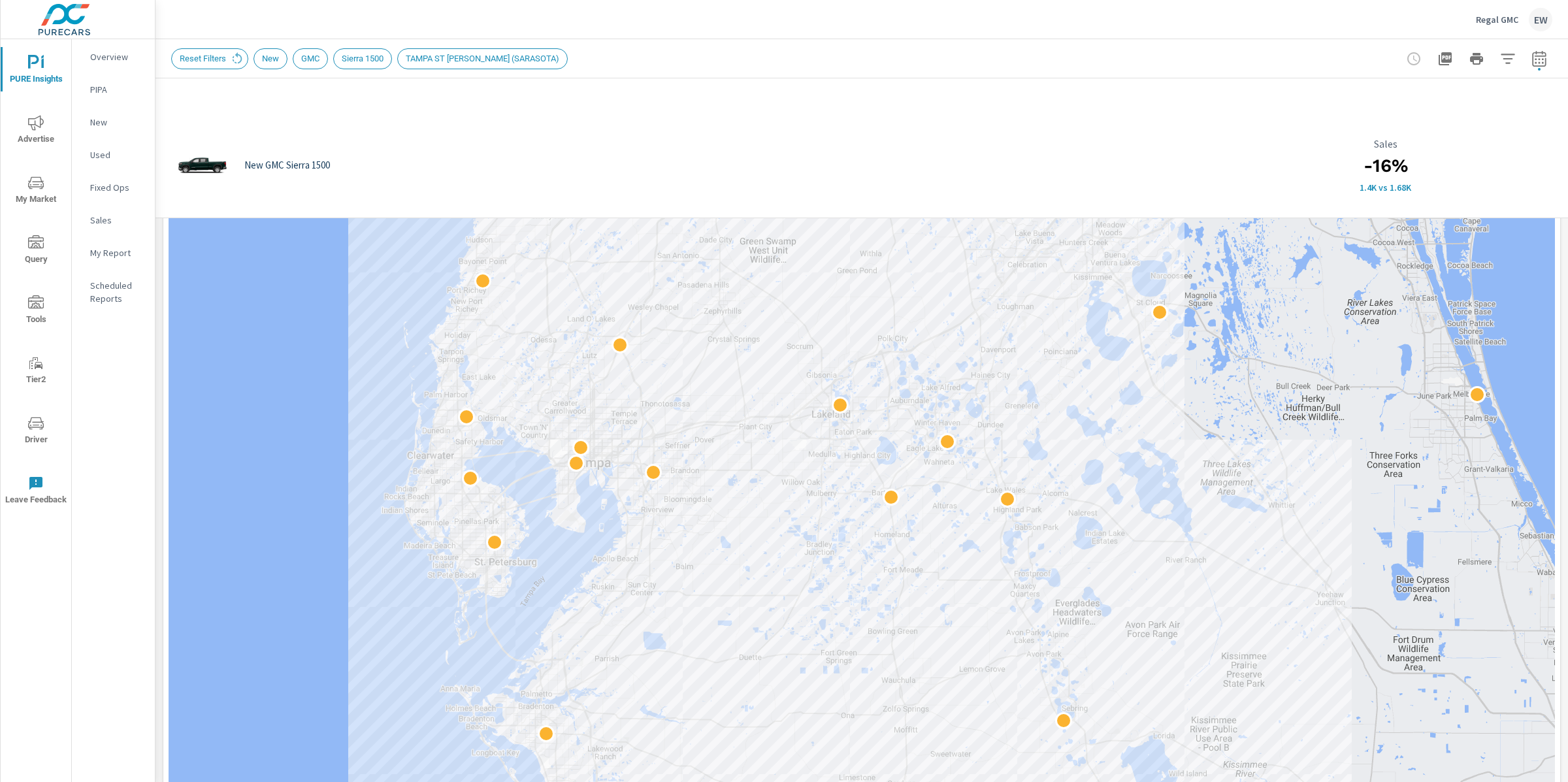
drag, startPoint x: 513, startPoint y: 603, endPoint x: 285, endPoint y: 590, distance: 228.4
click at [285, 590] on div at bounding box center [861, 488] width 1386 height 932
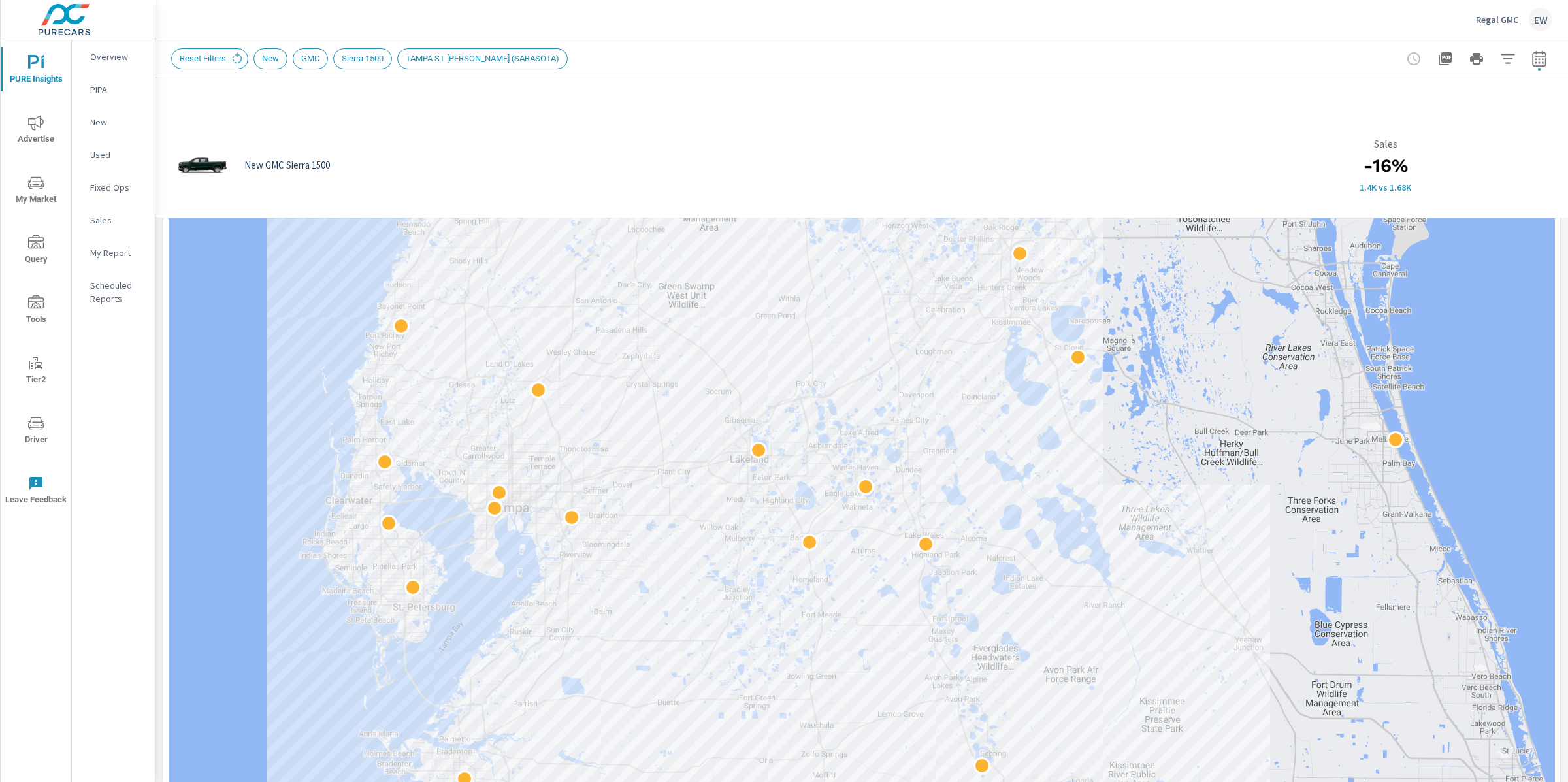
drag, startPoint x: 311, startPoint y: 355, endPoint x: 226, endPoint y: 395, distance: 93.9
click at [228, 401] on div at bounding box center [861, 488] width 1386 height 932
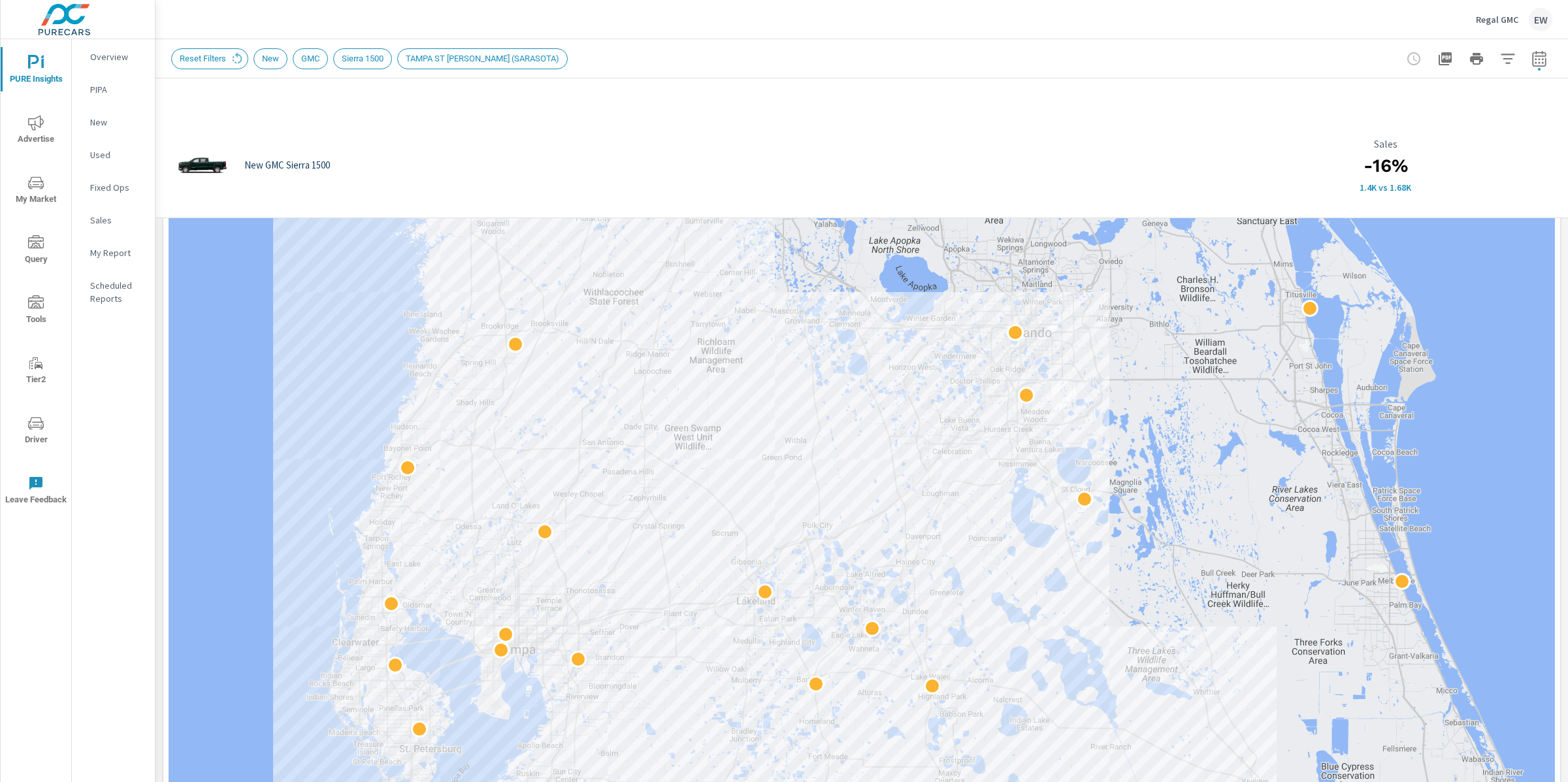
drag, startPoint x: 294, startPoint y: 373, endPoint x: 296, endPoint y: 511, distance: 138.0
click at [299, 512] on div at bounding box center [861, 488] width 1386 height 932
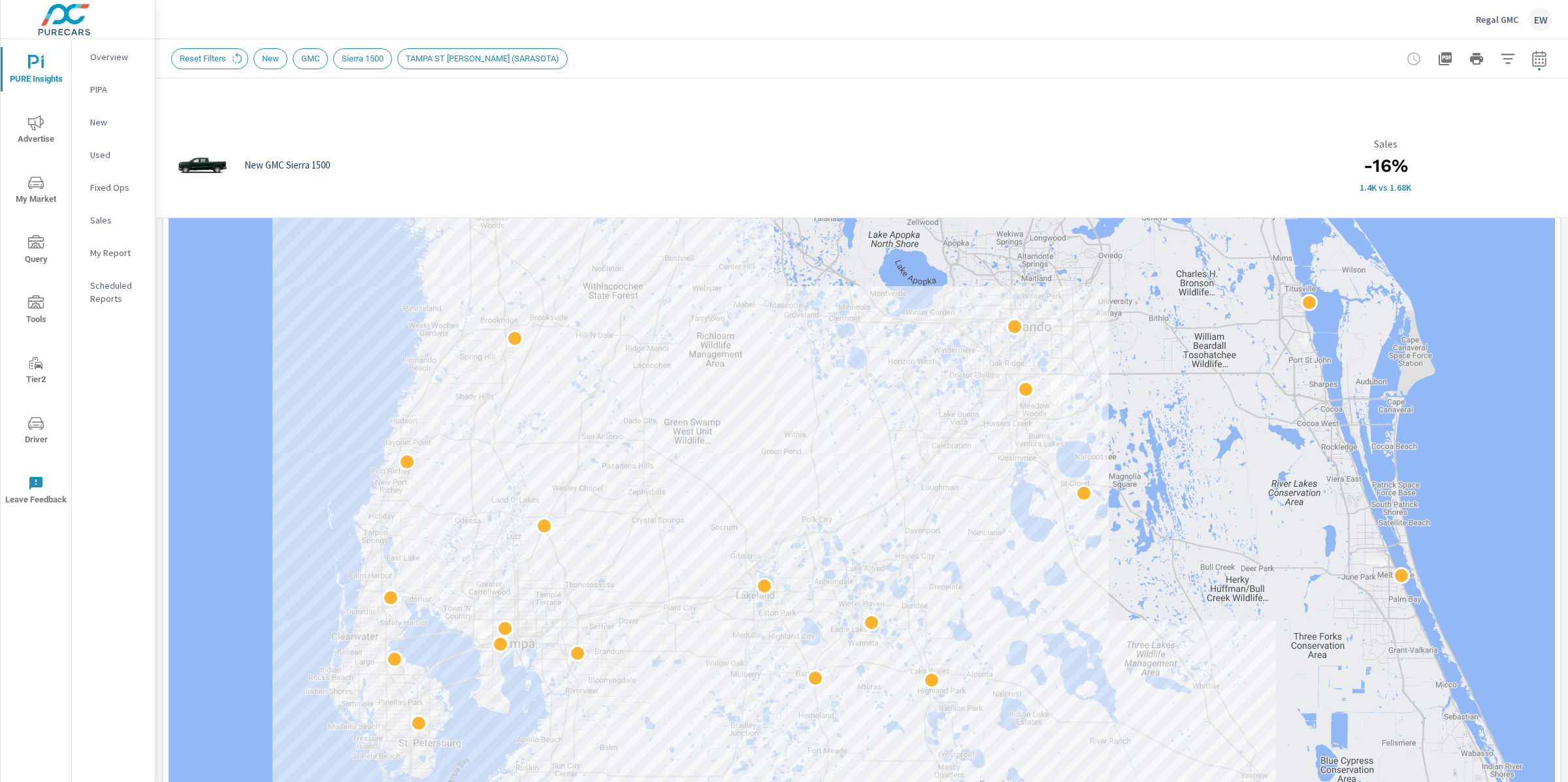
click at [37, 186] on icon "nav menu" at bounding box center [36, 183] width 15 height 15
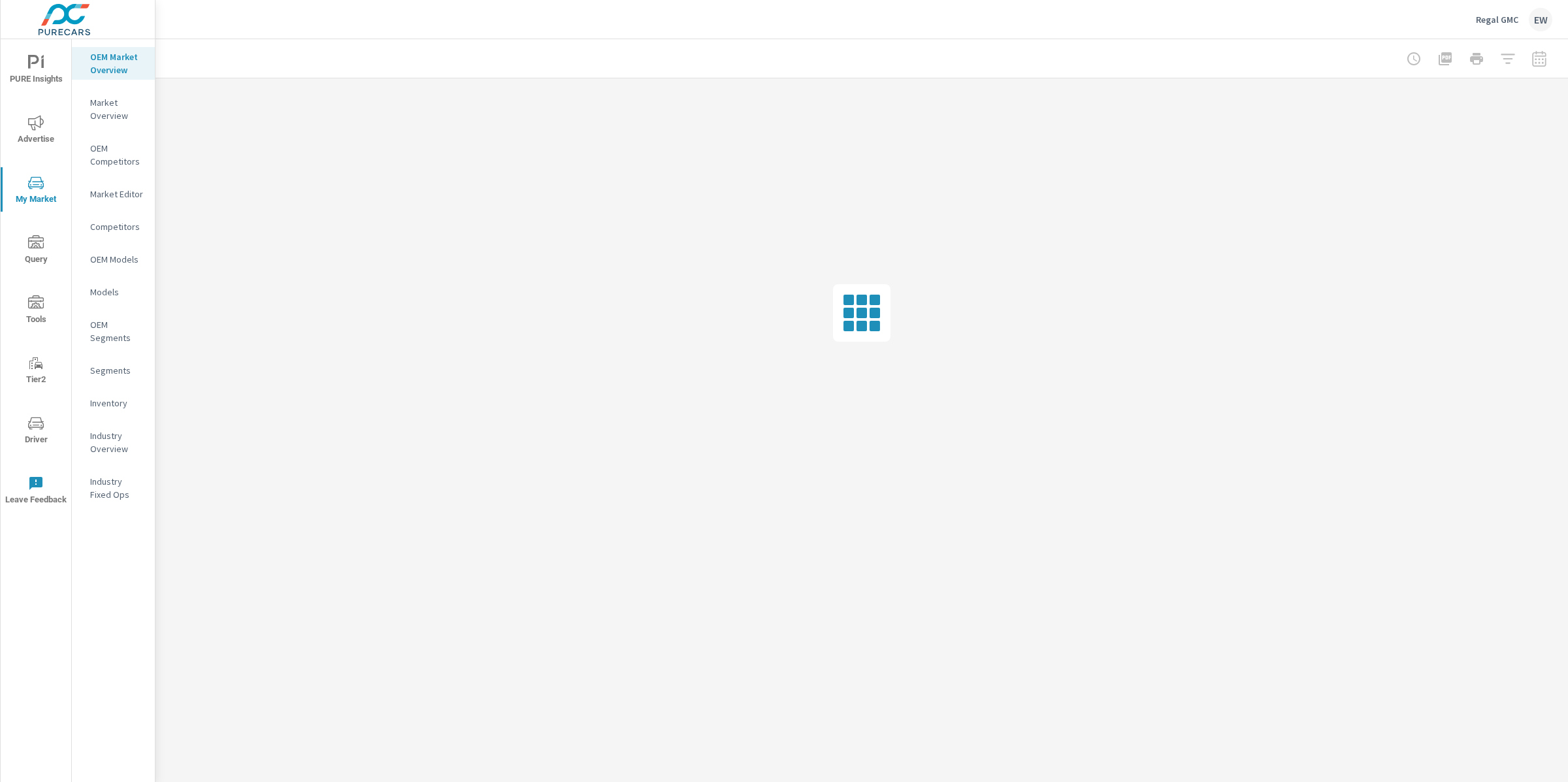
click at [113, 201] on p "Market Editor" at bounding box center [117, 193] width 54 height 13
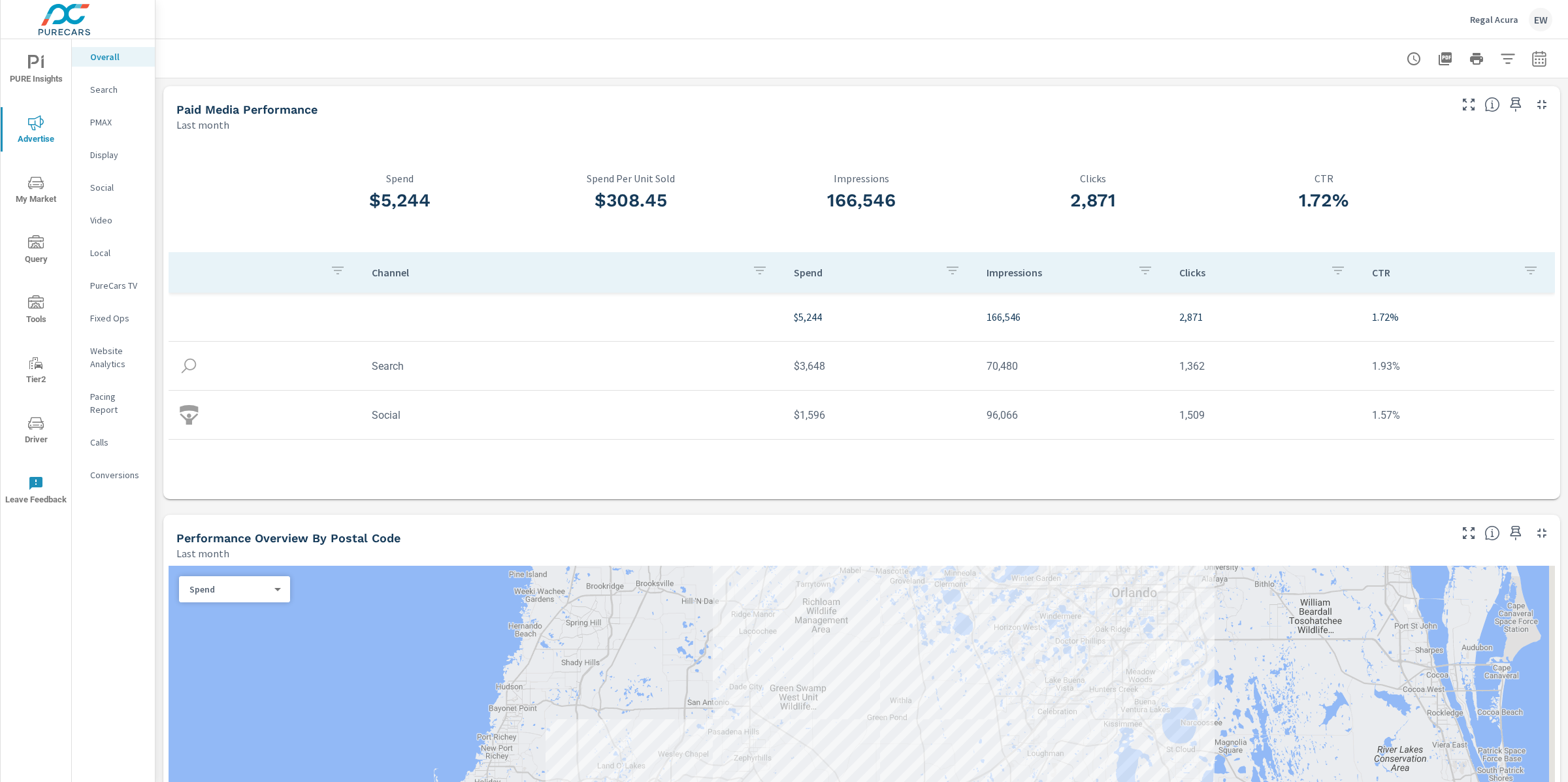
click at [108, 129] on p "PMAX" at bounding box center [117, 122] width 54 height 13
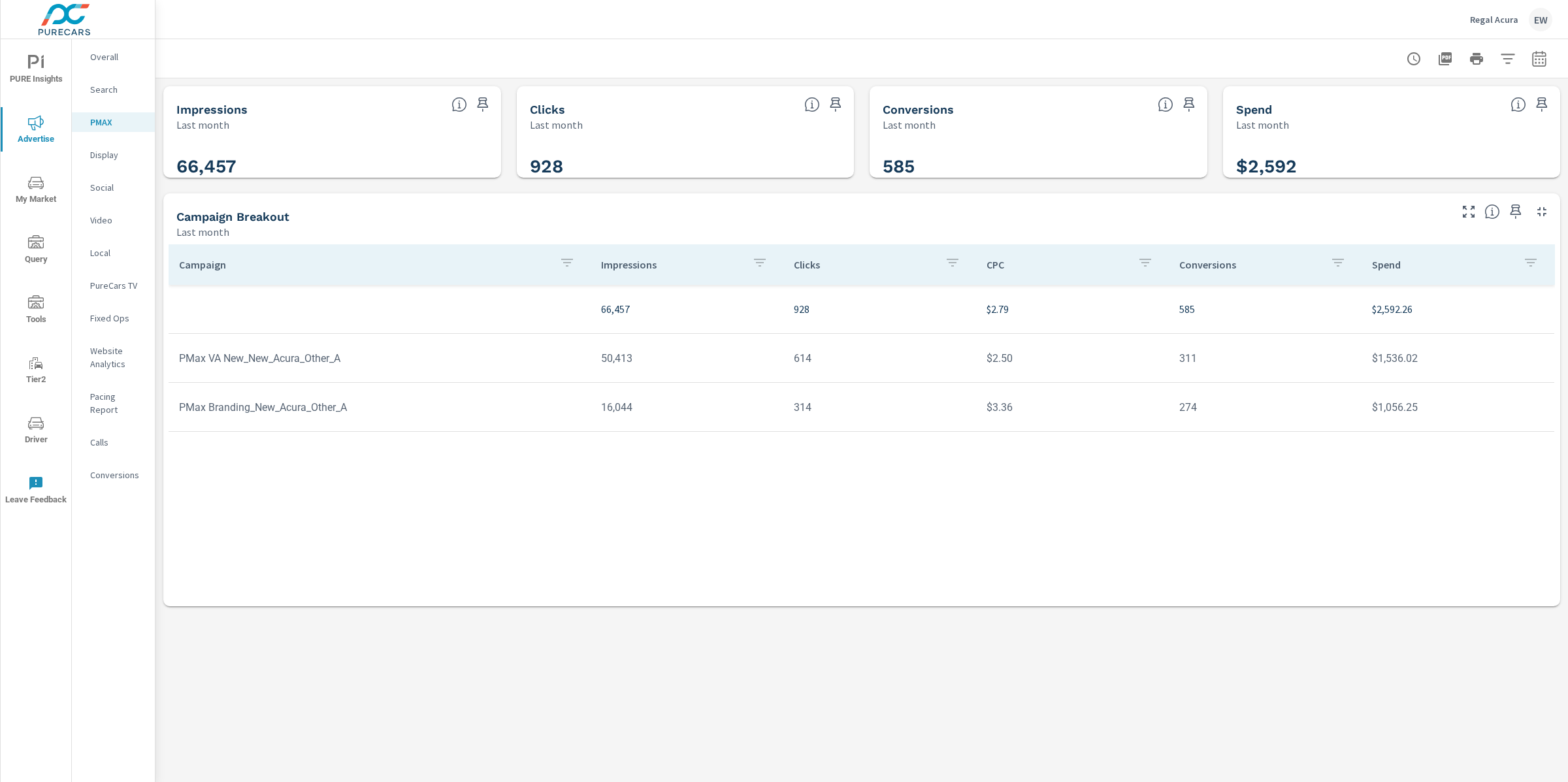
click at [160, 209] on div "Impressions Last month 66,457 Clicks Last month 928 Conversions Last month 585 …" at bounding box center [862, 346] width 1413 height 536
click at [154, 420] on div "Pacing Report" at bounding box center [113, 403] width 83 height 33
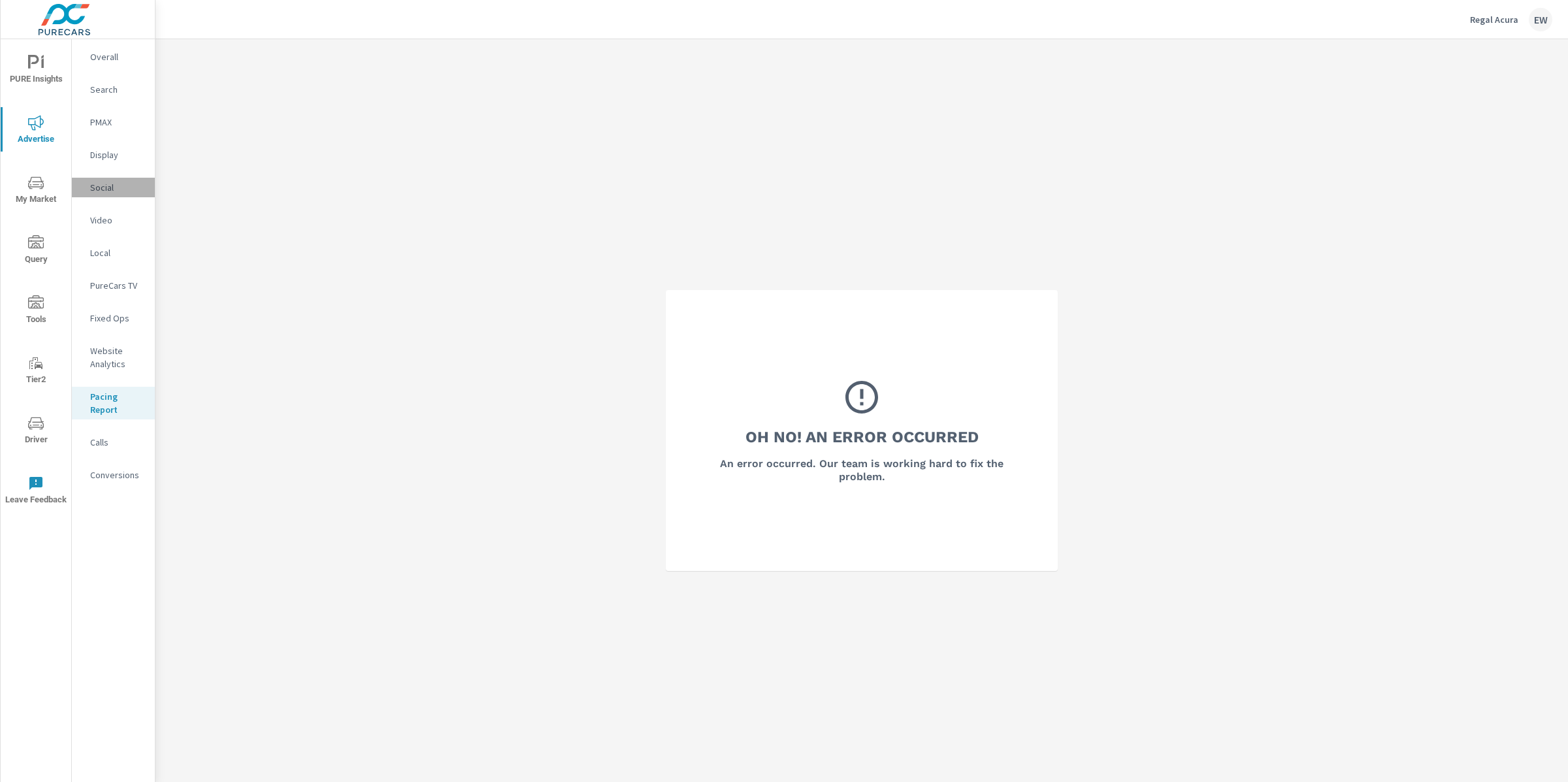
click at [113, 191] on div "Social" at bounding box center [113, 187] width 83 height 20
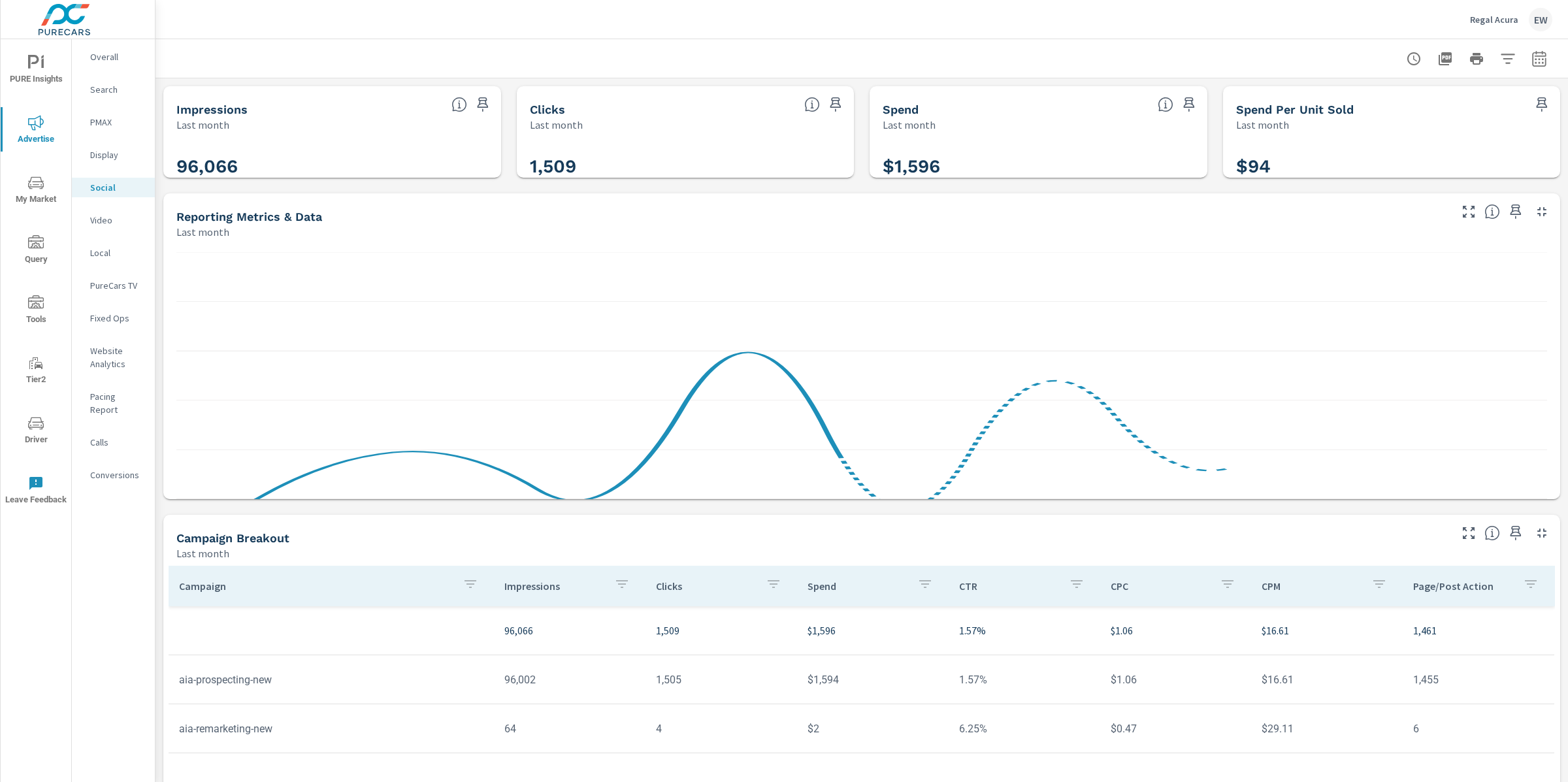
click at [161, 465] on div "Impressions Last month 96,066 Clicks Last month 1,509 Spend Last month $1,596 S…" at bounding box center [862, 506] width 1413 height 858
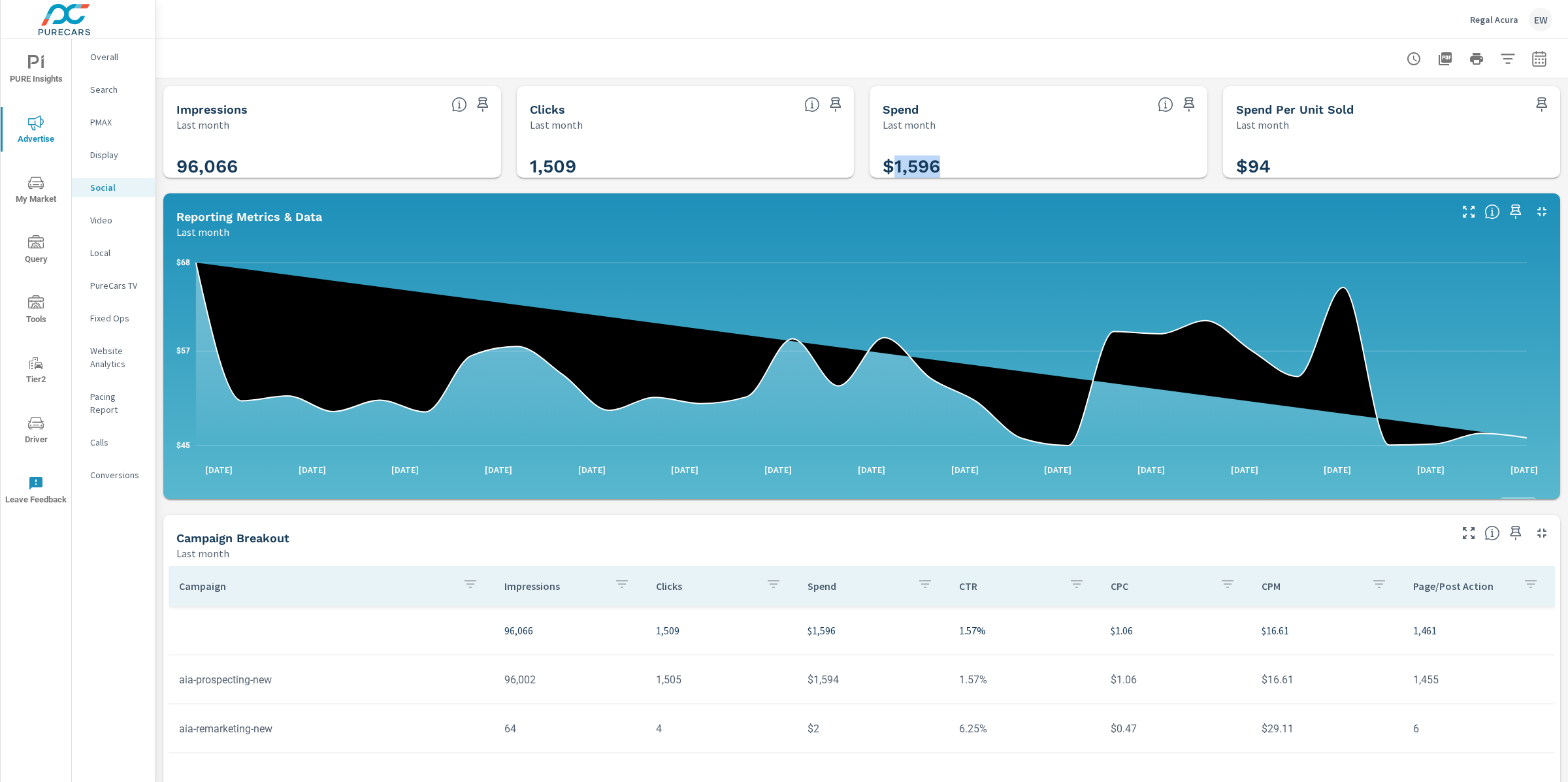
drag, startPoint x: 951, startPoint y: 173, endPoint x: 893, endPoint y: 173, distance: 58.0
click at [893, 173] on h3 "$1,596" at bounding box center [1038, 167] width 312 height 22
click at [158, 402] on div "Impressions Last month 96,066 Clicks Last month 1,509 Spend Last month $1,596 S…" at bounding box center [862, 506] width 1413 height 858
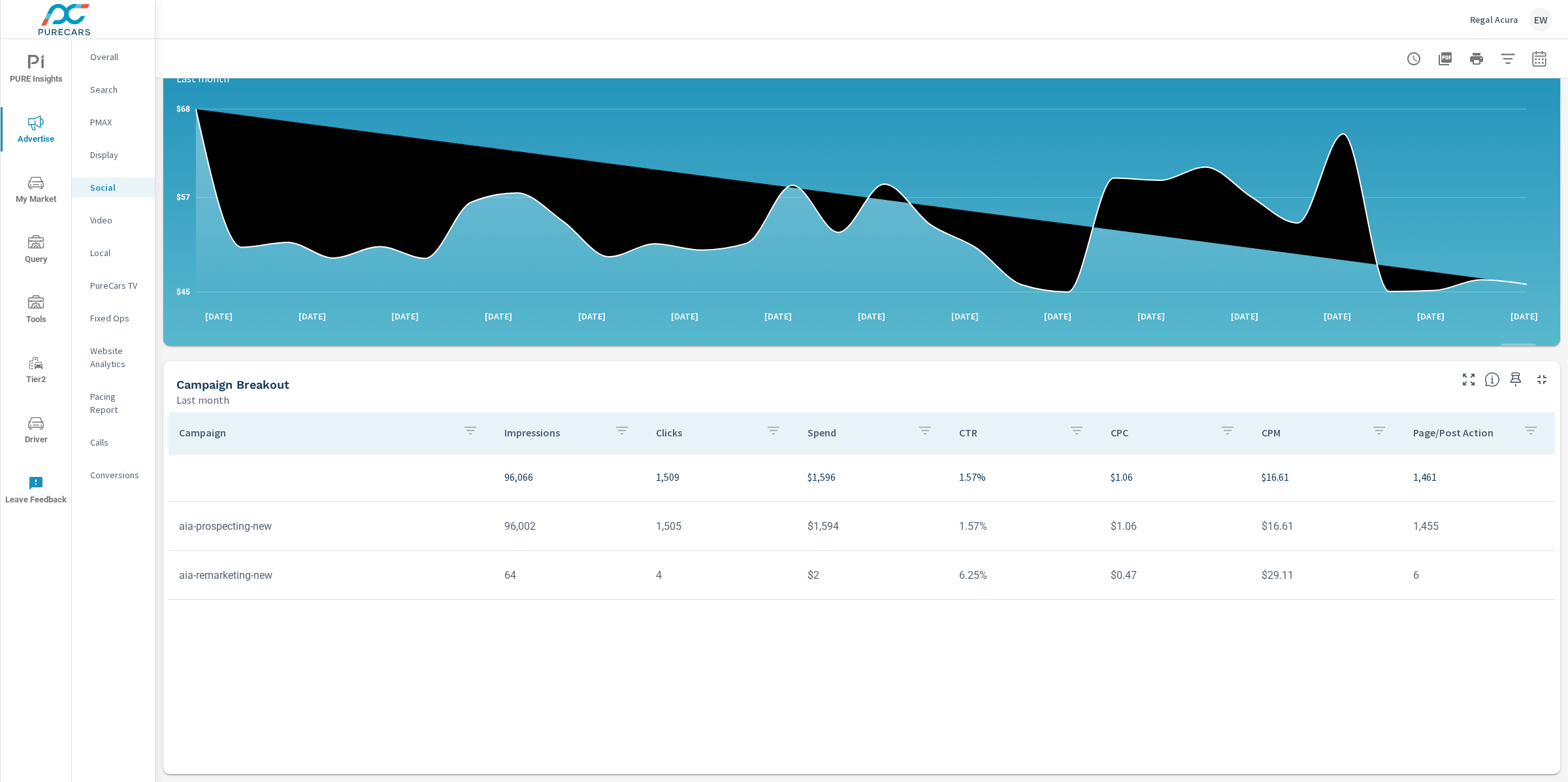
scroll to position [180, 0]
click at [165, 433] on div "Impressions Last month 96,066 Clicks Last month 1,509 Spend Last month $1,596 S…" at bounding box center [862, 353] width 1413 height 858
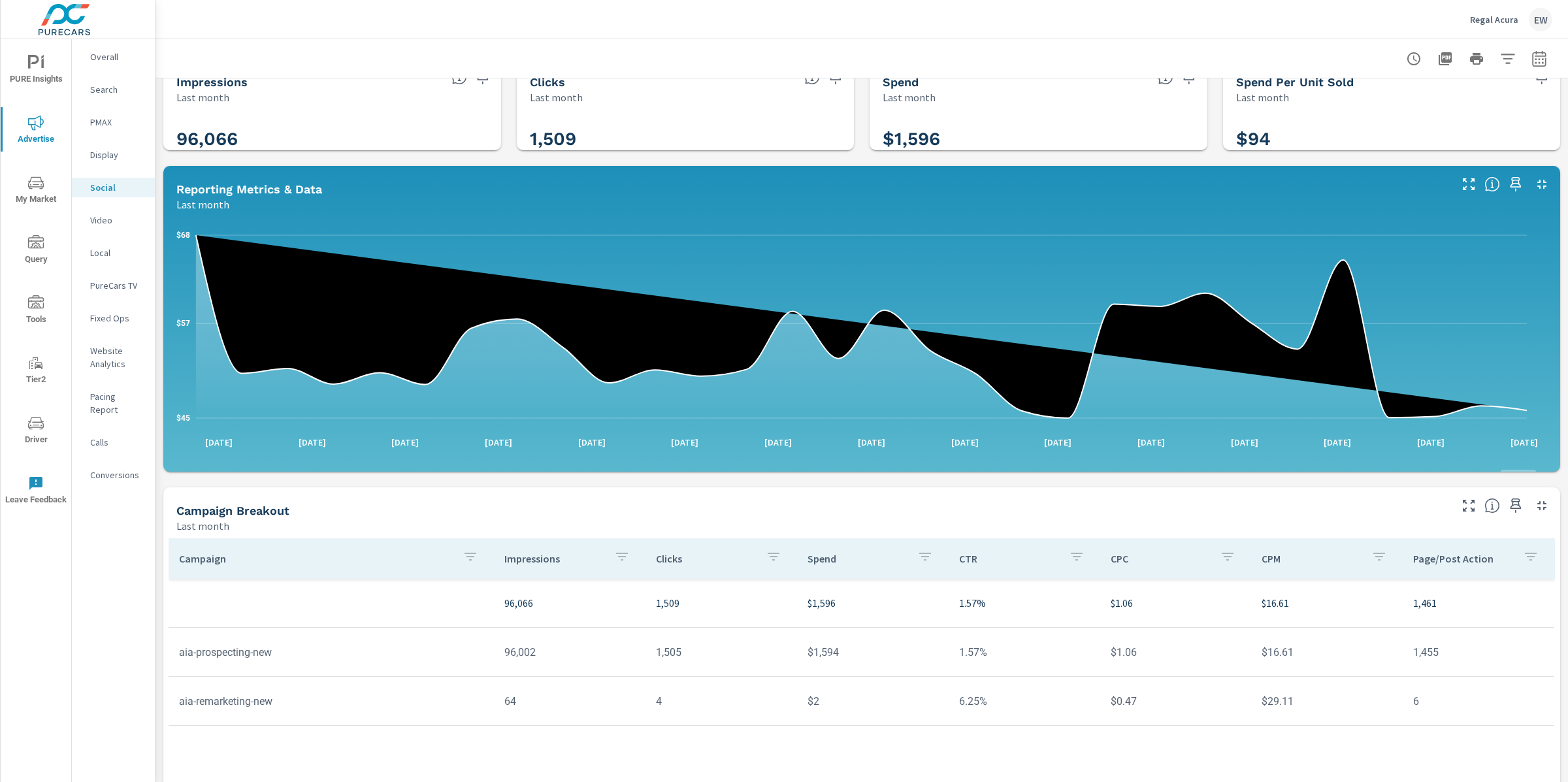
scroll to position [0, 0]
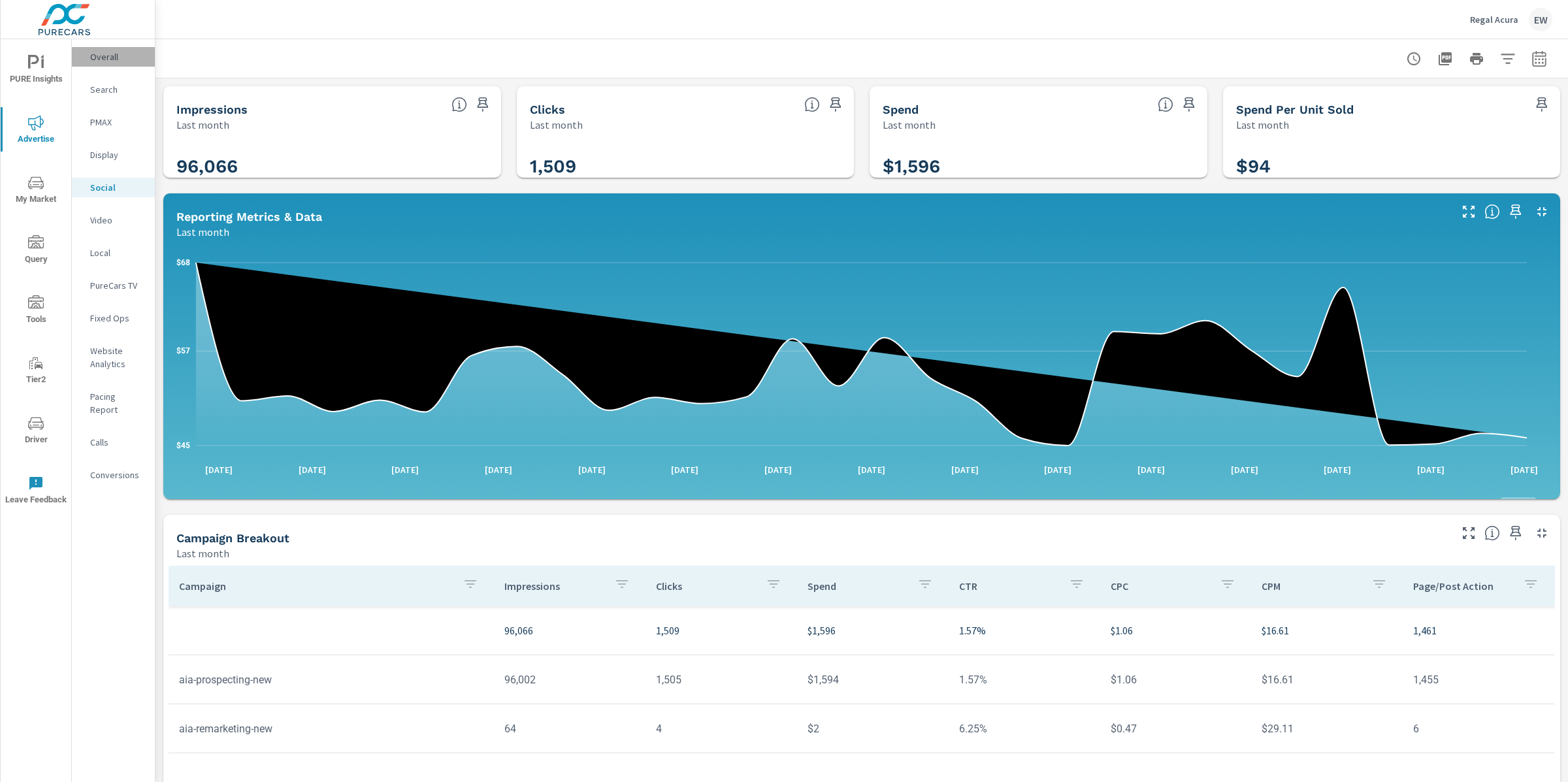
click at [106, 59] on p "Overall" at bounding box center [117, 57] width 54 height 13
